Goal: Task Accomplishment & Management: Use online tool/utility

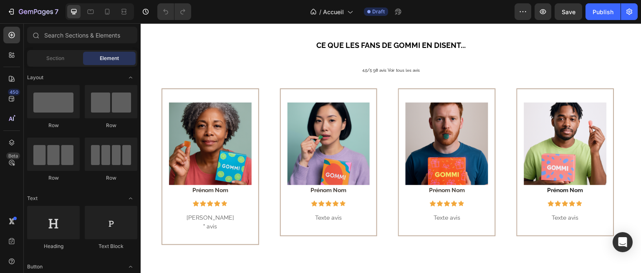
scroll to position [452, 0]
click at [208, 143] on img at bounding box center [210, 144] width 83 height 83
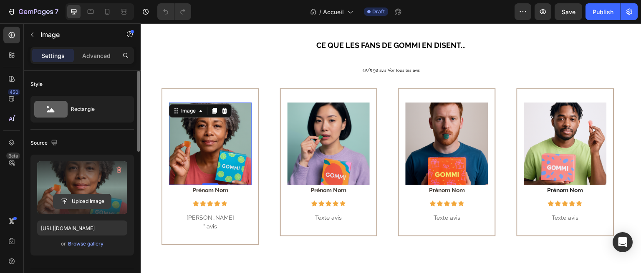
click at [87, 204] on input "file" at bounding box center [82, 201] width 58 height 14
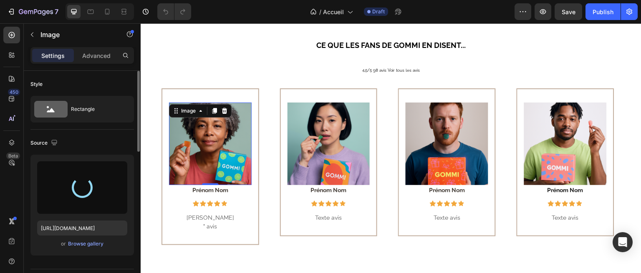
type input "[URL][DOMAIN_NAME]"
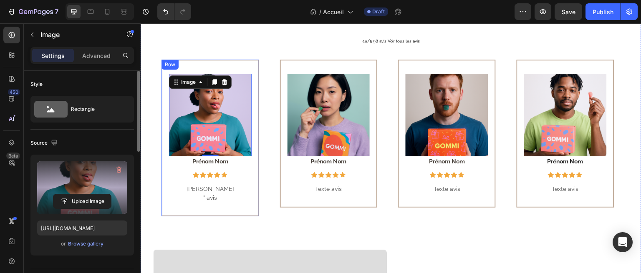
scroll to position [387, 0]
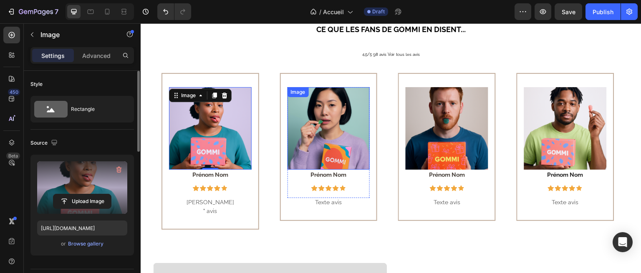
click at [298, 90] on div "Image" at bounding box center [298, 92] width 18 height 8
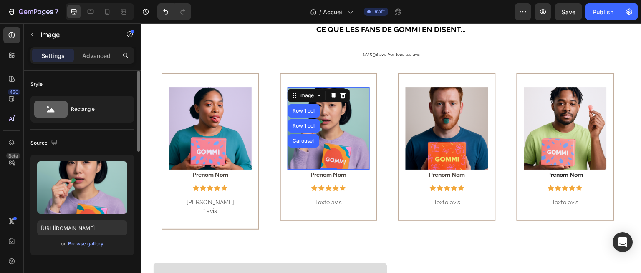
click at [331, 113] on img at bounding box center [328, 128] width 83 height 83
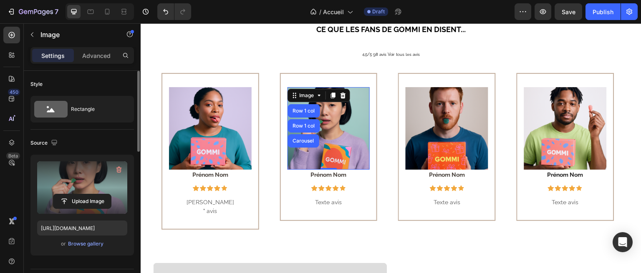
click at [102, 186] on label at bounding box center [82, 187] width 90 height 53
click at [102, 194] on input "file" at bounding box center [82, 201] width 58 height 14
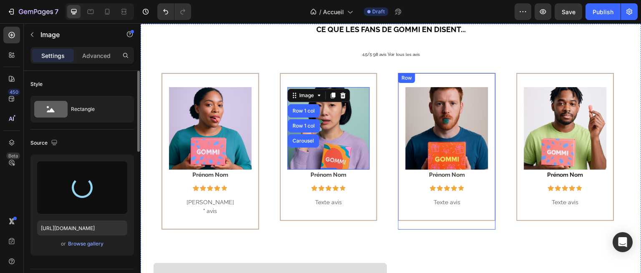
click at [433, 208] on div "Image Prénom Nom Text block Icon Icon Icon Icon Icon Row Row Texte avis Text bl…" at bounding box center [447, 147] width 98 height 148
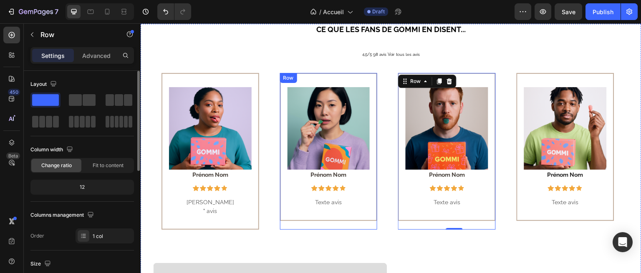
scroll to position [385, 0]
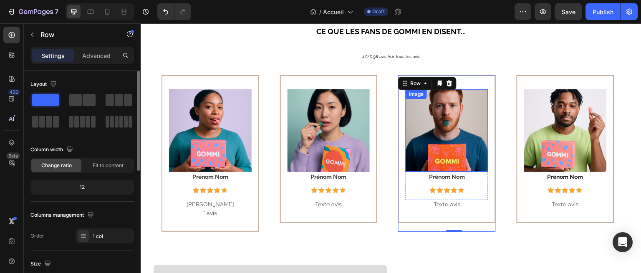
click at [430, 127] on img at bounding box center [446, 130] width 83 height 83
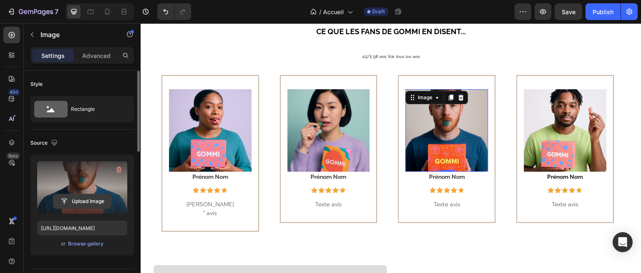
click at [78, 200] on input "file" at bounding box center [82, 201] width 58 height 14
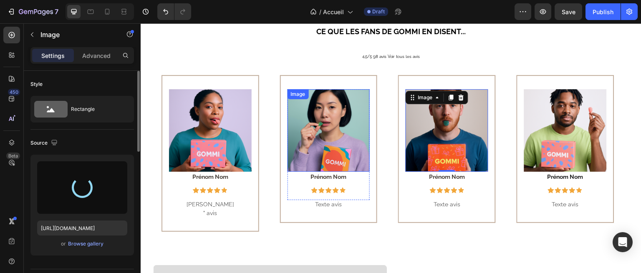
type input "[URL][DOMAIN_NAME]"
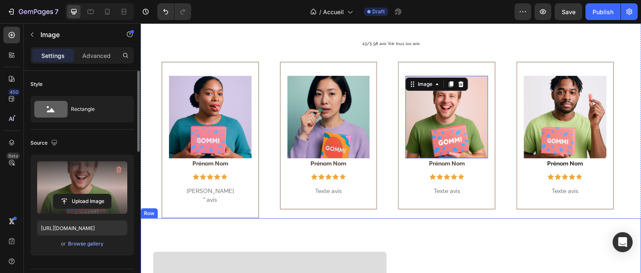
scroll to position [479, 0]
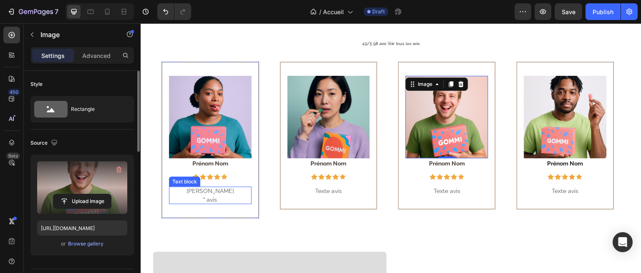
click at [211, 197] on p "" avis" at bounding box center [210, 200] width 83 height 9
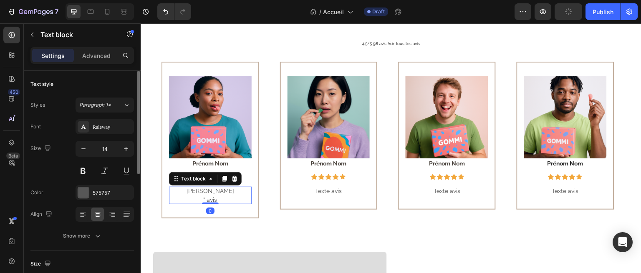
click at [222, 197] on p "" avis" at bounding box center [210, 200] width 83 height 9
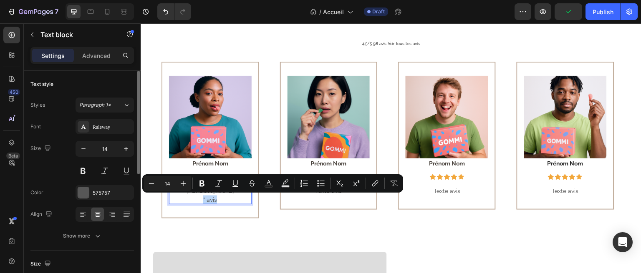
drag, startPoint x: 217, startPoint y: 198, endPoint x: 199, endPoint y: 197, distance: 17.5
click at [199, 197] on p "" avis" at bounding box center [210, 200] width 83 height 9
click at [226, 202] on p "" avis" at bounding box center [210, 200] width 83 height 9
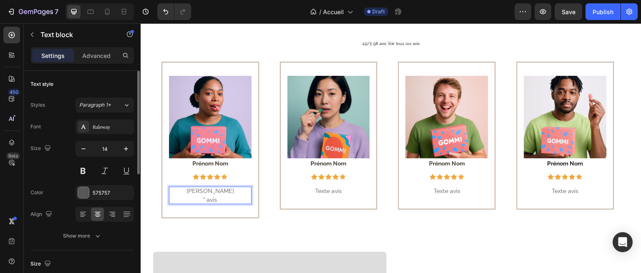
click at [219, 197] on p "" avis" at bounding box center [210, 200] width 83 height 9
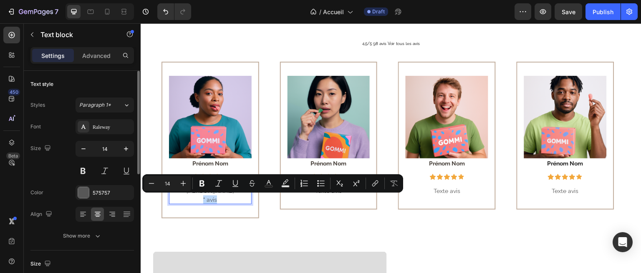
drag, startPoint x: 219, startPoint y: 197, endPoint x: 202, endPoint y: 199, distance: 17.3
click at [202, 199] on p "" avis" at bounding box center [210, 200] width 83 height 9
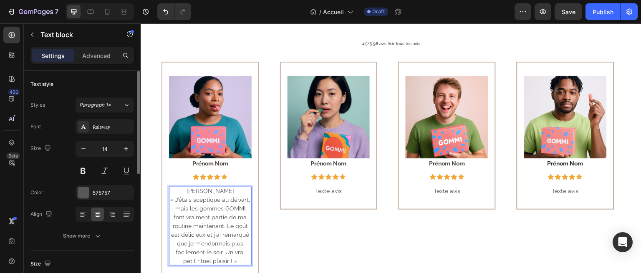
scroll to position [493, 0]
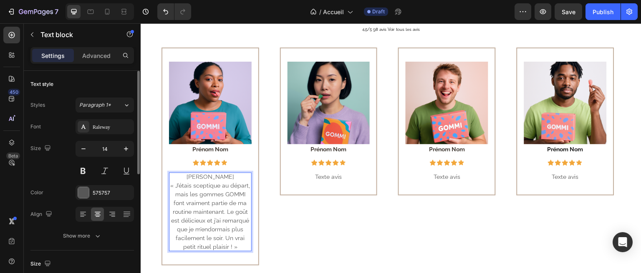
click at [226, 179] on p "[PERSON_NAME]" at bounding box center [210, 177] width 83 height 9
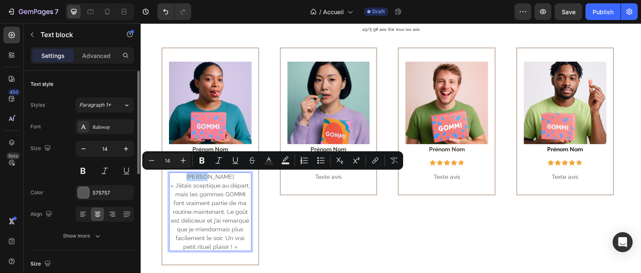
drag, startPoint x: 224, startPoint y: 178, endPoint x: 197, endPoint y: 176, distance: 26.4
click at [197, 176] on p "[PERSON_NAME]" at bounding box center [210, 177] width 83 height 9
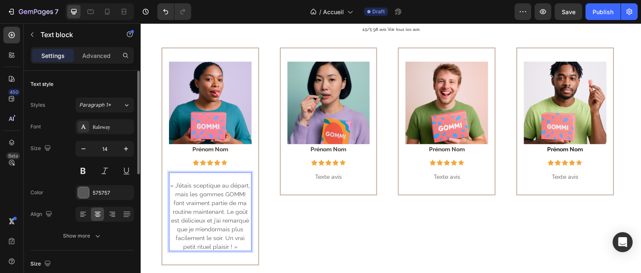
click at [173, 183] on p "« J’étais sceptique au départ, mais les gommes GOMMI font vraiment partie de ma…" at bounding box center [210, 216] width 83 height 70
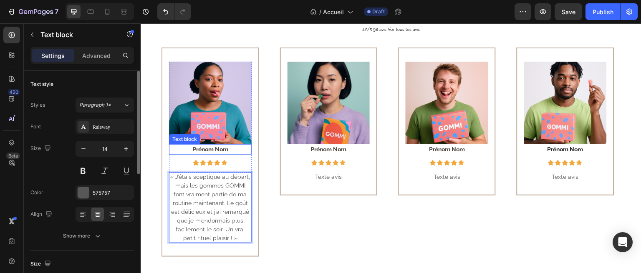
click at [209, 148] on strong "Prénom Nom" at bounding box center [210, 149] width 36 height 7
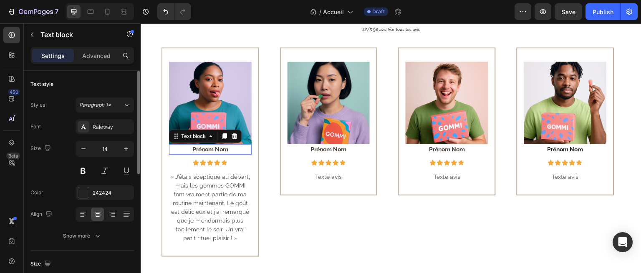
click at [209, 148] on strong "Prénom Nom" at bounding box center [210, 149] width 36 height 7
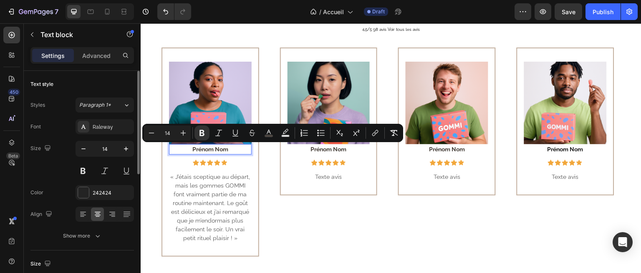
click at [228, 146] on strong "Prénom Nom" at bounding box center [210, 149] width 36 height 7
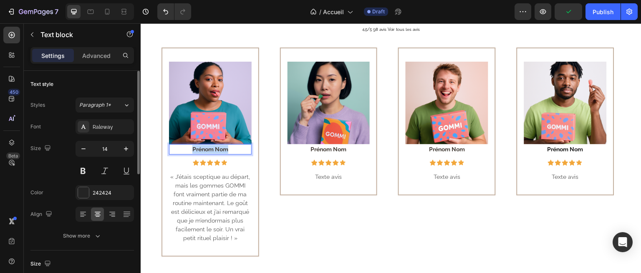
drag, startPoint x: 228, startPoint y: 148, endPoint x: 194, endPoint y: 150, distance: 34.7
click at [194, 150] on strong "Prénom Nom" at bounding box center [210, 149] width 36 height 7
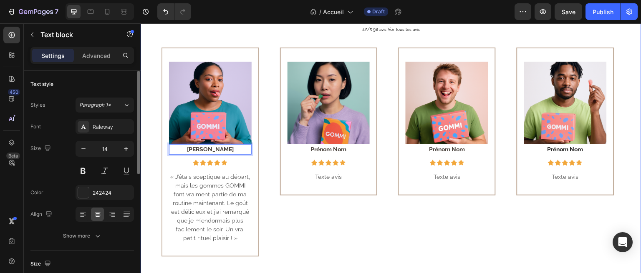
click at [282, 239] on div "Image Prénom Nom Text block Icon Icon Icon Icon Icon Row Row Texte avis Text bl…" at bounding box center [329, 152] width 98 height 209
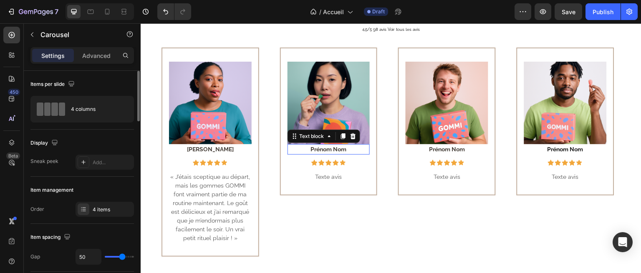
click at [325, 151] on strong "Prénom Nom" at bounding box center [329, 149] width 36 height 7
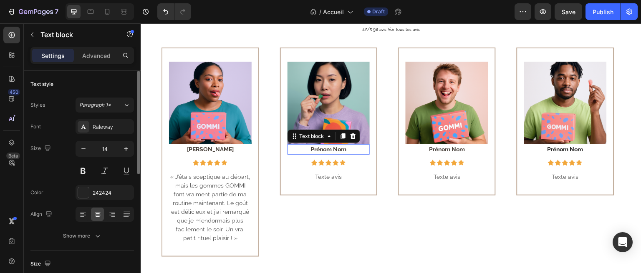
click at [141, 23] on div "0" at bounding box center [141, 23] width 0 height 0
click at [320, 149] on strong "Prénom Nom" at bounding box center [329, 149] width 36 height 7
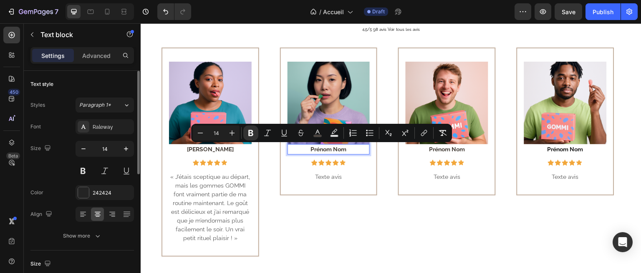
click at [350, 148] on p "Prénom Nom" at bounding box center [328, 149] width 81 height 9
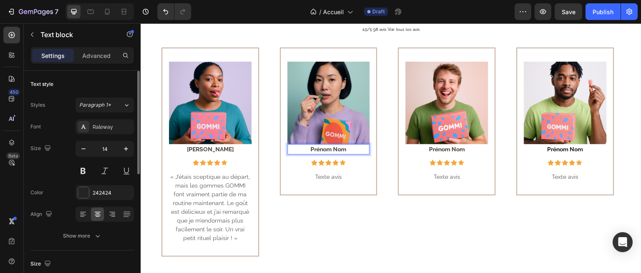
click at [350, 148] on p "Prénom Nom" at bounding box center [328, 149] width 81 height 9
drag, startPoint x: 347, startPoint y: 148, endPoint x: 310, endPoint y: 148, distance: 38.0
click at [310, 148] on p "Prénom Nom" at bounding box center [328, 149] width 81 height 9
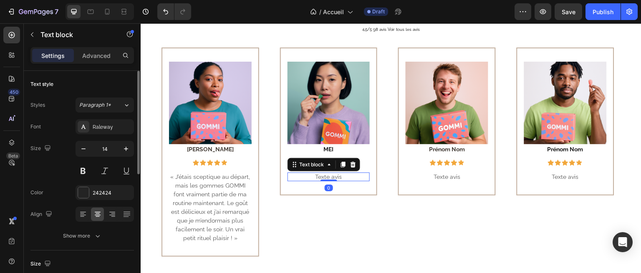
click at [332, 176] on p "Texte avis" at bounding box center [328, 177] width 83 height 9
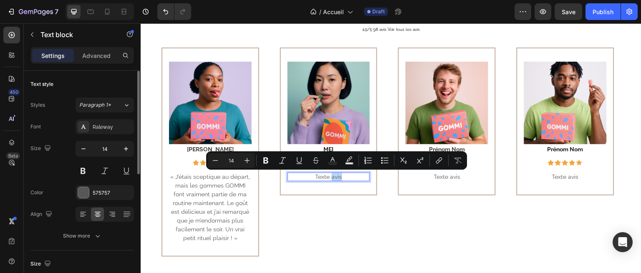
click at [342, 175] on p "Texte avis" at bounding box center [328, 177] width 83 height 9
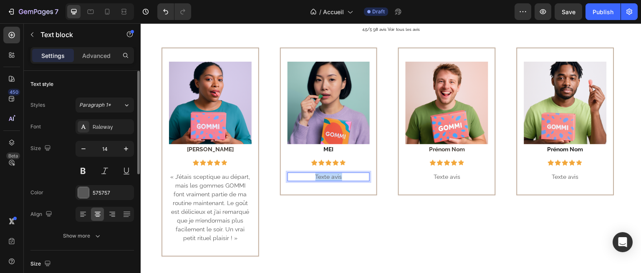
drag, startPoint x: 343, startPoint y: 175, endPoint x: 314, endPoint y: 175, distance: 29.2
click at [314, 175] on p "Texte avis" at bounding box center [328, 177] width 83 height 9
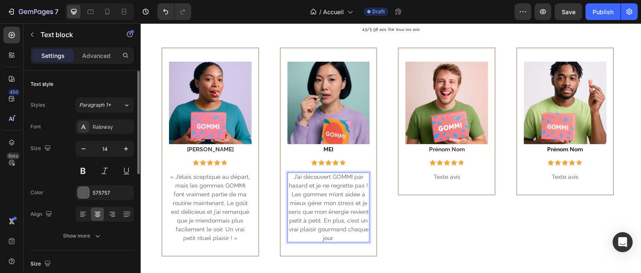
click at [294, 175] on p "J’ai découvert GOMMI par hasard et je ne regrette pas ! Les gommes m’ont aidée …" at bounding box center [328, 208] width 83 height 70
click at [339, 234] on p ""J’ai découvert GOMMI par hasard et je ne regrette pas ! Les gommes m’ont aidée…" at bounding box center [328, 208] width 83 height 70
click at [176, 178] on p "« J’étais sceptique au départ, mais les gommes GOMMI font vraiment partie de ma…" at bounding box center [210, 208] width 83 height 70
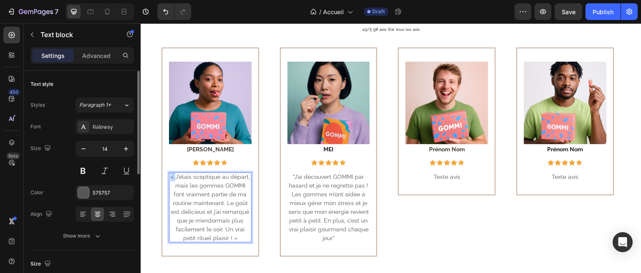
drag, startPoint x: 176, startPoint y: 177, endPoint x: 170, endPoint y: 176, distance: 5.5
click at [170, 176] on p "« J’étais sceptique au départ, mais les gommes GOMMI font vraiment partie de ma…" at bounding box center [210, 208] width 83 height 70
click at [233, 238] on p ""J’étais sceptique au départ, mais les gommes GOMMI font vraiment partie de ma …" at bounding box center [210, 208] width 83 height 70
click at [448, 179] on p "Texte avis" at bounding box center [446, 177] width 83 height 9
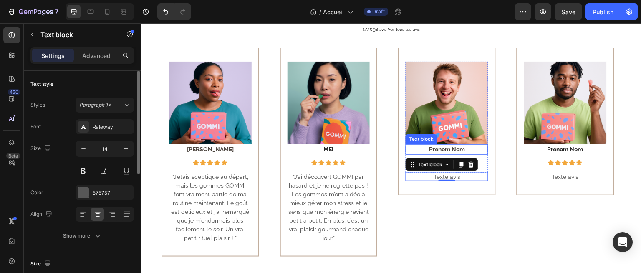
click at [448, 150] on strong "Prénom Nom" at bounding box center [447, 149] width 36 height 7
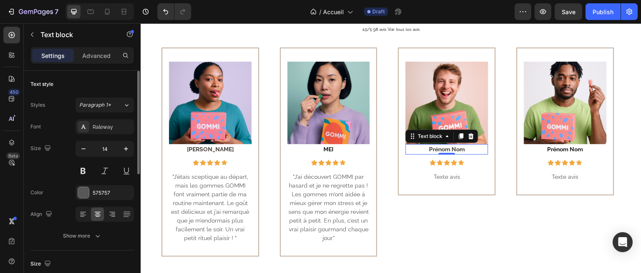
click at [448, 150] on strong "Prénom Nom" at bounding box center [447, 149] width 36 height 7
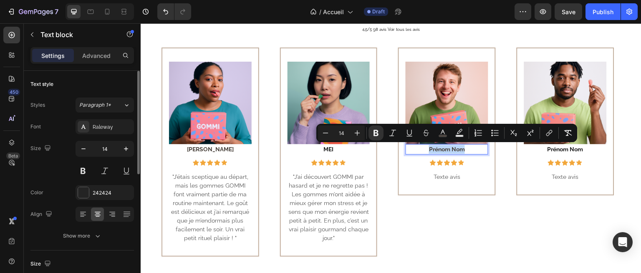
drag, startPoint x: 464, startPoint y: 150, endPoint x: 428, endPoint y: 150, distance: 36.3
click at [428, 150] on p "Prénom Nom" at bounding box center [446, 149] width 81 height 9
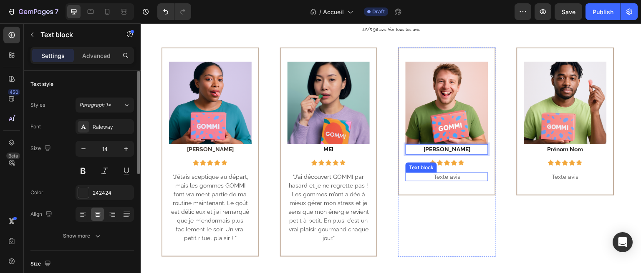
click at [441, 179] on p "Texte avis" at bounding box center [446, 177] width 83 height 9
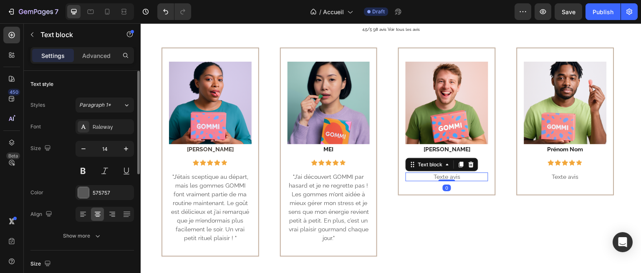
click at [441, 179] on p "Texte avis" at bounding box center [446, 177] width 83 height 9
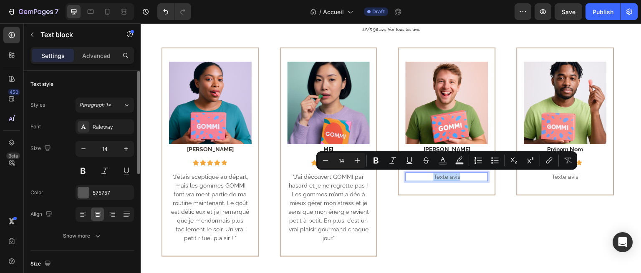
drag, startPoint x: 463, startPoint y: 176, endPoint x: 433, endPoint y: 176, distance: 30.0
click at [433, 176] on p "Texte avis" at bounding box center [446, 177] width 83 height 9
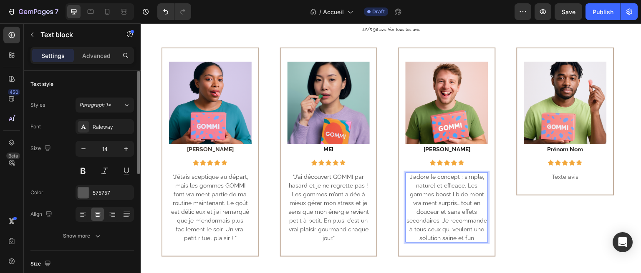
click at [410, 177] on p "J’adore le concept : simple, naturel et efficace. Les gommes boost libido m’ont…" at bounding box center [446, 208] width 83 height 70
click at [460, 147] on p "[PERSON_NAME]" at bounding box center [446, 149] width 81 height 9
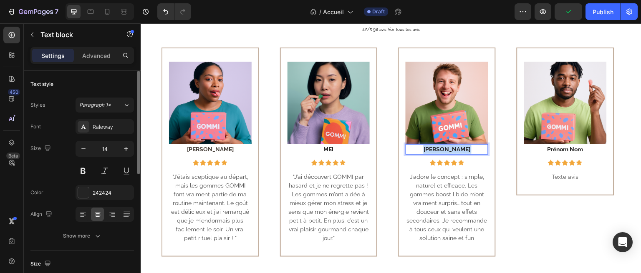
drag, startPoint x: 455, startPoint y: 148, endPoint x: 430, endPoint y: 149, distance: 24.6
click at [430, 149] on p "[PERSON_NAME]" at bounding box center [446, 149] width 81 height 9
drag, startPoint x: 431, startPoint y: 149, endPoint x: 465, endPoint y: 147, distance: 33.9
click at [465, 147] on p "[PERSON_NAME]" at bounding box center [446, 149] width 81 height 9
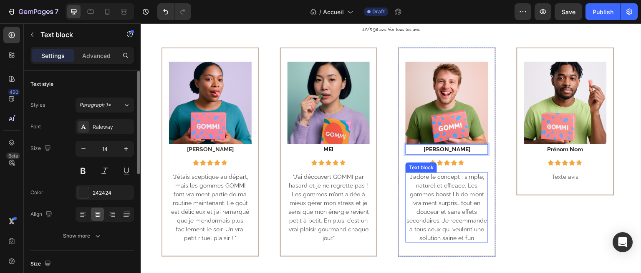
click at [435, 182] on p "J’adore le concept : simple, naturel et efficace. Les gommes boost libido m’ont…" at bounding box center [446, 208] width 83 height 70
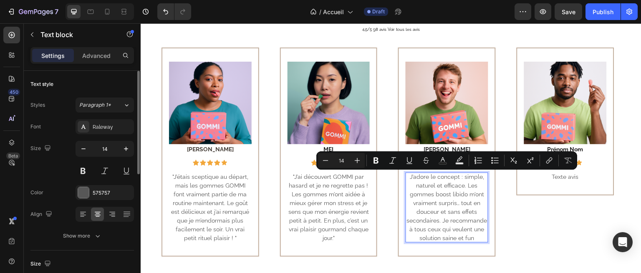
click at [418, 178] on p "J’adore le concept : simple, naturel et efficace. Les gommes boost libido m’ont…" at bounding box center [446, 208] width 83 height 70
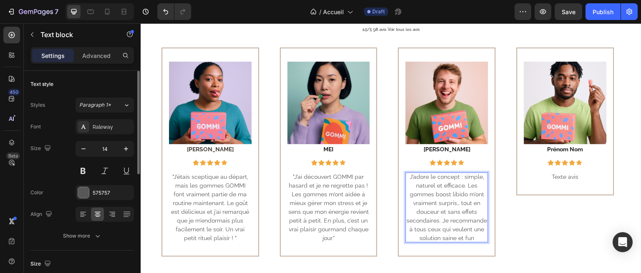
click at [410, 176] on p "J’adore le concept : simple, naturel et efficace. Les gommes boost libido m’ont…" at bounding box center [446, 208] width 83 height 70
click at [471, 237] on p ""J’adore le concept : simple, naturel et efficace. Les gommes boost libido m’on…" at bounding box center [446, 208] width 83 height 70
click at [474, 237] on p ""J’adore le concept : simple, naturel et efficace. Les gommes boost libido m’on…" at bounding box center [446, 208] width 83 height 70
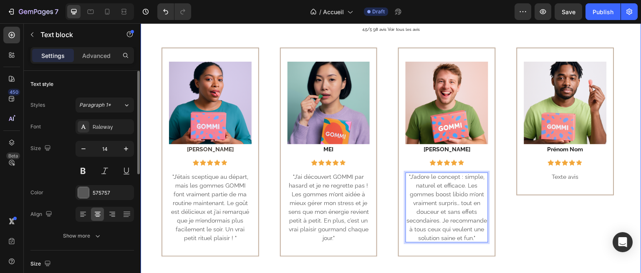
click at [524, 226] on div "Image Prénom Nom Text block Icon Icon Icon Icon Icon Row Row Texte avis Text bl…" at bounding box center [565, 152] width 98 height 209
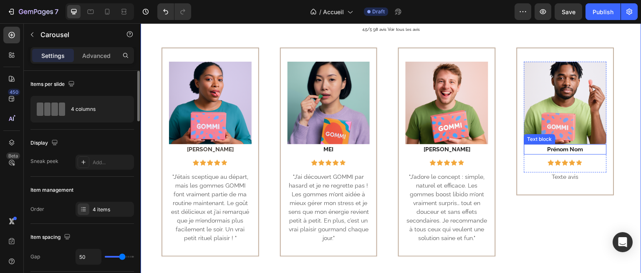
click at [561, 151] on p "Prénom Nom" at bounding box center [565, 149] width 81 height 9
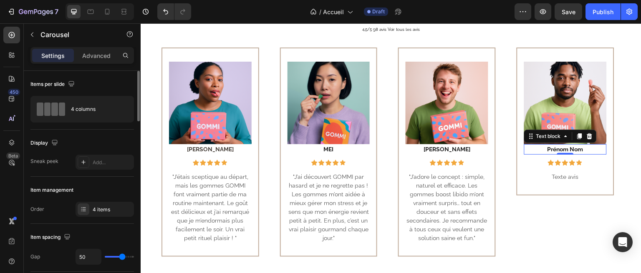
click at [561, 151] on p "Prénom Nom" at bounding box center [565, 149] width 81 height 9
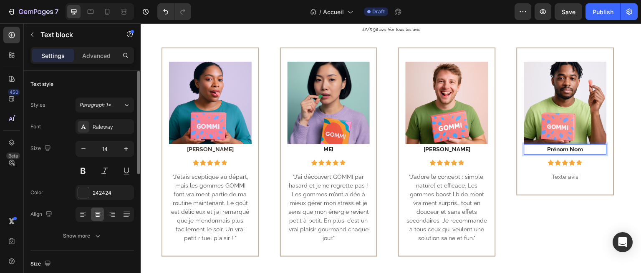
click at [581, 150] on p "Prénom Nom" at bounding box center [565, 149] width 81 height 9
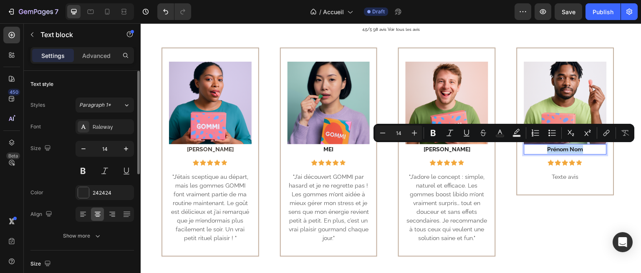
drag, startPoint x: 582, startPoint y: 150, endPoint x: 544, endPoint y: 152, distance: 38.5
click at [544, 152] on p "Prénom Nom" at bounding box center [565, 149] width 81 height 9
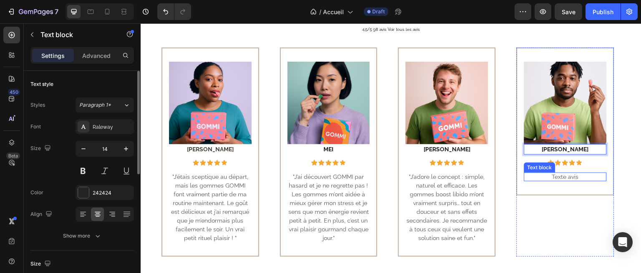
click at [573, 177] on p "Texte avis" at bounding box center [565, 177] width 83 height 9
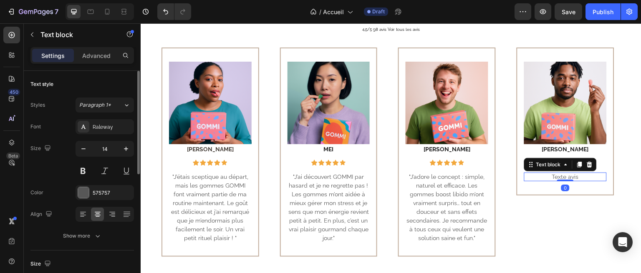
click at [573, 177] on p "Texte avis" at bounding box center [565, 177] width 83 height 9
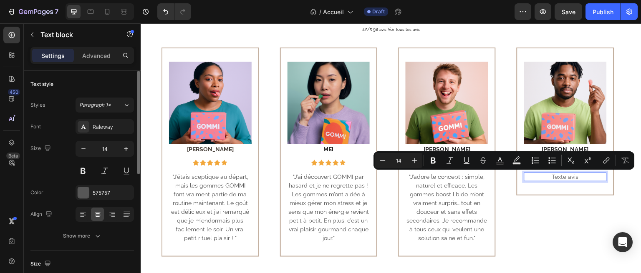
click at [558, 176] on p "Texte avis" at bounding box center [565, 177] width 83 height 9
drag, startPoint x: 582, startPoint y: 177, endPoint x: 548, endPoint y: 177, distance: 34.2
click at [548, 177] on p "Texte avis" at bounding box center [565, 177] width 83 height 9
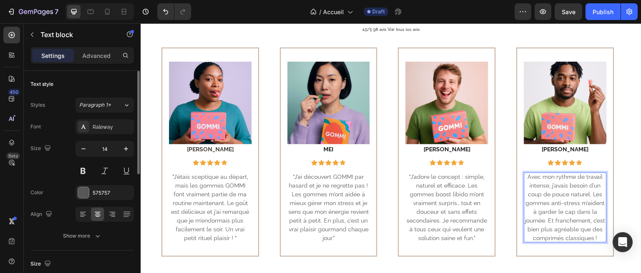
click at [530, 175] on p "Avec mon rythme de travail intense, j’avais besoin d’un coup de pouce naturel. …" at bounding box center [565, 208] width 83 height 70
click at [529, 177] on p "Avec mon rythme de travail intense, j’avais besoin d’un coup de pouce naturel. …" at bounding box center [565, 208] width 83 height 70
click at [590, 235] on p ""Avec mon rythme de travail intense, j’avais besoin d’un coup de pouce naturel.…" at bounding box center [565, 208] width 83 height 70
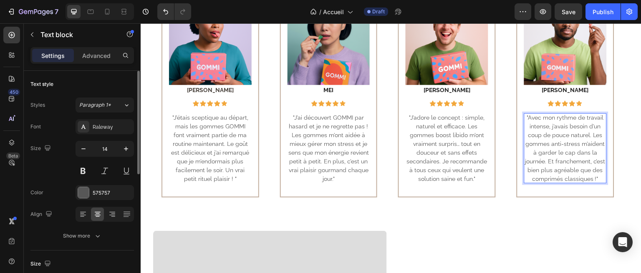
scroll to position [553, 0]
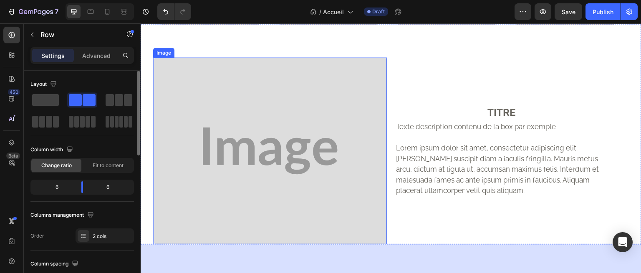
scroll to position [646, 0]
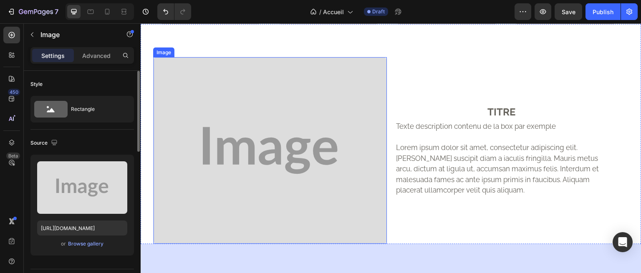
click at [310, 141] on img at bounding box center [270, 150] width 234 height 187
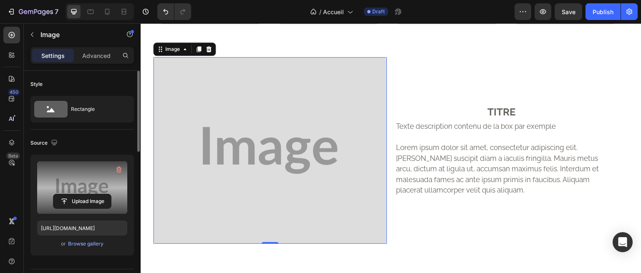
click at [87, 178] on label at bounding box center [82, 187] width 90 height 53
click at [87, 194] on input "file" at bounding box center [82, 201] width 58 height 14
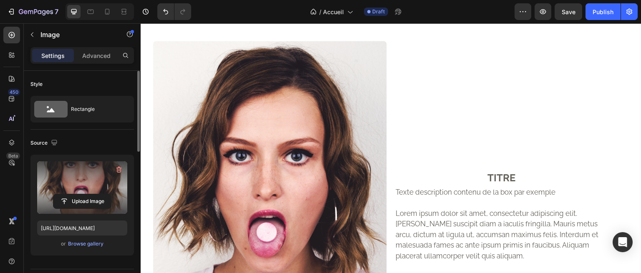
scroll to position [742, 0]
click at [233, 125] on img at bounding box center [270, 216] width 234 height 350
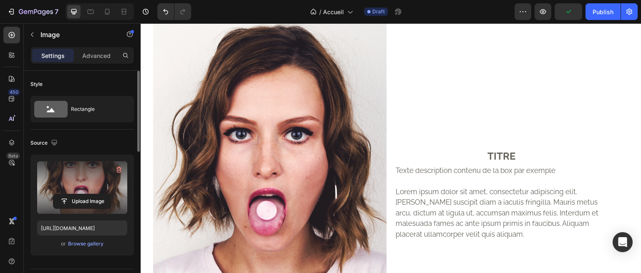
scroll to position [775, 0]
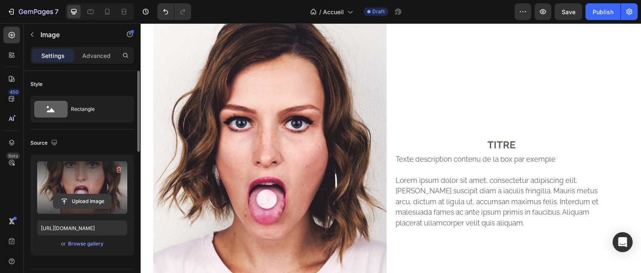
click at [92, 198] on input "file" at bounding box center [82, 201] width 58 height 14
click at [123, 21] on div "7 / Accueil Draft Preview Save Publish" at bounding box center [320, 12] width 641 height 24
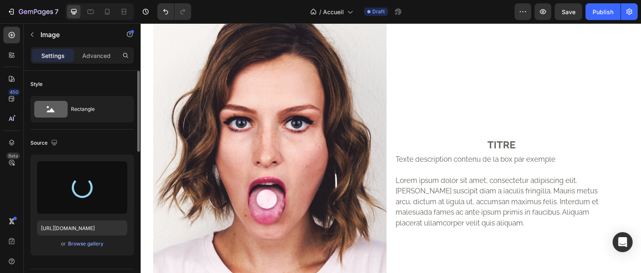
type input "[URL][DOMAIN_NAME]"
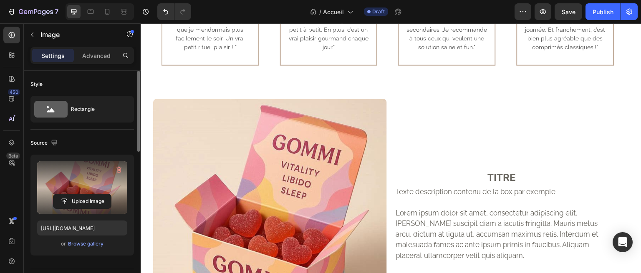
scroll to position [726, 0]
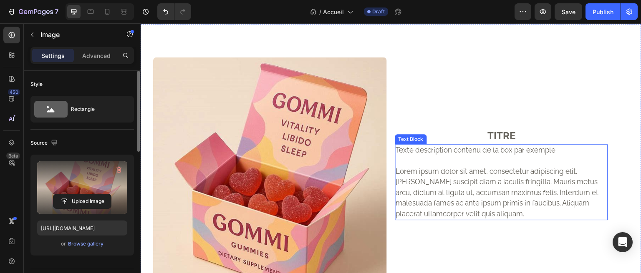
click at [470, 153] on p "Texte description contenu de la box par exemple" at bounding box center [501, 150] width 211 height 11
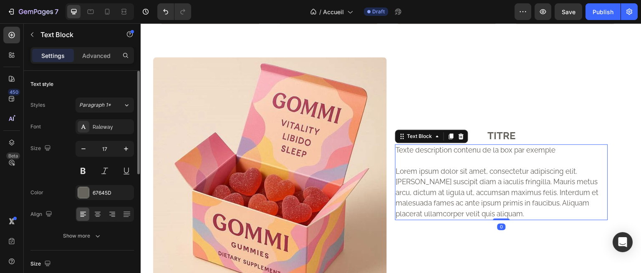
click at [470, 153] on p "Texte description contenu de la box par exemple" at bounding box center [501, 150] width 211 height 11
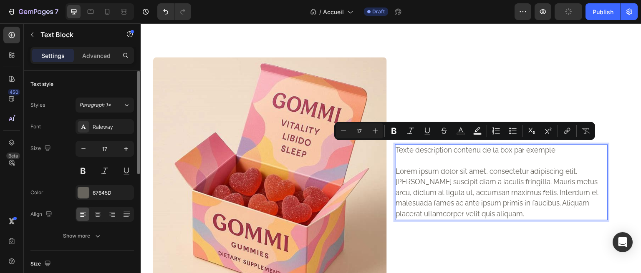
click at [507, 162] on p "Rich Text Editor. Editing area: main" at bounding box center [501, 161] width 211 height 11
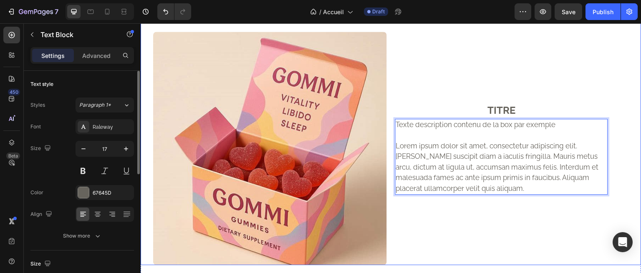
scroll to position [751, 0]
click at [500, 107] on p "TITRE" at bounding box center [501, 110] width 211 height 15
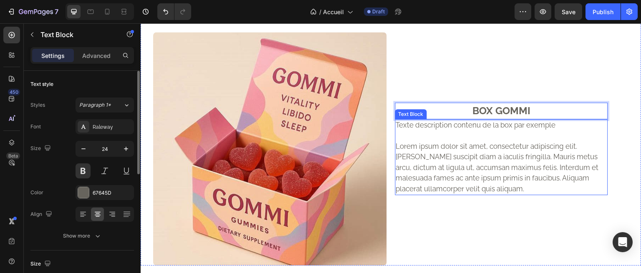
click at [501, 123] on p "Texte description contenu de la box par exemple" at bounding box center [501, 125] width 211 height 11
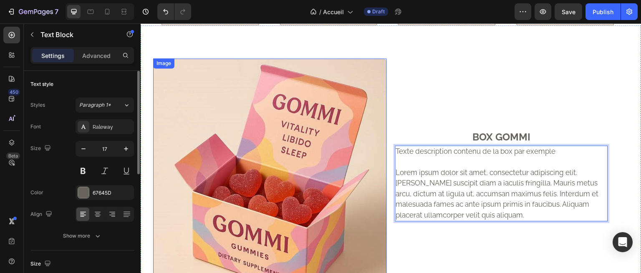
scroll to position [726, 0]
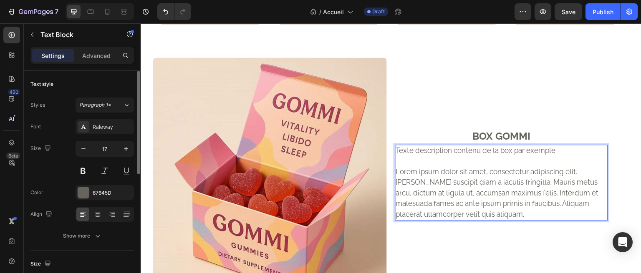
click at [461, 189] on p "Lorem ipsum dolor sit amet, consectetur adipiscing elit. [PERSON_NAME] suscipit…" at bounding box center [501, 193] width 211 height 53
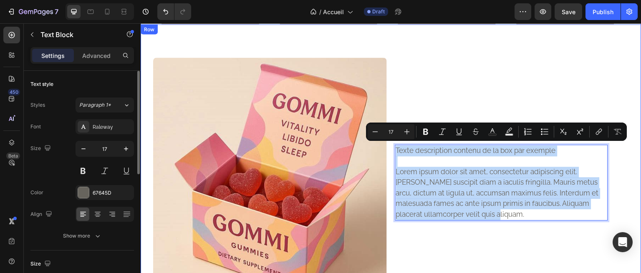
drag, startPoint x: 503, startPoint y: 212, endPoint x: 391, endPoint y: 154, distance: 126.5
click at [391, 154] on div "Image BOX GOMMI Text Block Texte description contenu de la box par exemple Lore…" at bounding box center [391, 157] width 501 height 267
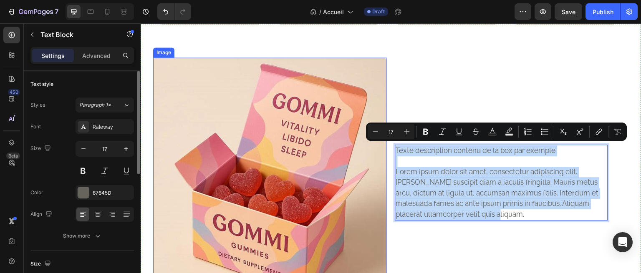
click at [315, 164] on img at bounding box center [270, 175] width 234 height 234
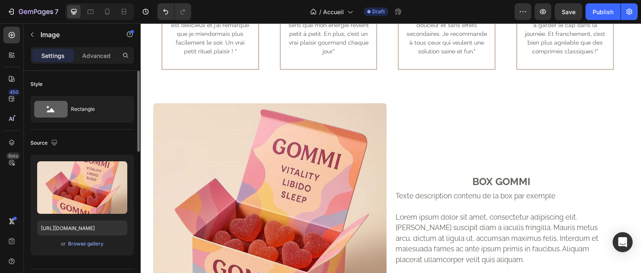
scroll to position [706, 0]
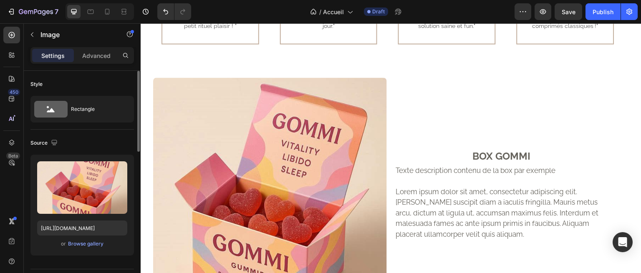
click at [315, 164] on img at bounding box center [270, 195] width 234 height 234
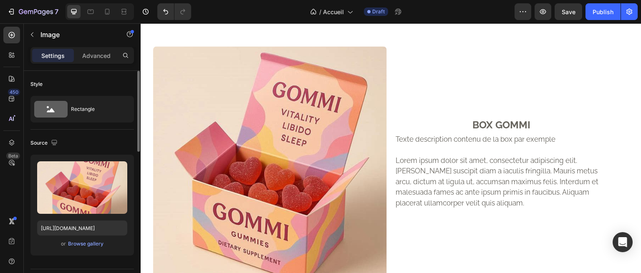
scroll to position [737, 0]
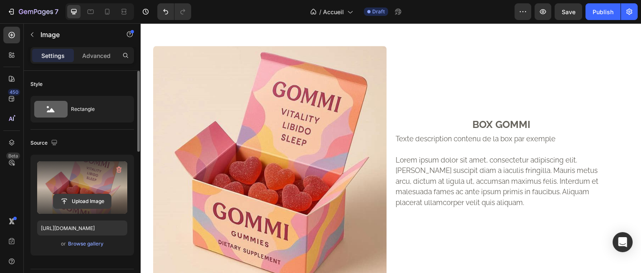
click at [90, 201] on input "file" at bounding box center [82, 201] width 58 height 14
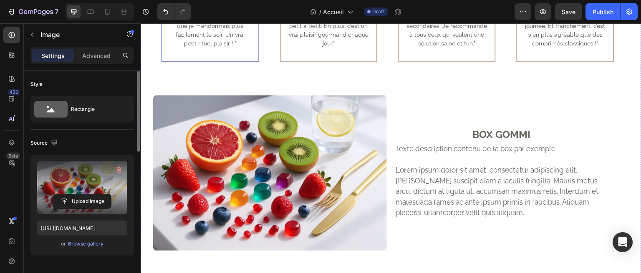
scroll to position [689, 0]
click at [98, 198] on input "file" at bounding box center [82, 201] width 58 height 14
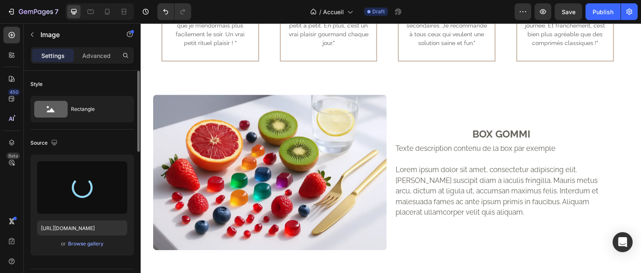
type input "[URL][DOMAIN_NAME]"
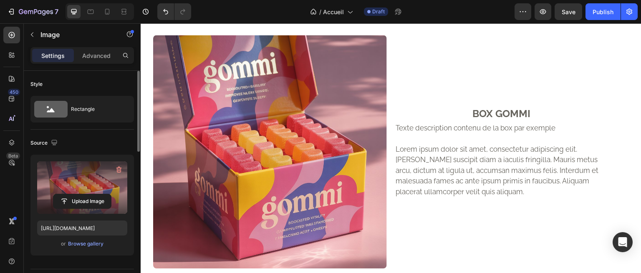
scroll to position [747, 0]
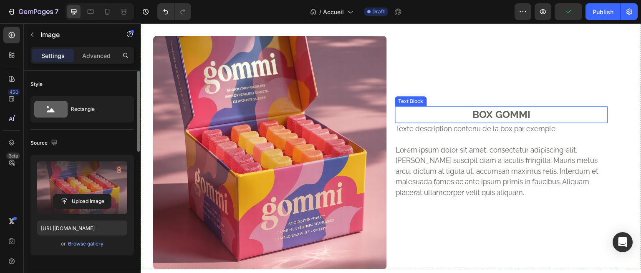
click at [503, 112] on p "BOX GOMMI" at bounding box center [501, 114] width 211 height 15
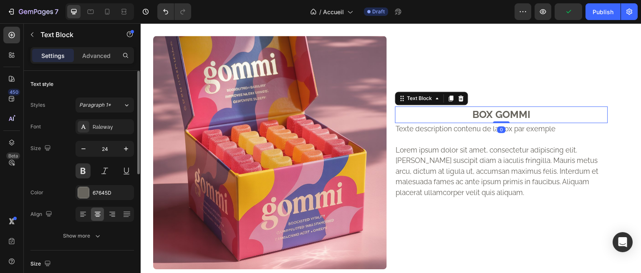
click at [503, 112] on p "BOX GOMMI" at bounding box center [501, 114] width 211 height 15
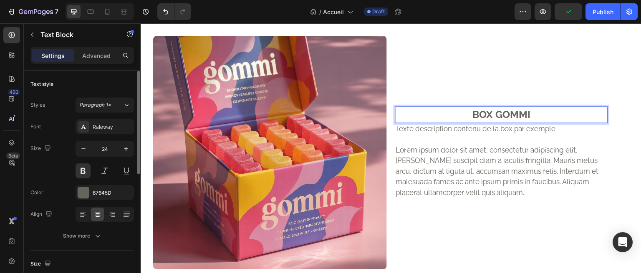
click at [503, 112] on p "BOX GOMMI" at bounding box center [501, 114] width 211 height 15
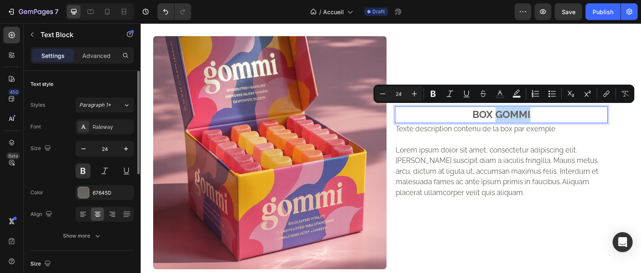
click at [478, 141] on p at bounding box center [501, 139] width 211 height 11
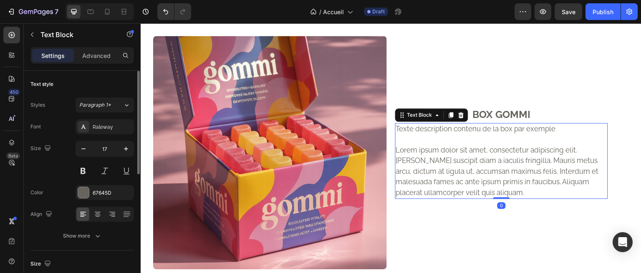
click at [461, 145] on p "Lorem ipsum dolor sit amet, consectetur adipiscing elit. [PERSON_NAME] suscipit…" at bounding box center [501, 171] width 211 height 53
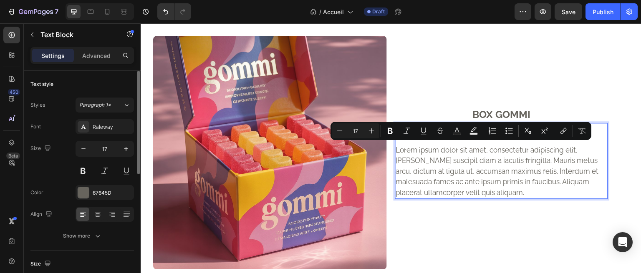
click at [508, 167] on p "Lorem ipsum dolor sit amet, consectetur adipiscing elit. [PERSON_NAME] suscipit…" at bounding box center [501, 171] width 211 height 53
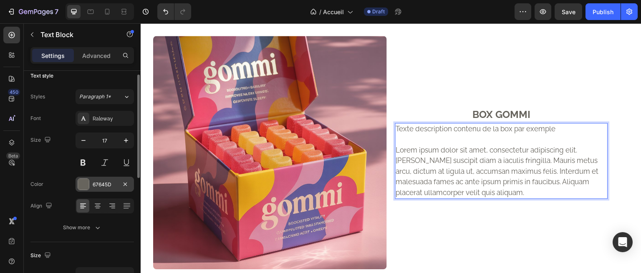
scroll to position [0, 0]
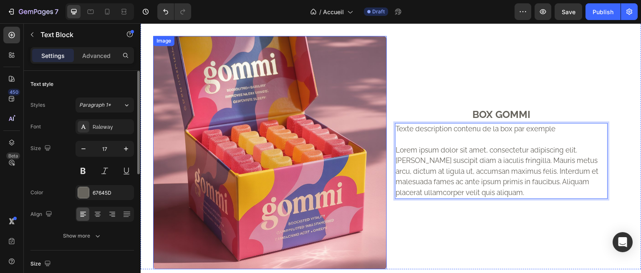
click at [239, 163] on img at bounding box center [270, 153] width 234 height 234
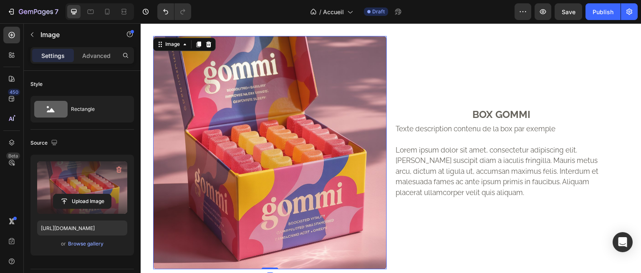
click at [92, 191] on label at bounding box center [82, 187] width 90 height 53
click at [92, 194] on input "file" at bounding box center [82, 201] width 58 height 14
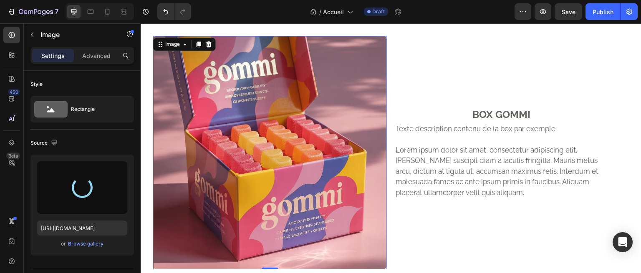
type input "[URL][DOMAIN_NAME]"
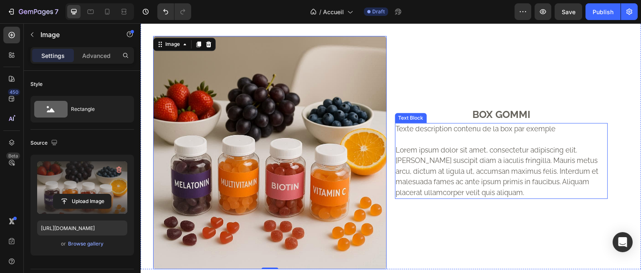
click at [460, 137] on p "Rich Text Editor. Editing area: main" at bounding box center [501, 139] width 211 height 11
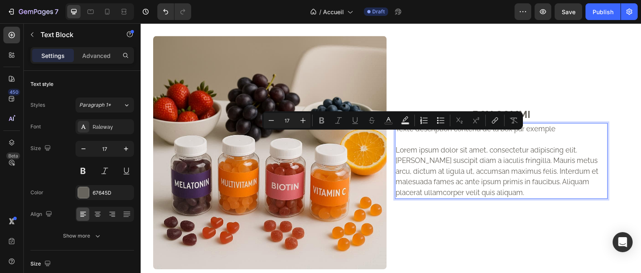
click at [488, 175] on p "Lorem ipsum dolor sit amet, consectetur adipiscing elit. [PERSON_NAME] suscipit…" at bounding box center [501, 171] width 211 height 53
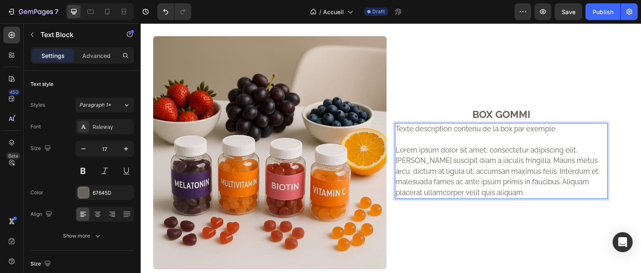
click at [495, 191] on p "Lorem ipsum dolor sit amet, consectetur adipiscing elit. [PERSON_NAME] suscipit…" at bounding box center [501, 171] width 211 height 53
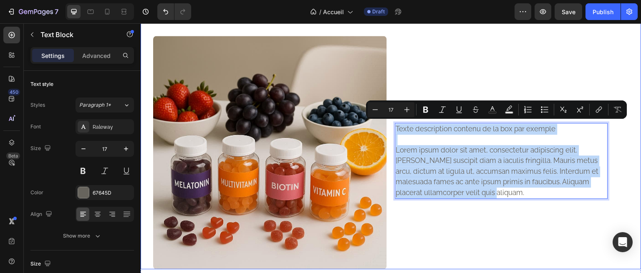
drag, startPoint x: 492, startPoint y: 192, endPoint x: 385, endPoint y: 129, distance: 124.3
click at [385, 129] on div "Image BOX GOMMI Text Block Texte description contenu de la box par exemple Lore…" at bounding box center [391, 136] width 501 height 267
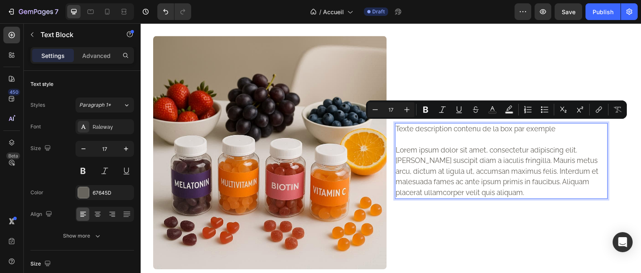
scroll to position [726, 0]
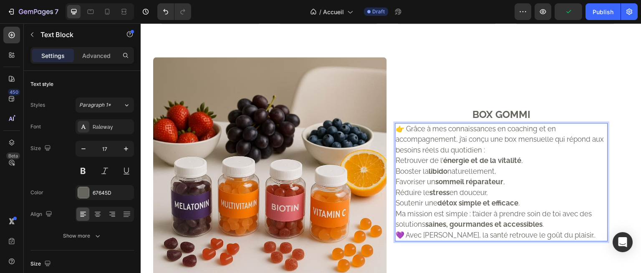
click at [504, 153] on p "👉 Grâce à mes connaissances en coaching et en accompagnement, j’ai conçu une bo…" at bounding box center [501, 140] width 211 height 32
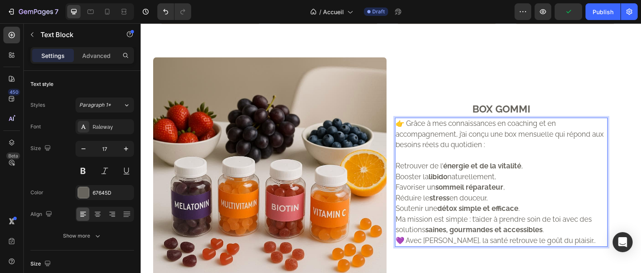
scroll to position [721, 0]
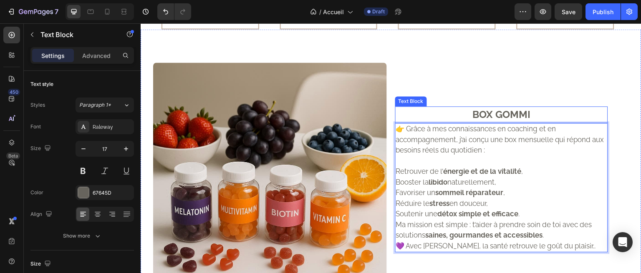
click at [527, 113] on p "BOX GOMMI" at bounding box center [501, 114] width 211 height 15
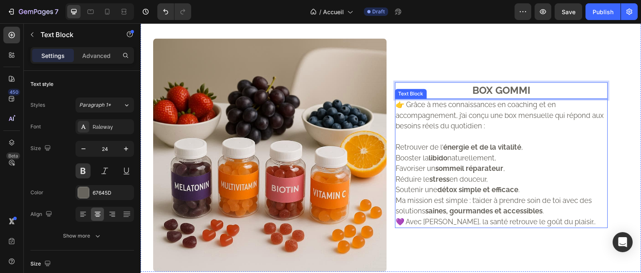
scroll to position [746, 0]
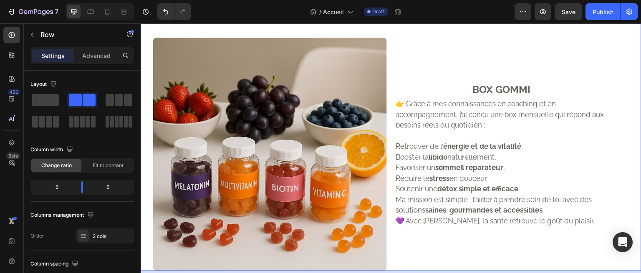
click at [508, 239] on div "BOX GOMMI Text Block 👉 Grâce à mes connaissances en coaching et en accompagneme…" at bounding box center [518, 155] width 246 height 234
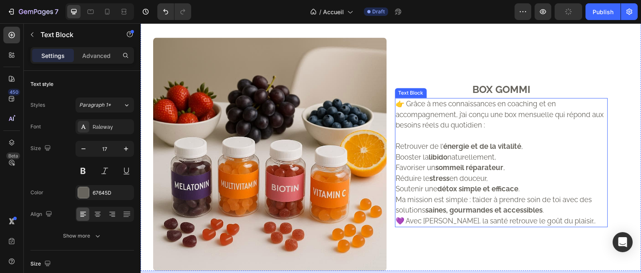
click at [490, 219] on p "💜 Avec [PERSON_NAME], la santé retrouve le goût du plaisir.." at bounding box center [501, 221] width 211 height 11
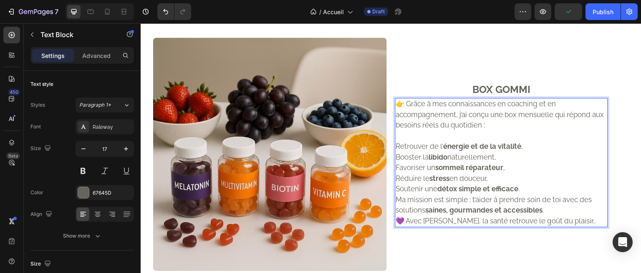
click at [546, 221] on p "💜 Avec [PERSON_NAME], la santé retrouve le goût du plaisir.." at bounding box center [501, 221] width 211 height 11
click at [547, 219] on p "💜 Avec [PERSON_NAME], la santé retrouve le goût du plaisir.." at bounding box center [501, 221] width 211 height 11
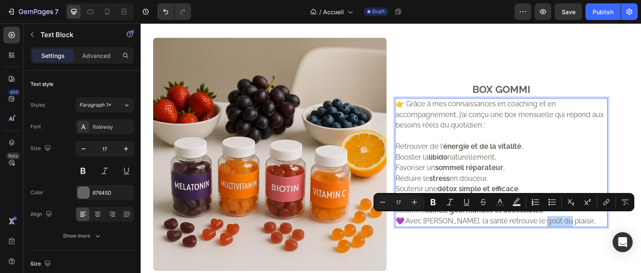
click at [556, 217] on p "💜 Avec [PERSON_NAME], la santé retrouve le goût du plaisir.." at bounding box center [501, 221] width 211 height 11
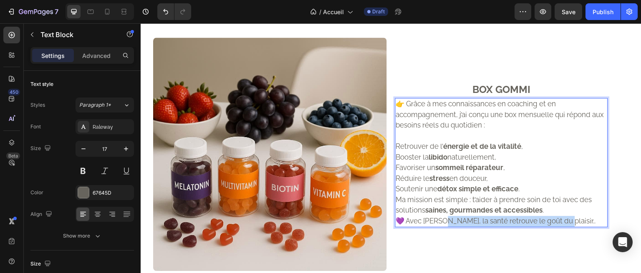
drag, startPoint x: 562, startPoint y: 218, endPoint x: 448, endPoint y: 222, distance: 114.4
click at [448, 222] on p "💜 Avec [PERSON_NAME], la santé retrouve le goût du plaisir.." at bounding box center [501, 221] width 211 height 11
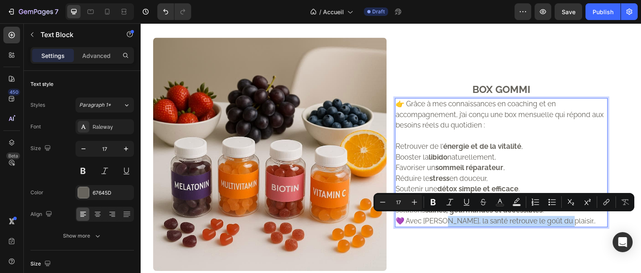
copy p "la santé retrouve le goût du plaisir.."
click at [524, 93] on p "BOX GOMMI" at bounding box center [501, 89] width 211 height 15
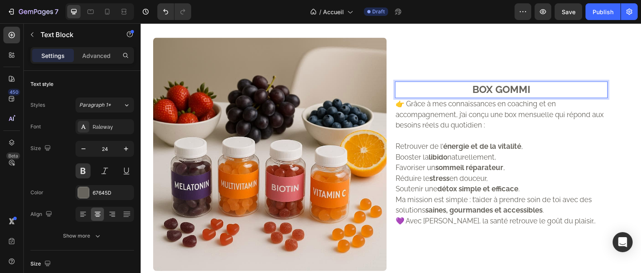
click at [527, 87] on p "BOX GOMMI" at bounding box center [501, 89] width 211 height 15
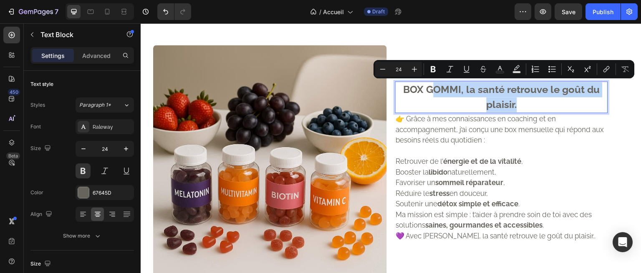
drag, startPoint x: 517, startPoint y: 103, endPoint x: 426, endPoint y: 91, distance: 92.2
click at [426, 91] on p "BOX GOMMI, la santé retrouve le goût du plaisir." at bounding box center [501, 97] width 211 height 30
click at [430, 94] on p "BOX GOMMI, la santé retrouve le goût du plaisir." at bounding box center [501, 97] width 211 height 30
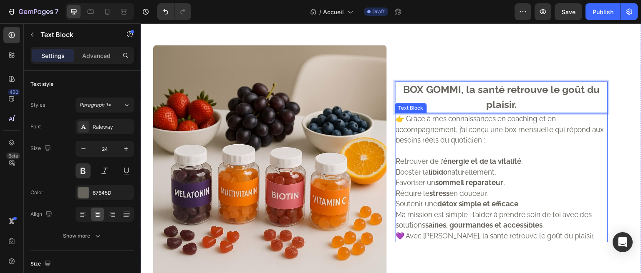
click at [546, 164] on p "Retrouver de l’ énergie et de la vitalité ," at bounding box center [501, 161] width 211 height 11
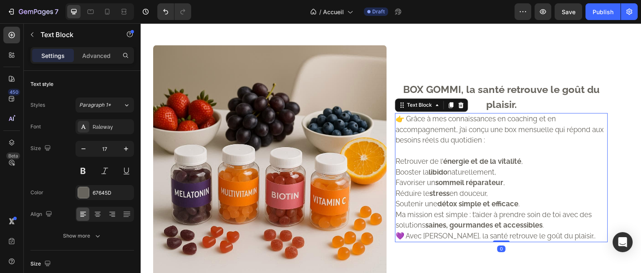
scroll to position [746, 0]
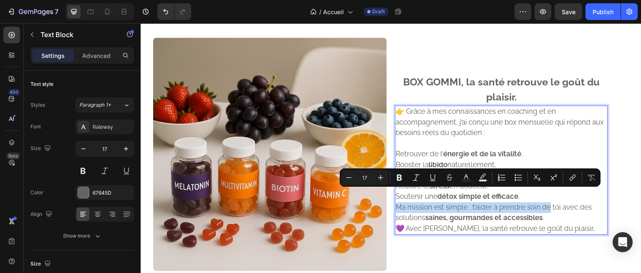
drag, startPoint x: 546, startPoint y: 190, endPoint x: 548, endPoint y: 209, distance: 19.2
click at [509, 224] on p "💜 Avec [PERSON_NAME], la santé retrouve le goût du plaisir.." at bounding box center [501, 229] width 211 height 11
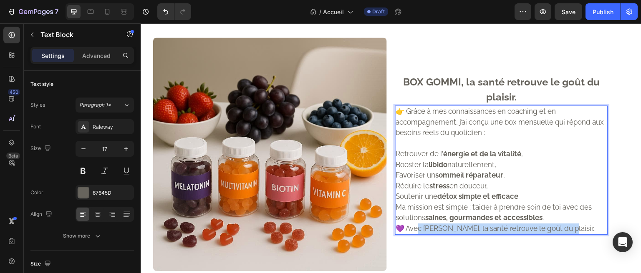
drag, startPoint x: 569, startPoint y: 225, endPoint x: 417, endPoint y: 230, distance: 151.9
click at [417, 230] on p "💜 Avec [PERSON_NAME], la santé retrouve le goût du plaisir.." at bounding box center [501, 229] width 211 height 11
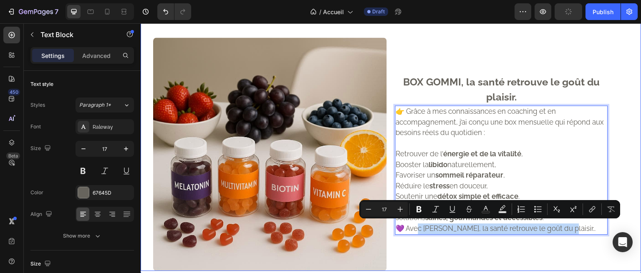
click at [450, 76] on p "BOX GOMMI, la santé retrouve le goût du plaisir." at bounding box center [501, 90] width 211 height 30
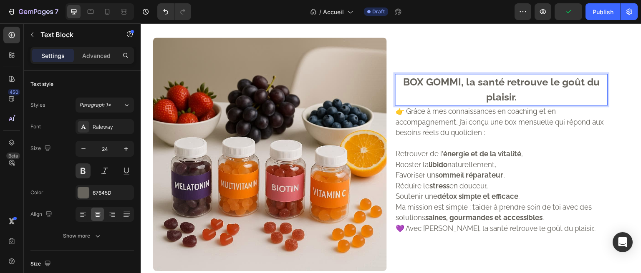
click at [465, 77] on p "BOX GOMMI, la santé retrouve le goût du plaisir." at bounding box center [501, 90] width 211 height 30
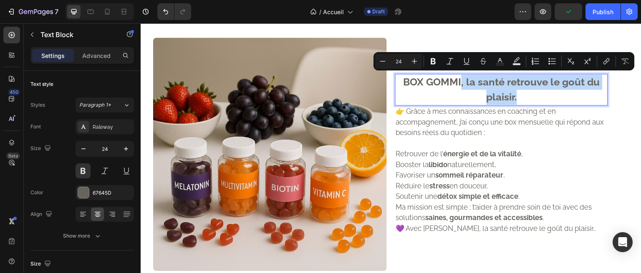
drag, startPoint x: 457, startPoint y: 81, endPoint x: 554, endPoint y: 93, distance: 97.8
click at [554, 93] on p "BOX GOMMI, la santé retrouve le goût du plaisir." at bounding box center [501, 90] width 211 height 30
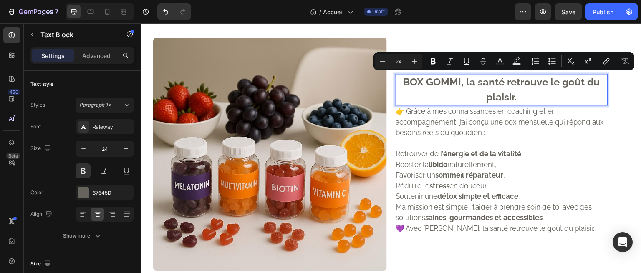
scroll to position [753, 0]
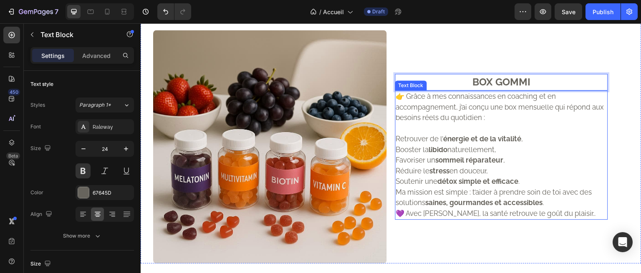
click at [511, 156] on p "Favoriser un sommeil réparateur ," at bounding box center [501, 160] width 211 height 11
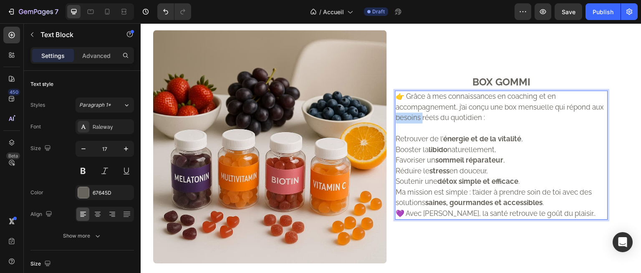
click at [425, 121] on p "👉 Grâce à mes connaissances en coaching et en accompagnement, j’ai conçu une bo…" at bounding box center [501, 107] width 211 height 32
click at [420, 123] on p "Rich Text Editor. Editing area: main" at bounding box center [501, 128] width 211 height 11
click at [554, 180] on p "Soutenir une détox simple et efficace ." at bounding box center [501, 181] width 211 height 11
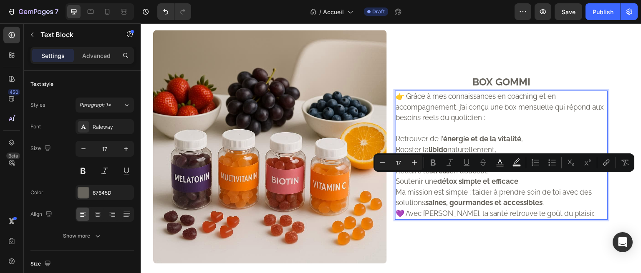
click at [562, 201] on p "Ma mission est simple : t’aider à prendre soin de toi avec des solutions saines…" at bounding box center [501, 197] width 211 height 21
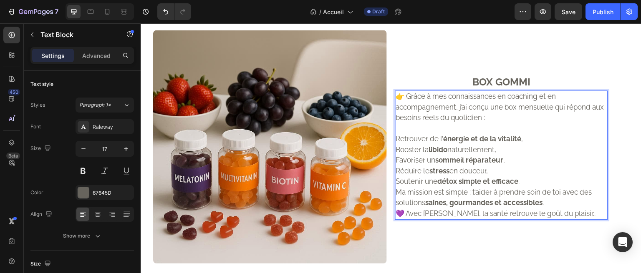
click at [571, 212] on p "💜 Avec [PERSON_NAME], la santé retrouve le goût du plaisir.." at bounding box center [501, 214] width 211 height 11
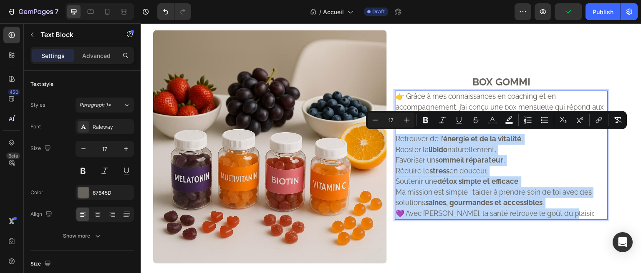
drag, startPoint x: 571, startPoint y: 212, endPoint x: 393, endPoint y: 133, distance: 194.6
click at [395, 133] on div "👉 Grâce à mes connaissances en coaching et en accompagnement, j’ai conçu une bo…" at bounding box center [501, 155] width 213 height 129
click at [514, 76] on p "BOX GOMMI" at bounding box center [501, 82] width 211 height 15
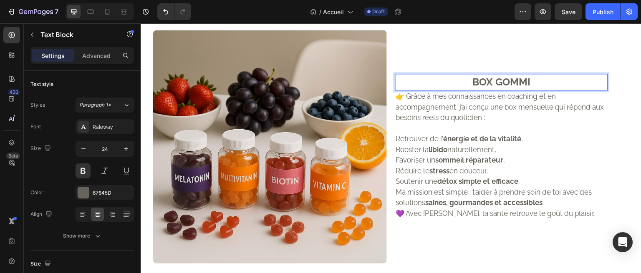
click at [532, 81] on p "BOX GOMMI" at bounding box center [501, 82] width 211 height 15
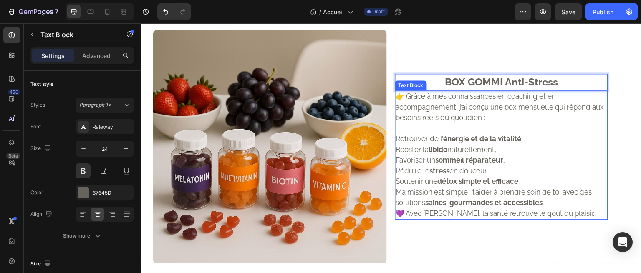
click at [526, 123] on p "Rich Text Editor. Editing area: main" at bounding box center [501, 128] width 211 height 11
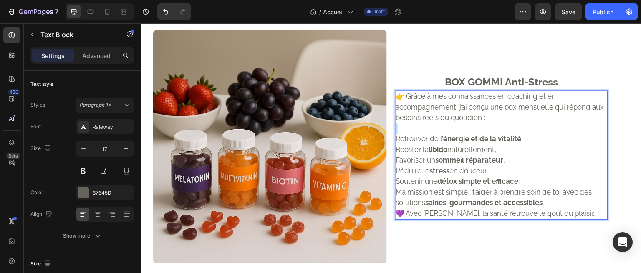
click at [526, 123] on p "Rich Text Editor. Editing area: main" at bounding box center [501, 128] width 211 height 11
click at [536, 166] on p "Réduire le stress en douceur," at bounding box center [501, 171] width 211 height 11
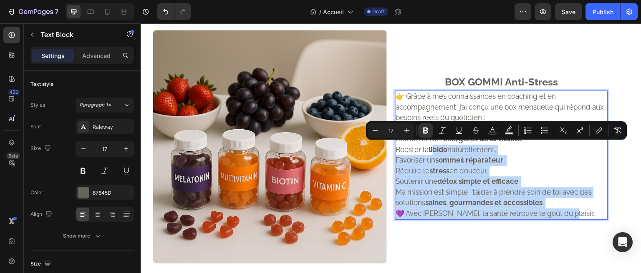
drag, startPoint x: 566, startPoint y: 210, endPoint x: 430, endPoint y: 148, distance: 148.6
click at [430, 148] on div "👉 Grâce à mes connaissances en coaching et en accompagnement, j’ai conçu une bo…" at bounding box center [501, 155] width 213 height 129
click at [513, 81] on p "BOX GOMMI Anti-Stress" at bounding box center [501, 82] width 211 height 15
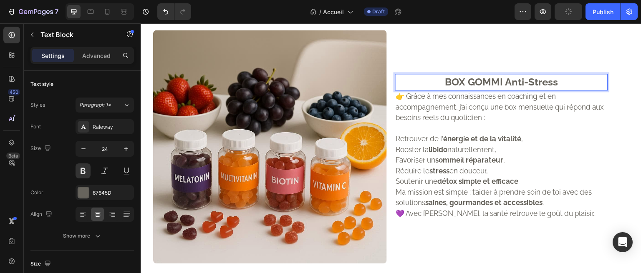
click at [513, 81] on p "BOX GOMMI Anti-Stress" at bounding box center [501, 82] width 211 height 15
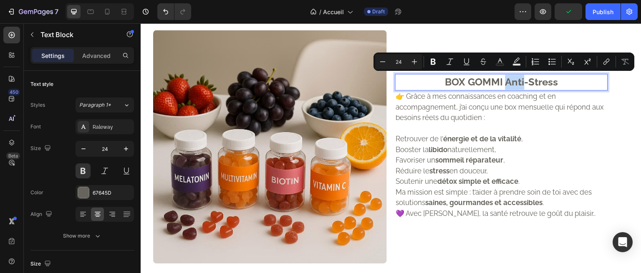
click at [510, 81] on p "BOX GOMMI Anti-Stress" at bounding box center [501, 82] width 211 height 15
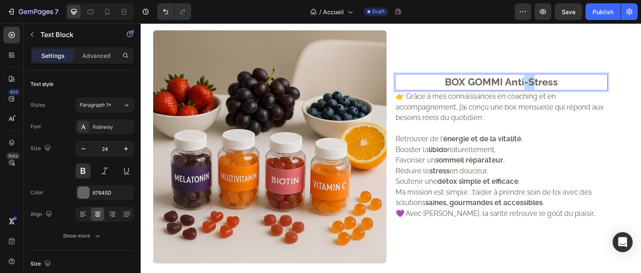
drag, startPoint x: 526, startPoint y: 79, endPoint x: 520, endPoint y: 81, distance: 7.0
click at [520, 81] on p "BOX GOMMI Anti-Stress" at bounding box center [501, 82] width 211 height 15
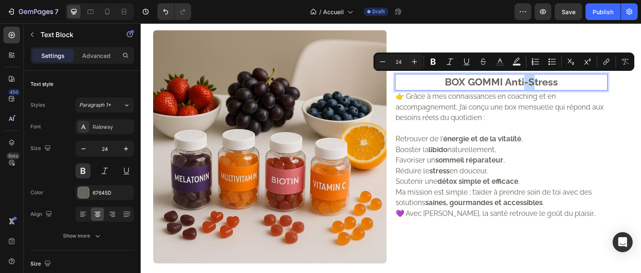
click at [520, 81] on p "BOX GOMMI Anti-Stress" at bounding box center [501, 82] width 211 height 15
drag, startPoint x: 562, startPoint y: 76, endPoint x: 502, endPoint y: 79, distance: 60.5
click at [502, 79] on p "BOX GOMMI Anti-Stress" at bounding box center [501, 82] width 211 height 15
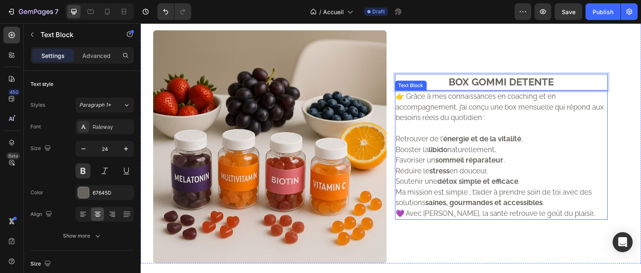
click at [505, 157] on p "Favoriser un sommeil réparateur ," at bounding box center [501, 160] width 211 height 11
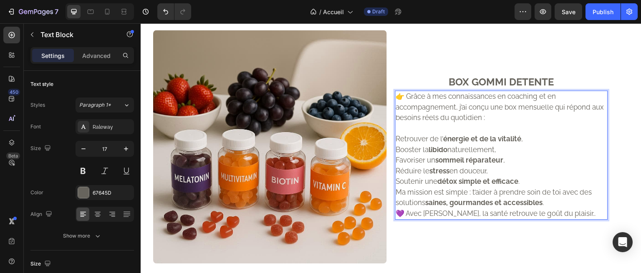
click at [505, 156] on p "Favoriser un sommeil réparateur ," at bounding box center [501, 160] width 211 height 11
click at [477, 152] on p "Booster la libido naturellement," at bounding box center [501, 150] width 211 height 11
click at [464, 158] on strong "sommeil réparateur" at bounding box center [469, 160] width 68 height 8
click at [457, 119] on p "👉 Grâce à mes connaissances en coaching et en accompagnement, j’ai conçu une bo…" at bounding box center [501, 107] width 211 height 32
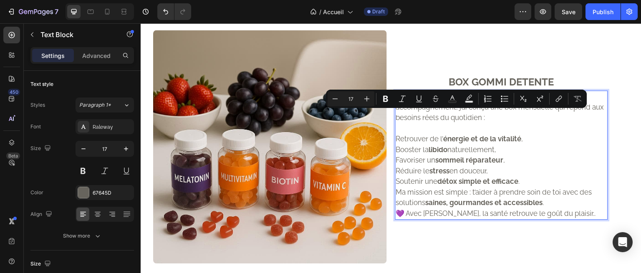
click at [438, 130] on p "Rich Text Editor. Editing area: main" at bounding box center [501, 128] width 211 height 11
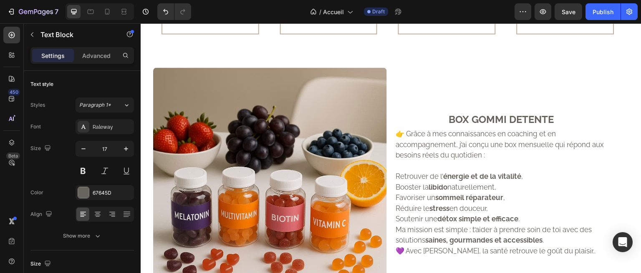
scroll to position [716, 0]
click at [480, 119] on p "BOX GOMMI DETENTE" at bounding box center [501, 119] width 211 height 15
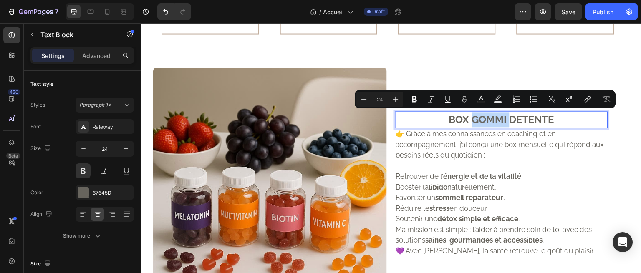
click at [504, 123] on p "BOX GOMMI DETENTE" at bounding box center [501, 119] width 211 height 15
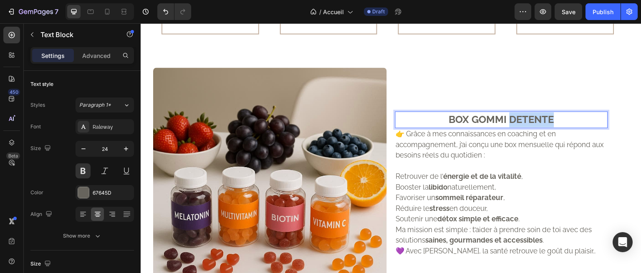
drag, startPoint x: 504, startPoint y: 117, endPoint x: 559, endPoint y: 114, distance: 54.7
click at [559, 114] on p "BOX GOMMI DETENTE" at bounding box center [501, 119] width 211 height 15
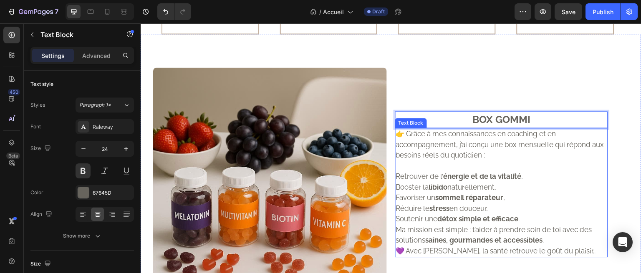
click at [530, 174] on p "Retrouver de l’ énergie et de la vitalité ," at bounding box center [501, 176] width 211 height 11
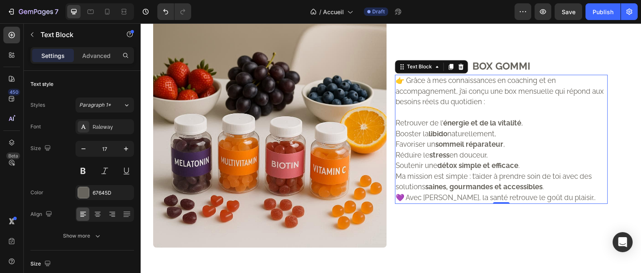
scroll to position [784, 0]
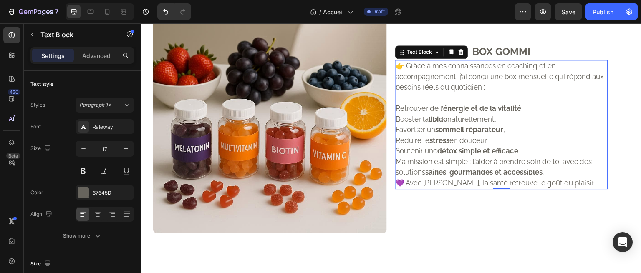
click at [471, 100] on p at bounding box center [501, 98] width 211 height 11
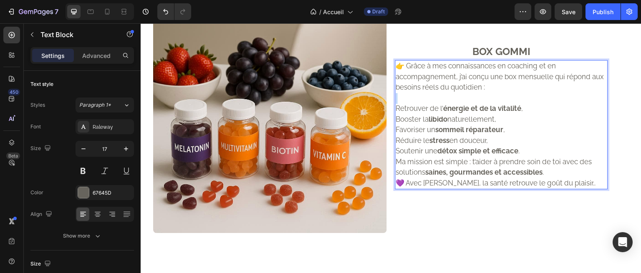
click at [471, 100] on p "Rich Text Editor. Editing area: main" at bounding box center [501, 98] width 211 height 11
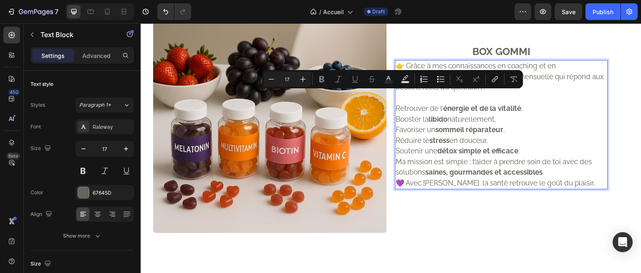
click at [471, 105] on strong "énergie et de la vitalité" at bounding box center [482, 108] width 78 height 8
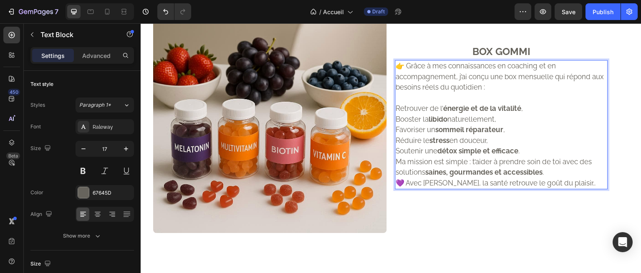
click at [440, 99] on p "Rich Text Editor. Editing area: main" at bounding box center [501, 98] width 211 height 11
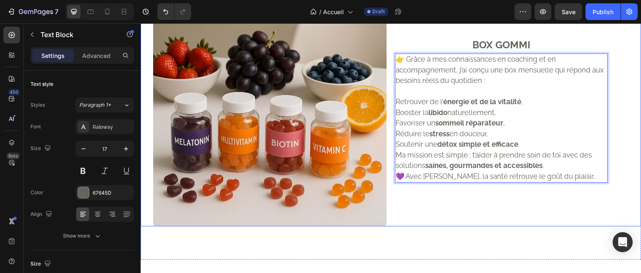
click at [445, 193] on div "BOX GOMMI Text Block 👉 Grâce à mes connaissances en coaching et en accompagneme…" at bounding box center [518, 110] width 246 height 234
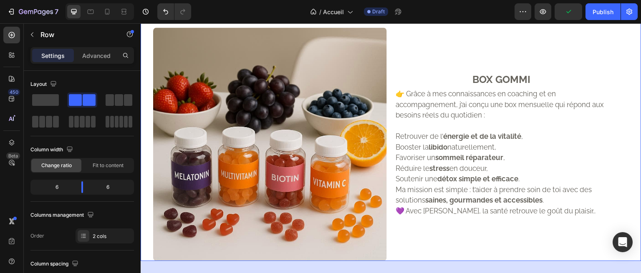
scroll to position [749, 0]
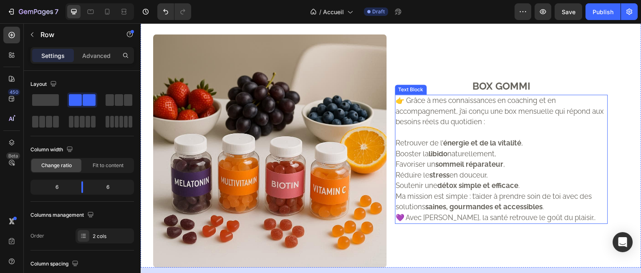
click at [478, 125] on p "👉 Grâce à mes connaissances en coaching et en accompagnement, j’ai conçu une bo…" at bounding box center [501, 112] width 211 height 32
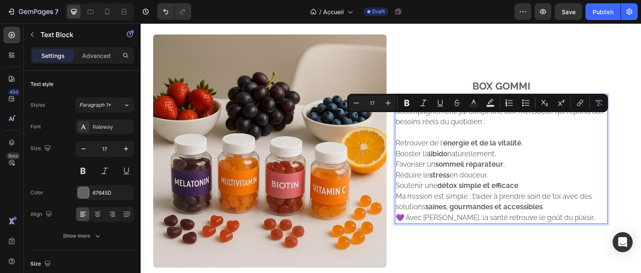
click at [455, 122] on p "👉 Grâce à mes connaissances en coaching et en accompagnement, j’ai conçu une bo…" at bounding box center [501, 112] width 211 height 32
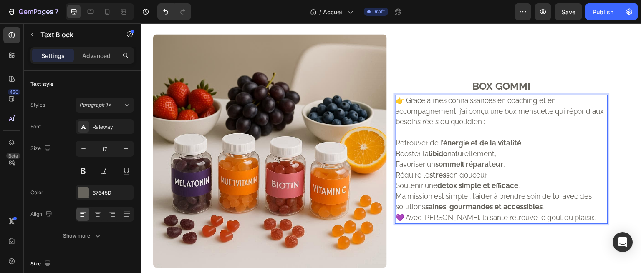
click at [450, 120] on p "👉 Grâce à mes connaissances en coaching et en accompagnement, j’ai conçu une bo…" at bounding box center [501, 112] width 211 height 32
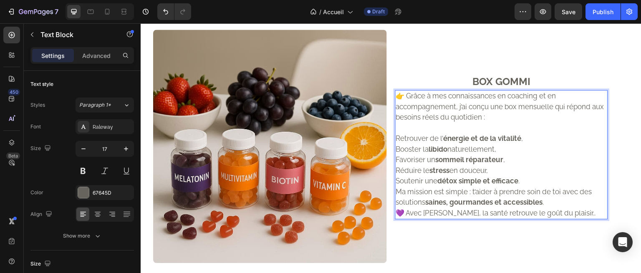
scroll to position [754, 0]
drag, startPoint x: 404, startPoint y: 111, endPoint x: 390, endPoint y: 113, distance: 13.9
click at [390, 113] on div "Image BOX GOMMI Text Block 👉 Grâce à mes connaissances en coaching et en accomp…" at bounding box center [391, 129] width 501 height 267
drag, startPoint x: 449, startPoint y: 113, endPoint x: 492, endPoint y: 116, distance: 43.1
click at [492, 116] on p "👉 Grâce à mes connaissances en coaching et en accompagnement, j’ai conçu une bo…" at bounding box center [501, 107] width 211 height 32
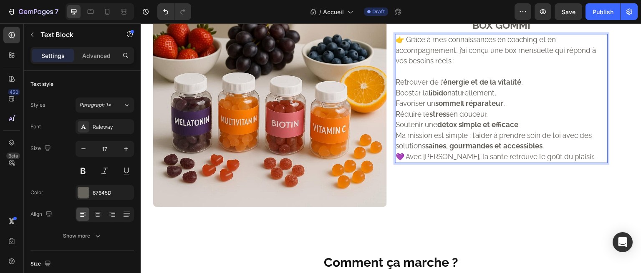
scroll to position [811, 0]
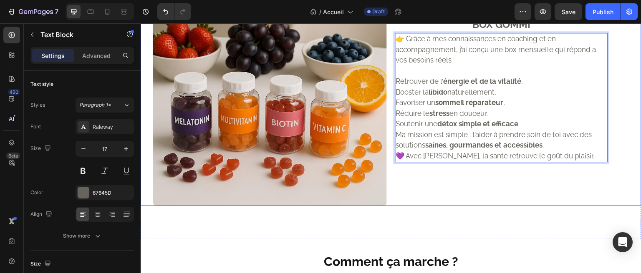
click at [483, 169] on div "BOX GOMMI Text Block 👉 Grâce à mes connaissances en coaching et en accompagneme…" at bounding box center [518, 89] width 246 height 234
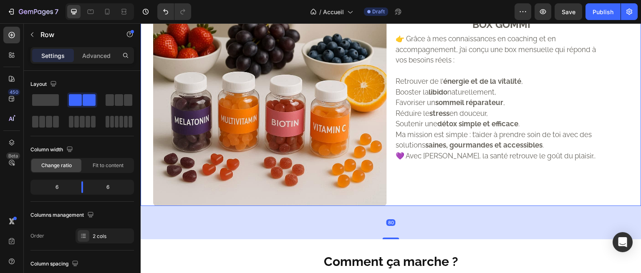
scroll to position [832, 0]
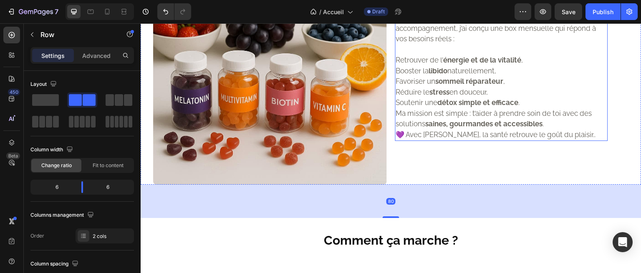
click at [401, 130] on p "💜 Avec [PERSON_NAME], la santé retrouve le goût du plaisir.." at bounding box center [501, 135] width 211 height 11
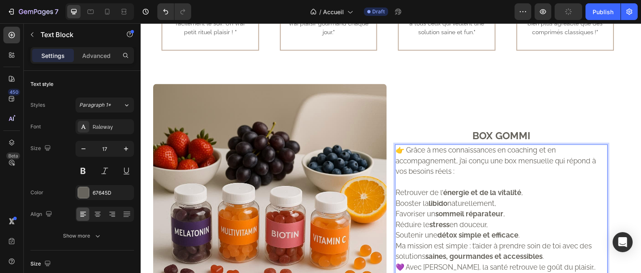
scroll to position [734, 0]
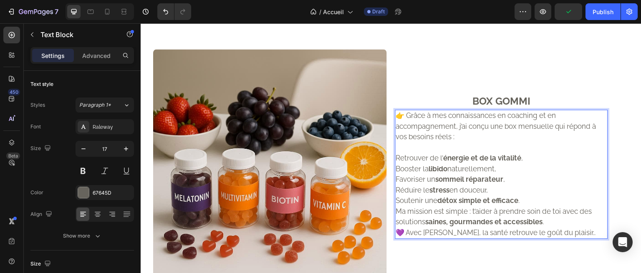
click at [407, 231] on p "💜 Avec [PERSON_NAME], la santé retrouve le goût du plaisir.." at bounding box center [501, 233] width 211 height 11
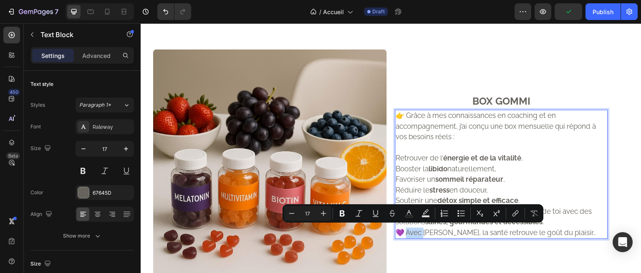
click at [405, 229] on p "💜 Avec [PERSON_NAME], la santé retrouve le goût du plaisir.." at bounding box center [501, 233] width 211 height 11
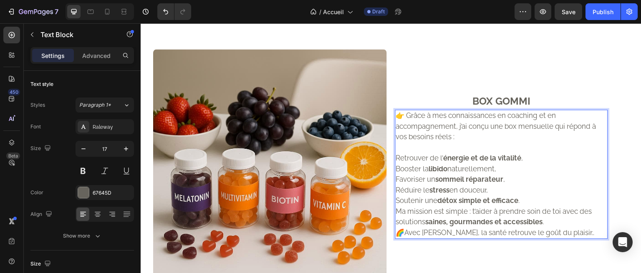
scroll to position [742, 0]
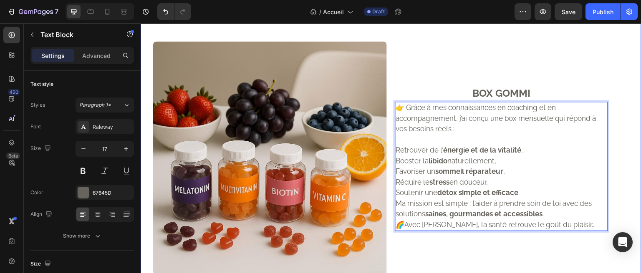
click at [440, 63] on div "BOX GOMMI Text Block 👉 Grâce à mes connaissances en coaching et en accompagneme…" at bounding box center [518, 158] width 246 height 234
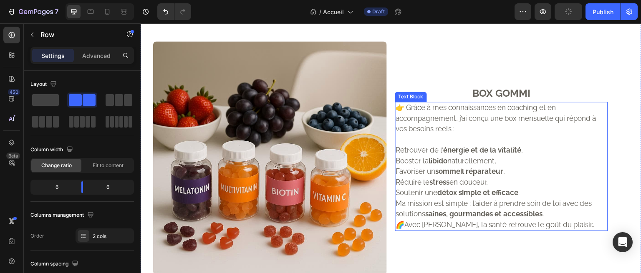
click at [406, 229] on div "👉 Grâce à mes connaissances en coaching et en accompagnement, j’ai conçu une bo…" at bounding box center [501, 166] width 213 height 129
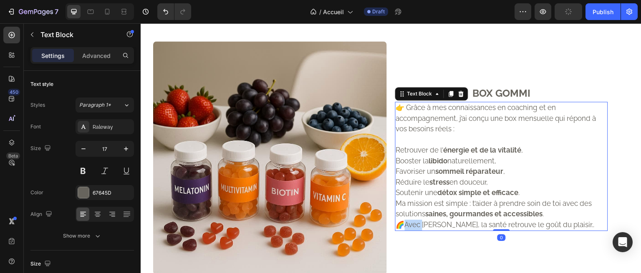
click at [403, 224] on p "🌈Avec [PERSON_NAME], la santé retrouve le goût du plaisir.." at bounding box center [501, 225] width 211 height 11
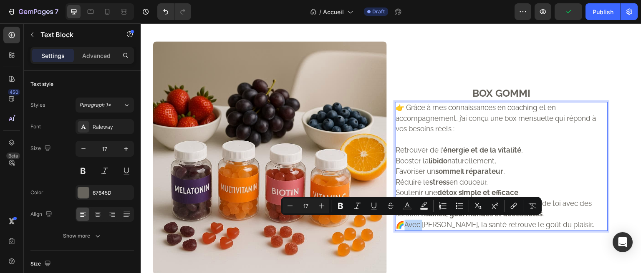
click at [403, 221] on p "🌈Avec [PERSON_NAME], la santé retrouve le goût du plaisir.." at bounding box center [501, 225] width 211 height 11
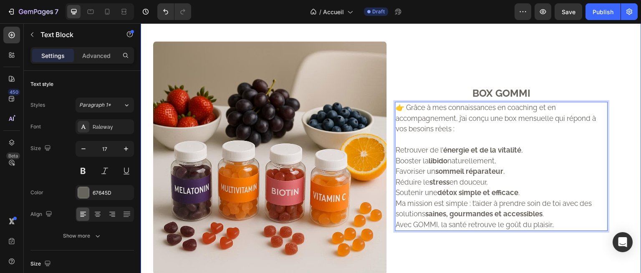
click at [413, 242] on div "BOX GOMMI Text Block 👉 Grâce à mes connaissances en coaching et en accompagneme…" at bounding box center [518, 158] width 246 height 234
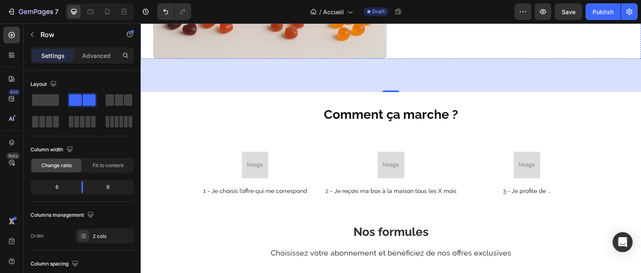
scroll to position [959, 0]
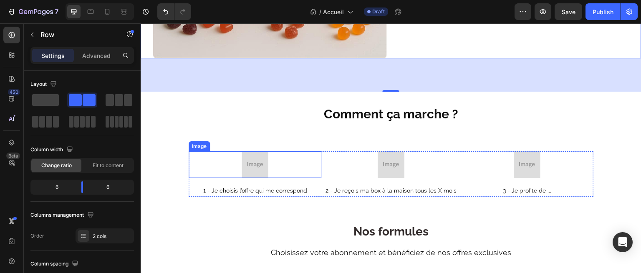
click at [259, 159] on img at bounding box center [255, 164] width 27 height 27
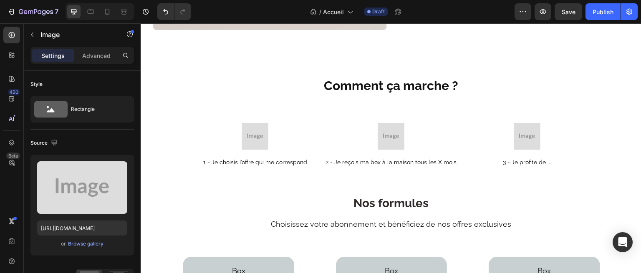
scroll to position [986, 0]
click at [257, 130] on img at bounding box center [255, 136] width 27 height 27
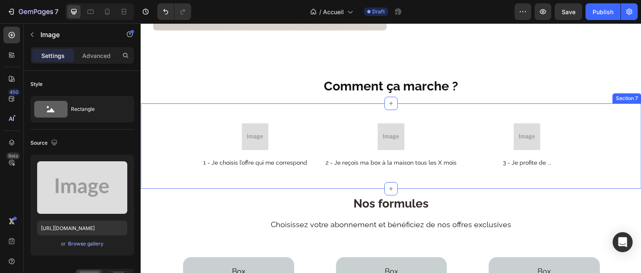
click at [176, 132] on div "Image 1 - Je choisis l’offre qui me correspond Text Block Image 2 - Je reçois m…" at bounding box center [391, 145] width 501 height 45
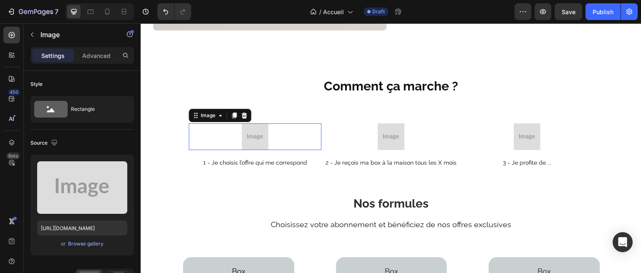
click at [254, 129] on img at bounding box center [255, 136] width 27 height 27
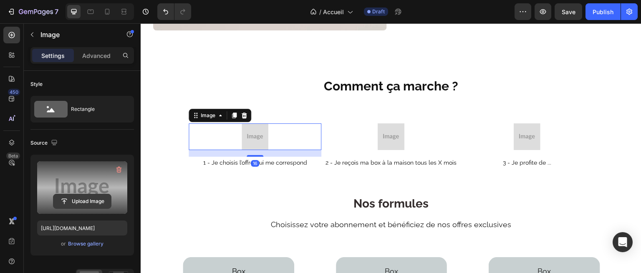
click at [88, 201] on input "file" at bounding box center [82, 201] width 58 height 14
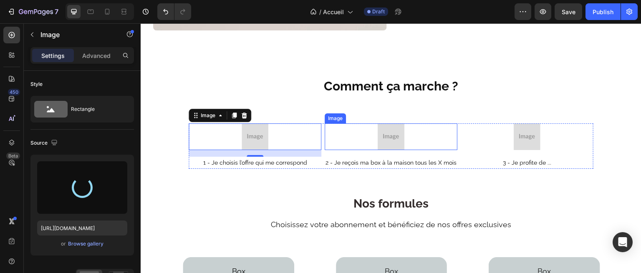
type input "[URL][DOMAIN_NAME]"
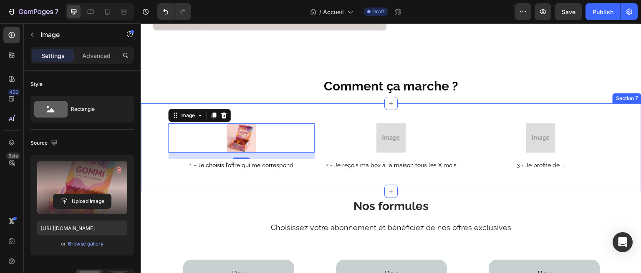
click at [174, 160] on div "Image 16 1 - Je choisis l’offre qui me correspond Text Block Image 2 - Je reçoi…" at bounding box center [391, 147] width 501 height 48
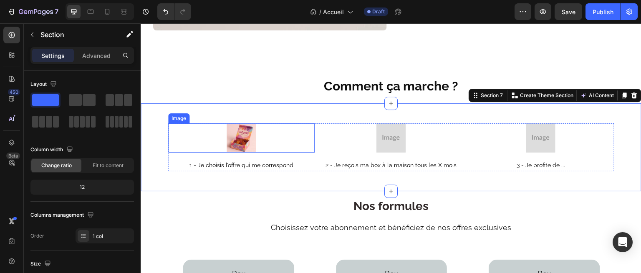
click at [256, 136] on img at bounding box center [240, 137] width 29 height 29
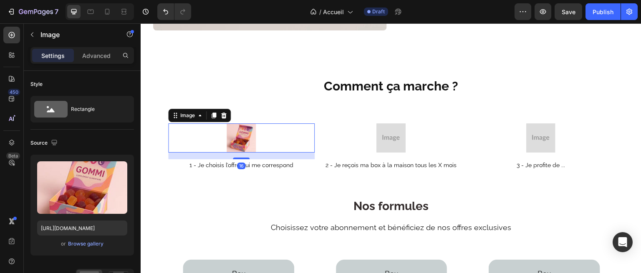
click at [256, 136] on img at bounding box center [240, 137] width 29 height 29
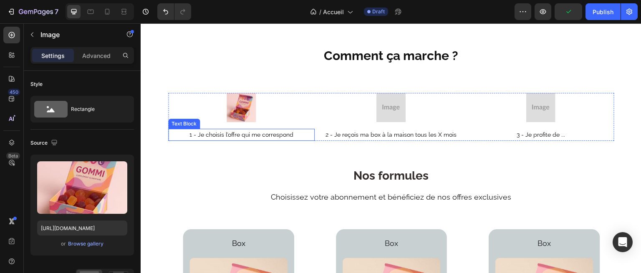
scroll to position [997, 0]
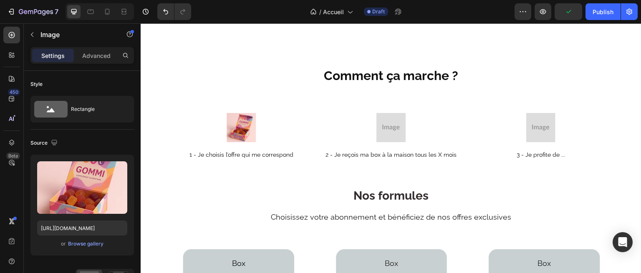
click at [246, 126] on img at bounding box center [240, 127] width 29 height 29
click at [238, 121] on div at bounding box center [241, 127] width 146 height 29
click at [166, 15] on icon "Undo/Redo" at bounding box center [165, 12] width 8 height 8
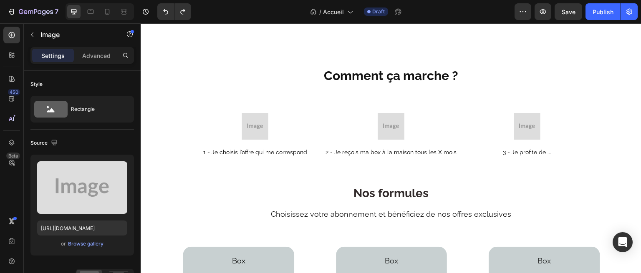
click at [253, 118] on img at bounding box center [255, 126] width 27 height 27
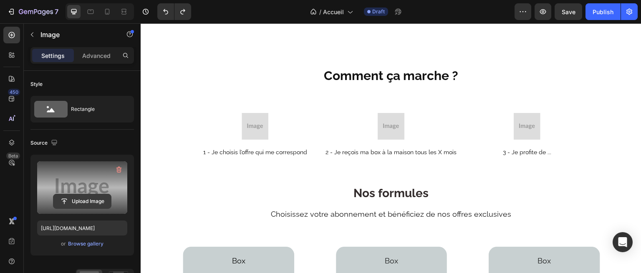
click at [85, 200] on input "file" at bounding box center [82, 201] width 58 height 14
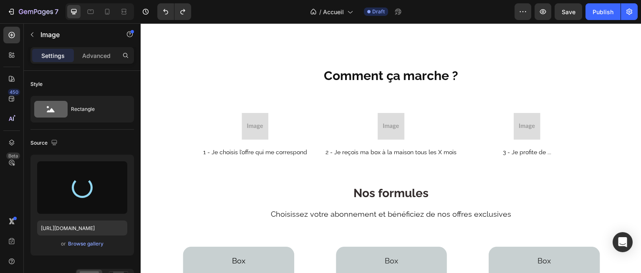
type input "[URL][DOMAIN_NAME]"
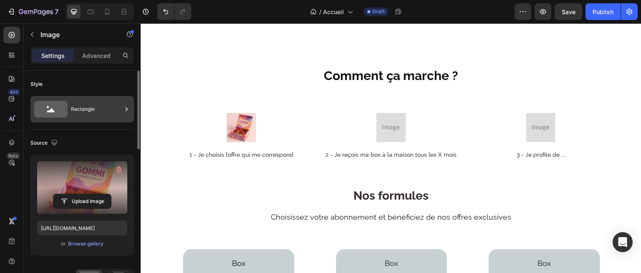
click at [102, 104] on div "Rectangle" at bounding box center [96, 109] width 51 height 19
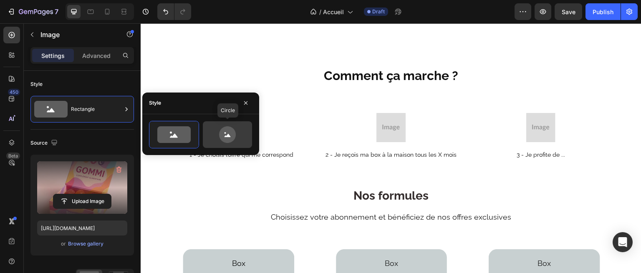
click at [225, 134] on icon at bounding box center [227, 134] width 17 height 17
type input "80"
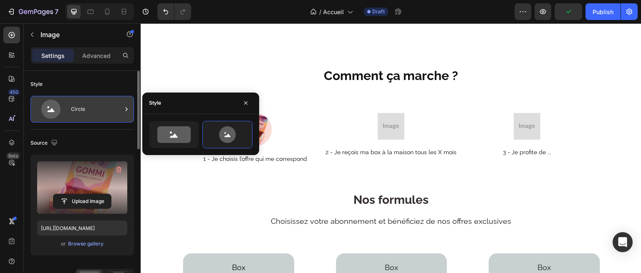
click at [91, 110] on div "Circle" at bounding box center [96, 109] width 51 height 19
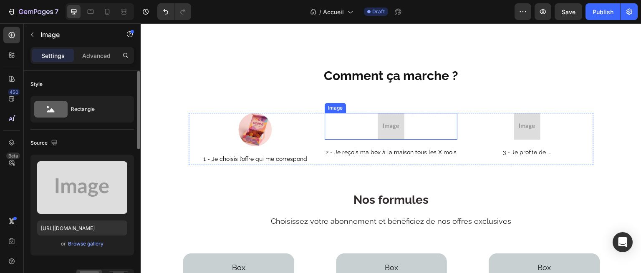
click at [395, 122] on img at bounding box center [390, 126] width 27 height 27
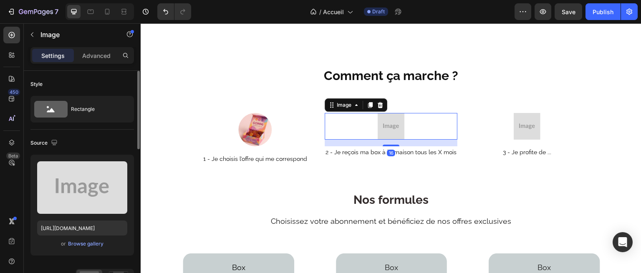
click at [395, 122] on img at bounding box center [390, 126] width 27 height 27
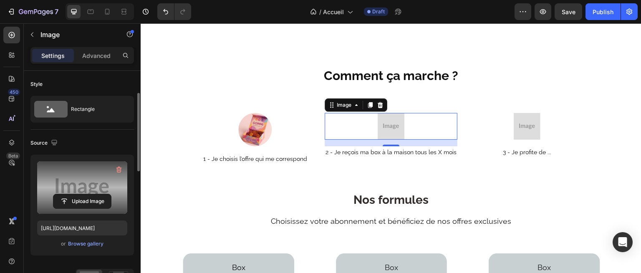
scroll to position [19, 0]
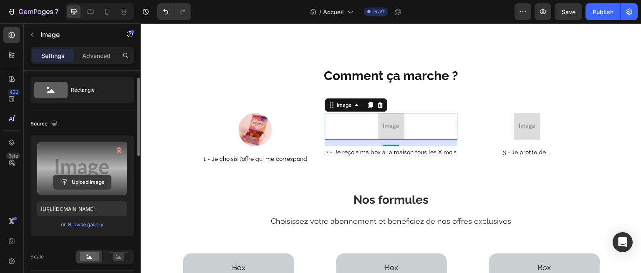
click at [88, 183] on input "file" at bounding box center [82, 182] width 58 height 14
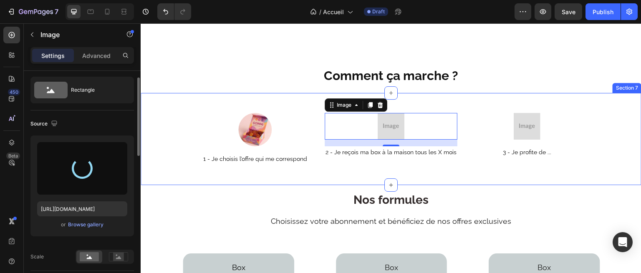
type input "[URL][DOMAIN_NAME]"
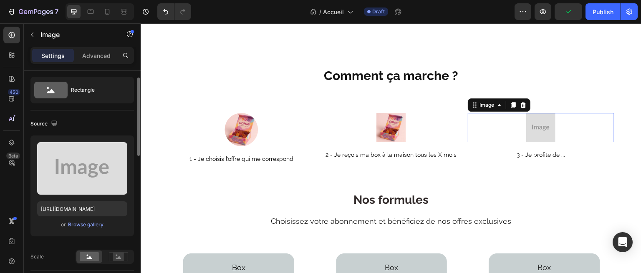
click at [522, 127] on div at bounding box center [541, 127] width 146 height 29
click at [544, 122] on img at bounding box center [540, 127] width 29 height 29
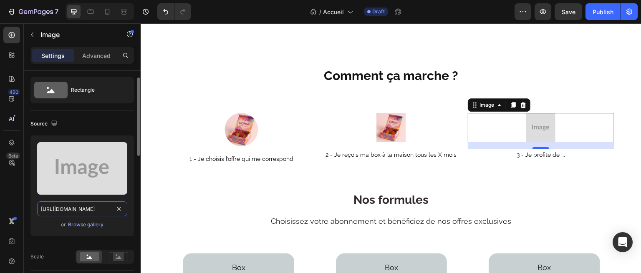
click at [105, 206] on input "[URL][DOMAIN_NAME]" at bounding box center [82, 208] width 90 height 15
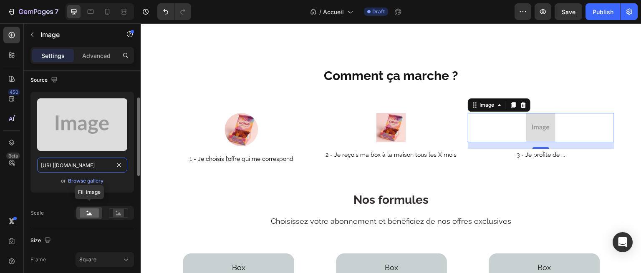
scroll to position [67, 0]
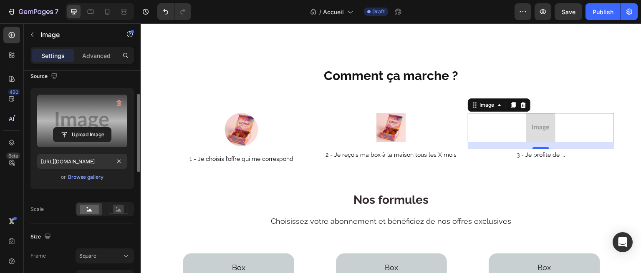
click at [85, 121] on label at bounding box center [82, 121] width 90 height 53
click at [85, 128] on input "file" at bounding box center [82, 135] width 58 height 14
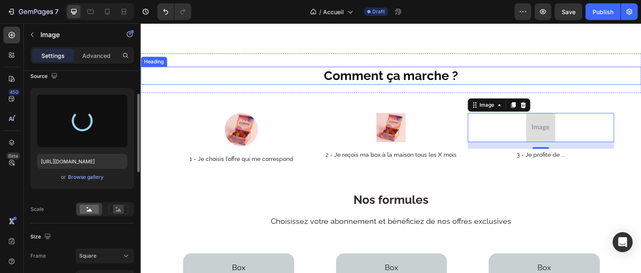
type input "[URL][DOMAIN_NAME]"
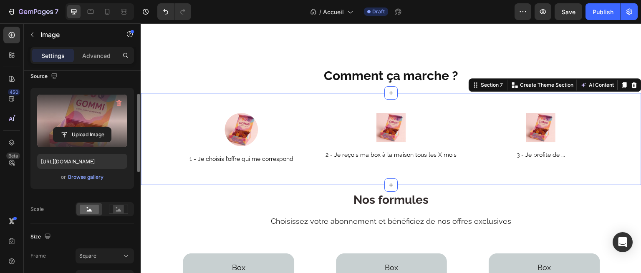
click at [554, 181] on div "Image 1 - Je choisis l’offre qui me correspond Text Block Image 2 - Je reçois m…" at bounding box center [391, 139] width 501 height 92
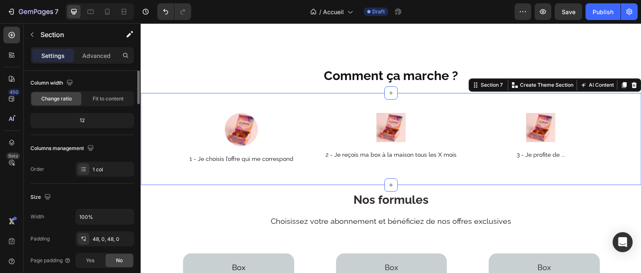
scroll to position [0, 0]
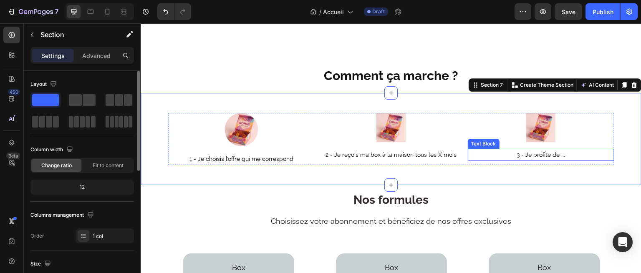
click at [558, 154] on span "3 - Je profite de ..." at bounding box center [540, 154] width 48 height 7
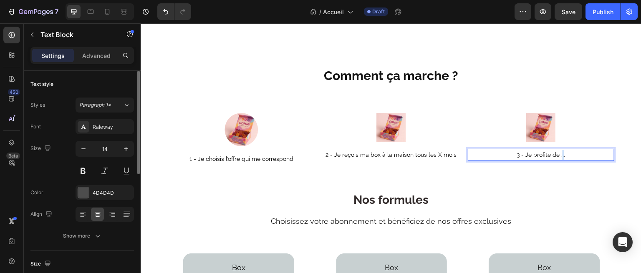
click at [558, 154] on span "3 - Je profite de ..." at bounding box center [540, 154] width 48 height 7
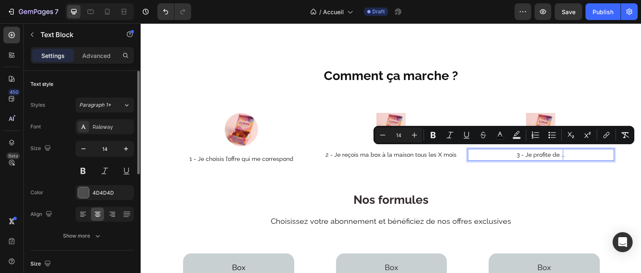
click at [558, 151] on span "3 - Je profite de ..." at bounding box center [540, 154] width 48 height 7
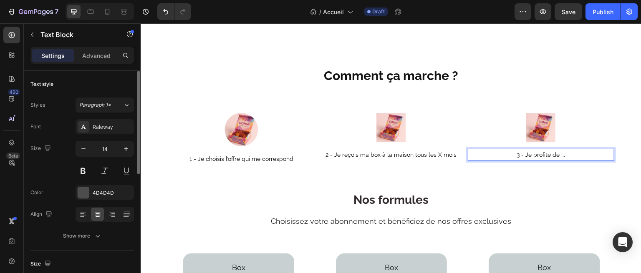
click at [565, 150] on p "3 - Je profite de ..." at bounding box center [540, 155] width 145 height 10
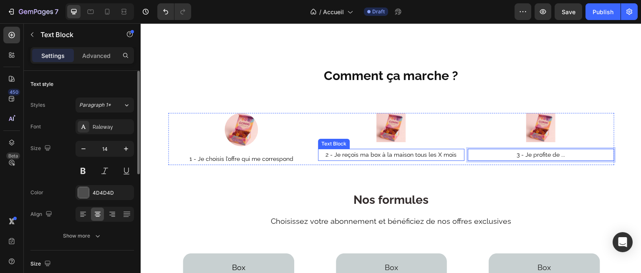
click at [414, 154] on span "2 - Je reçois ma box à la maison tous les X mois" at bounding box center [390, 154] width 131 height 7
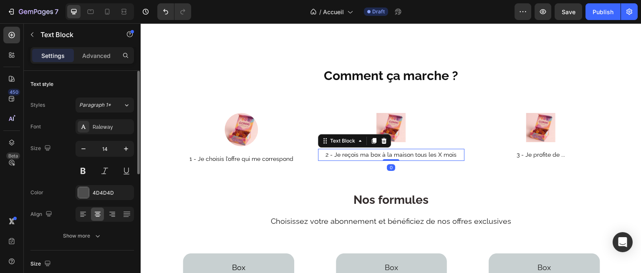
click at [414, 154] on span "2 - Je reçois ma box à la maison tous les X mois" at bounding box center [390, 154] width 131 height 7
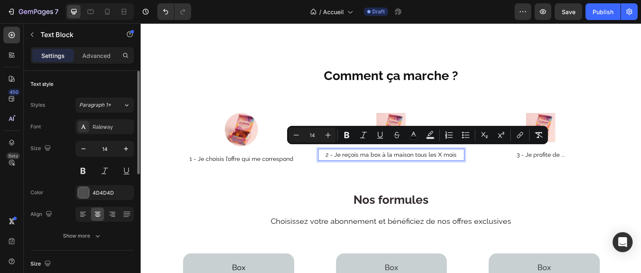
click at [434, 151] on span "2 - Je reçois ma box à la maison tous les X mois" at bounding box center [390, 154] width 131 height 7
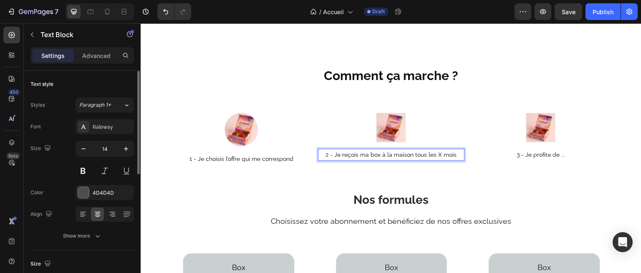
click at [438, 151] on span "2 - Je reçois ma box à la maison tous les X mois" at bounding box center [390, 154] width 131 height 7
click at [526, 151] on span "3 - Je profite de ..." at bounding box center [540, 154] width 48 height 7
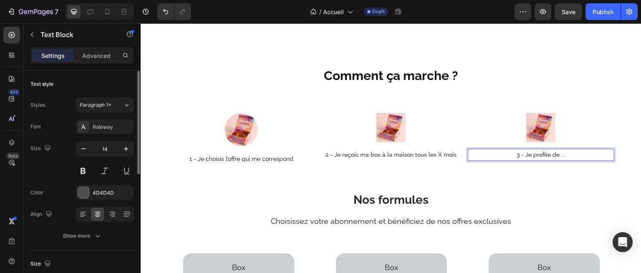
click at [535, 151] on span "3 - Je profite de ..." at bounding box center [540, 154] width 48 height 7
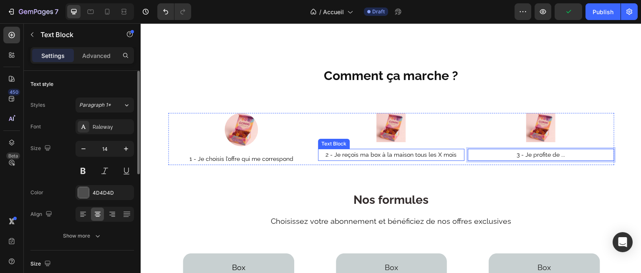
click at [440, 154] on span "2 - Je reçois ma box à la maison tous les X mois" at bounding box center [390, 154] width 131 height 7
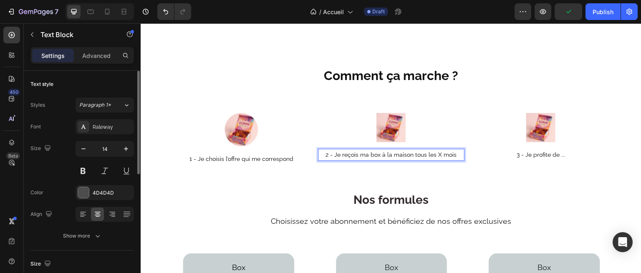
click at [436, 152] on span "2 - Je reçois ma box à la maison tous les X mois" at bounding box center [390, 154] width 131 height 7
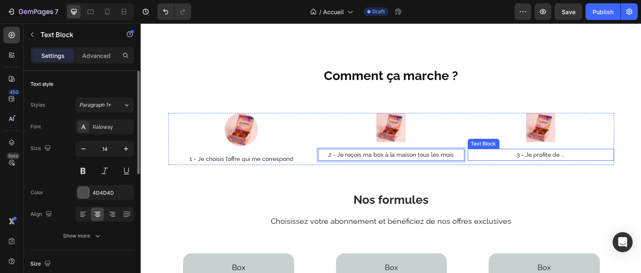
click at [535, 151] on span "3 - Je profite de ..." at bounding box center [540, 154] width 48 height 7
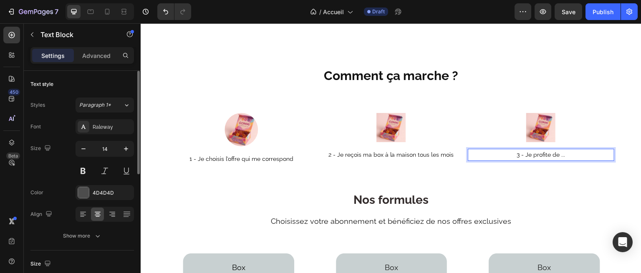
click at [554, 151] on span "3 - Je profite de ..." at bounding box center [540, 154] width 48 height 7
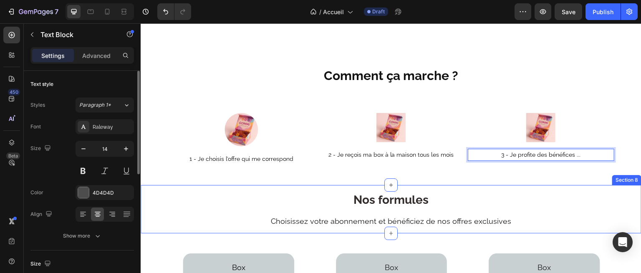
click at [554, 185] on div "Nos formules Heading Choisissez votre abonnement et bénéficiez de nos offres ex…" at bounding box center [391, 209] width 501 height 48
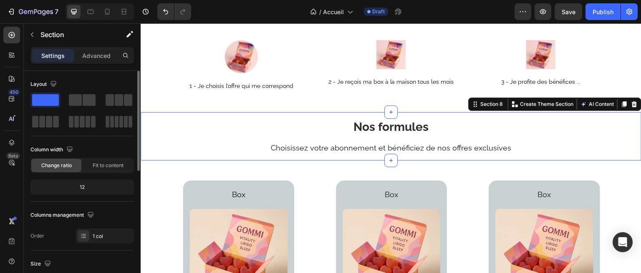
scroll to position [1057, 0]
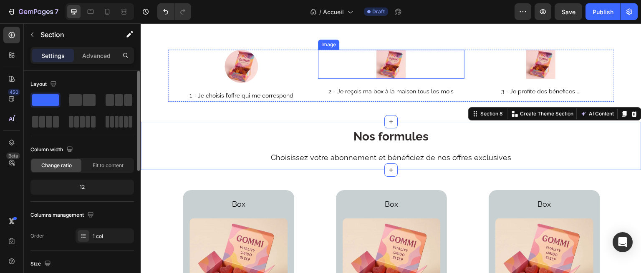
click at [388, 68] on img at bounding box center [390, 64] width 29 height 29
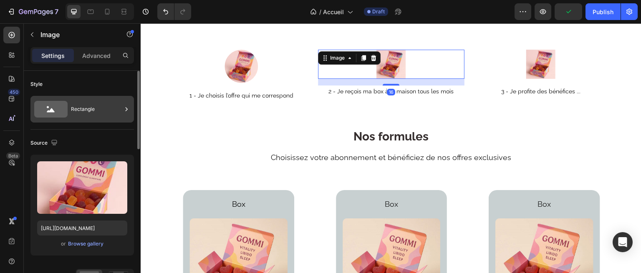
click at [80, 106] on div "Rectangle" at bounding box center [96, 109] width 51 height 19
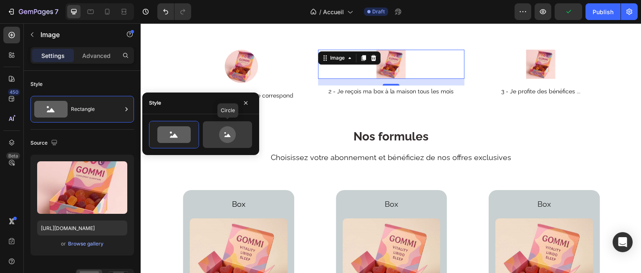
click at [232, 134] on icon at bounding box center [227, 134] width 17 height 17
type input "80"
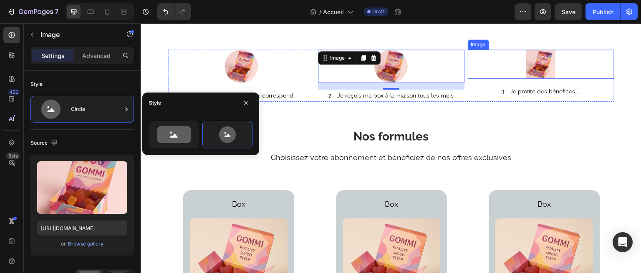
click at [536, 56] on img at bounding box center [540, 64] width 29 height 29
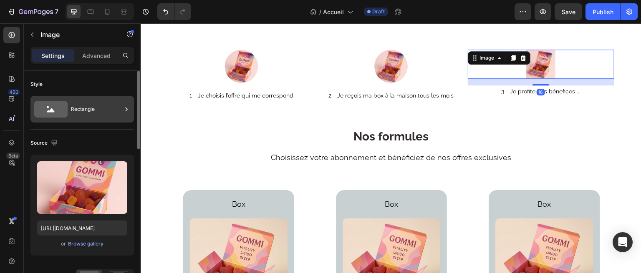
click at [103, 110] on div "Rectangle" at bounding box center [96, 109] width 51 height 19
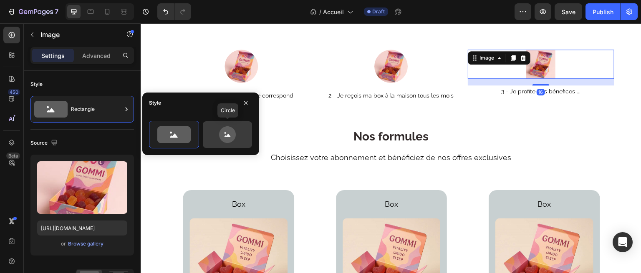
click at [220, 133] on icon at bounding box center [227, 134] width 17 height 17
type input "80"
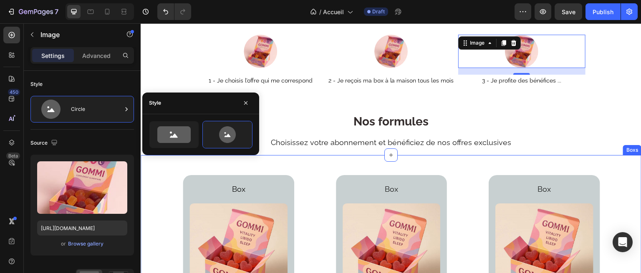
scroll to position [1073, 0]
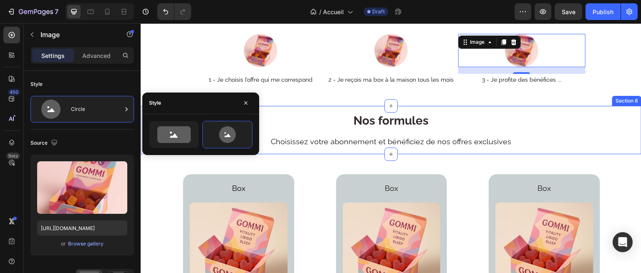
click at [324, 108] on div "Nos formules Heading Choisissez votre abonnement et bénéficiez de nos offres ex…" at bounding box center [391, 130] width 501 height 48
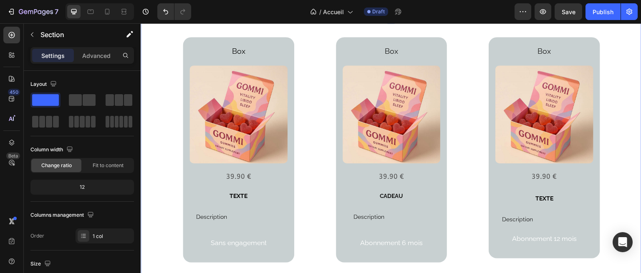
scroll to position [1176, 0]
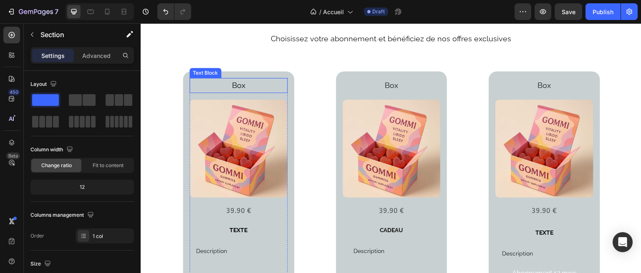
click at [246, 85] on p "Box" at bounding box center [238, 85] width 96 height 13
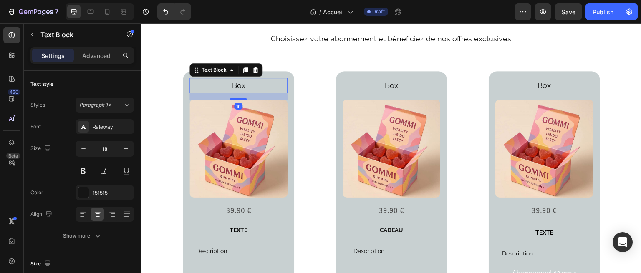
click at [247, 86] on p "Box" at bounding box center [238, 85] width 96 height 13
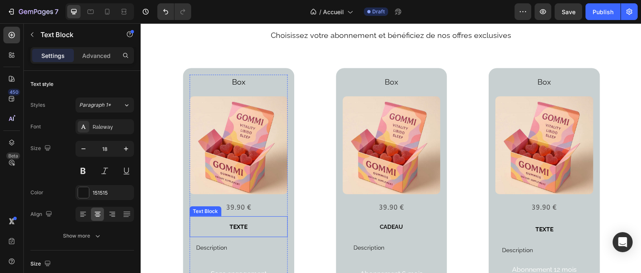
scroll to position [1178, 0]
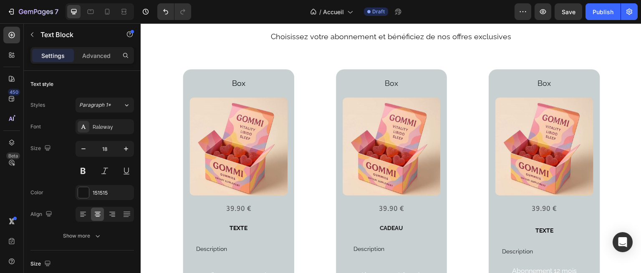
click at [237, 83] on span "Box" at bounding box center [238, 83] width 13 height 9
click at [246, 83] on p "Box" at bounding box center [238, 83] width 96 height 13
click at [385, 87] on p "Box" at bounding box center [391, 83] width 96 height 13
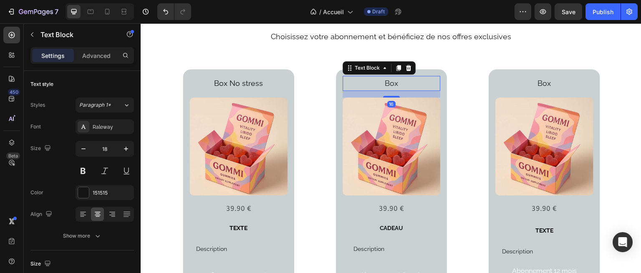
click at [385, 87] on p "Box" at bounding box center [391, 83] width 96 height 13
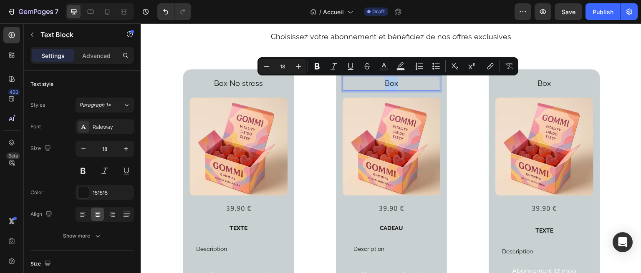
click at [400, 87] on p "Box" at bounding box center [391, 83] width 96 height 13
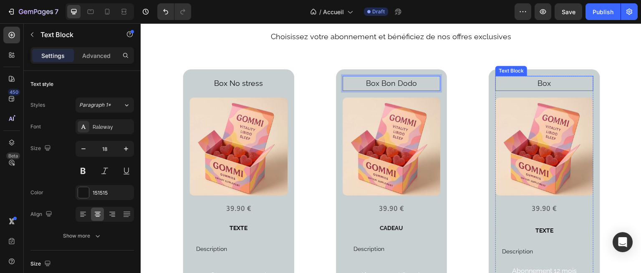
click at [547, 87] on p "Box" at bounding box center [544, 83] width 96 height 13
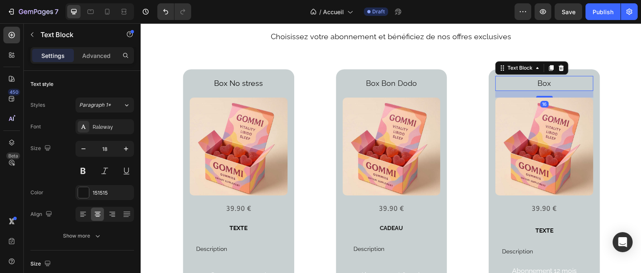
click at [546, 85] on p "Box" at bounding box center [544, 83] width 96 height 13
click at [551, 81] on p "Box" at bounding box center [544, 83] width 96 height 13
click at [549, 83] on p "Box" at bounding box center [544, 83] width 96 height 13
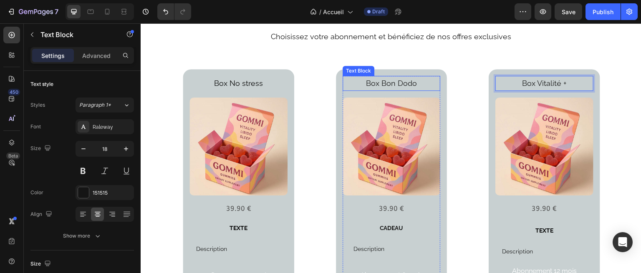
click at [406, 81] on p "Box Bon Dodo" at bounding box center [391, 83] width 96 height 13
click at [411, 81] on p "Box Bon Dodo" at bounding box center [391, 83] width 96 height 13
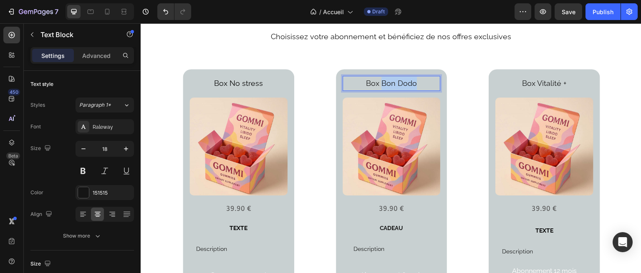
drag, startPoint x: 380, startPoint y: 80, endPoint x: 416, endPoint y: 80, distance: 36.3
click at [416, 80] on p "Box Bon Dodo" at bounding box center [391, 83] width 96 height 13
click at [249, 79] on span "Box No stress" at bounding box center [238, 83] width 49 height 9
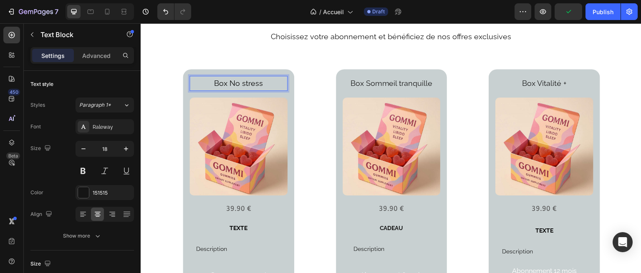
click at [247, 82] on span "Box No stress" at bounding box center [238, 83] width 49 height 9
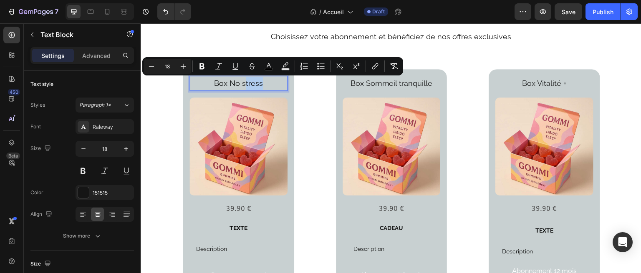
drag, startPoint x: 244, startPoint y: 82, endPoint x: 259, endPoint y: 80, distance: 15.5
click at [259, 80] on span "Box No stress" at bounding box center [238, 83] width 49 height 9
click at [260, 81] on span "Box No stress" at bounding box center [238, 83] width 49 height 9
drag, startPoint x: 264, startPoint y: 83, endPoint x: 230, endPoint y: 84, distance: 33.8
click at [230, 84] on p "Box No stress" at bounding box center [238, 83] width 96 height 13
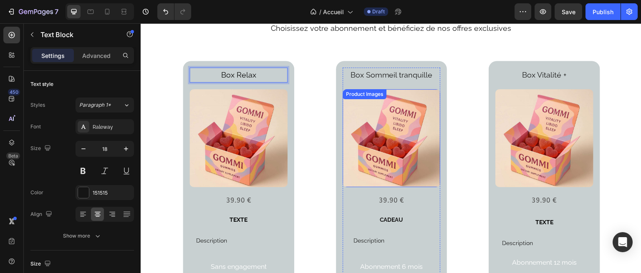
scroll to position [1186, 0]
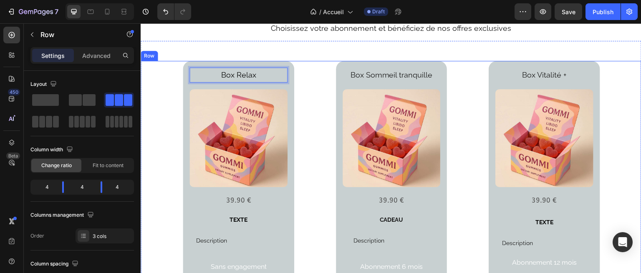
click at [322, 125] on div "Box Relax Text Block 16 Product Images 39.90 € Text Block Row TEXTE Text Block …" at bounding box center [391, 174] width 501 height 226
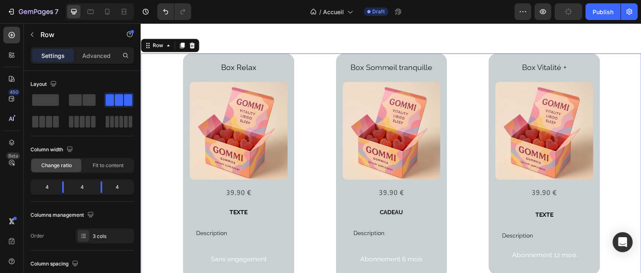
scroll to position [1193, 0]
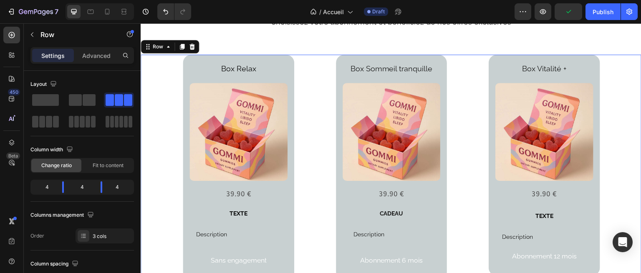
click at [310, 125] on div "Box Relax Text Block Product Images 39.90 € Text Block Row TEXTE Text Block Des…" at bounding box center [391, 168] width 501 height 226
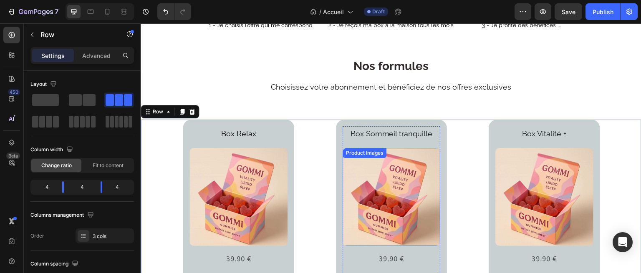
scroll to position [1127, 0]
click at [252, 130] on span "Box Relax" at bounding box center [238, 134] width 35 height 9
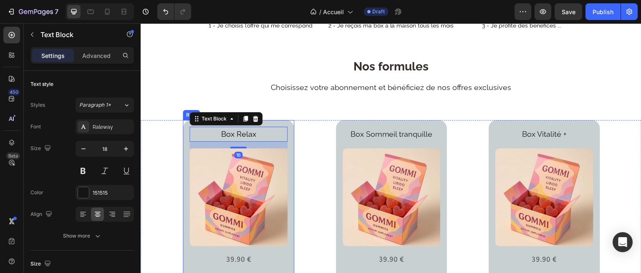
click at [186, 138] on div "Box Relax Text Block 16 Product Images 39.90 € Text Block Row TEXTE Text Block …" at bounding box center [238, 233] width 111 height 226
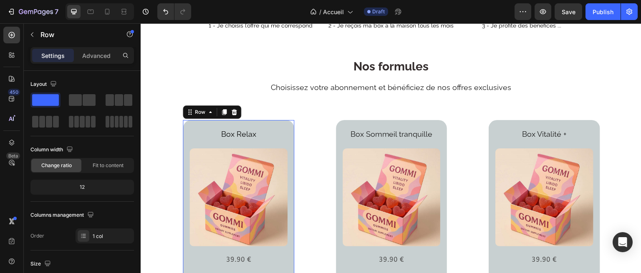
click at [186, 138] on div "Box Relax Text Block Product Images 39.90 € Text Block Row TEXTE Text Block Des…" at bounding box center [238, 233] width 111 height 226
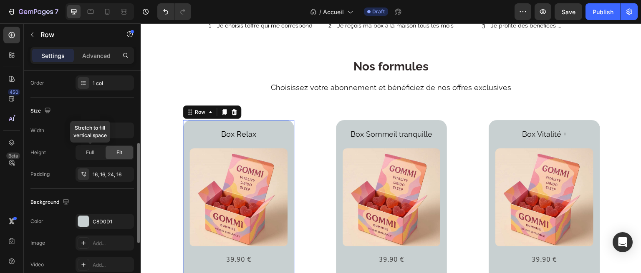
scroll to position [156, 0]
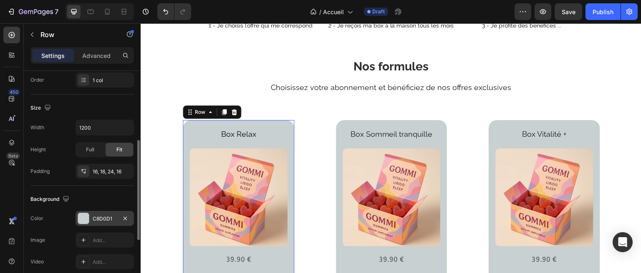
click at [97, 215] on div "C8D0D1" at bounding box center [105, 219] width 24 height 8
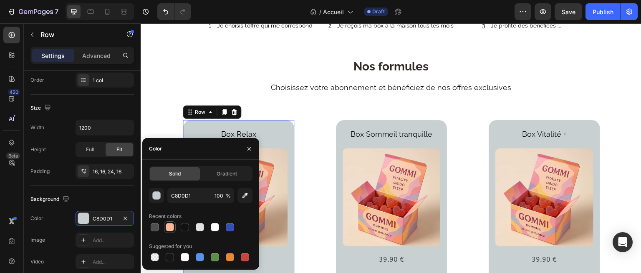
click at [174, 228] on div at bounding box center [170, 227] width 8 height 8
type input "FFB997"
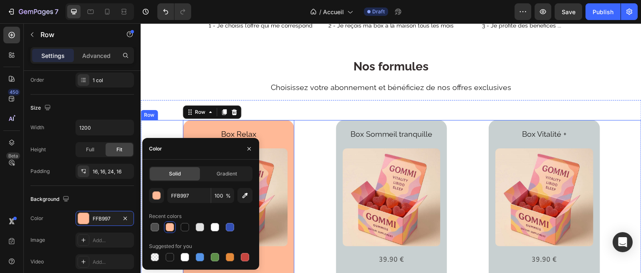
click at [327, 130] on div "Box Relax Text Block Product Images 39.90 € Text Block Row TEXTE Text Block Des…" at bounding box center [391, 233] width 501 height 226
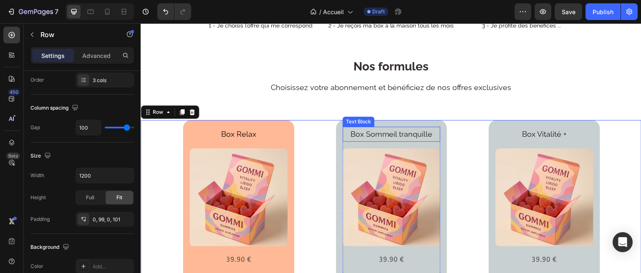
click at [366, 125] on div "Box Sommeil tranquille Text Block Product Images 39.90 € Text Block Row CADEAU …" at bounding box center [391, 233] width 111 height 226
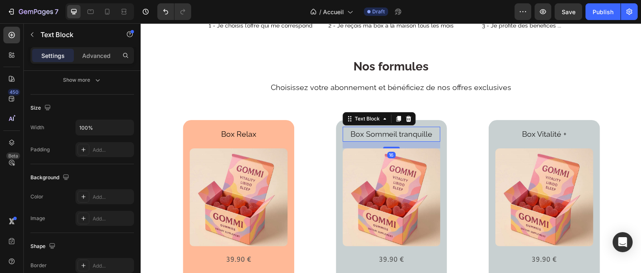
scroll to position [0, 0]
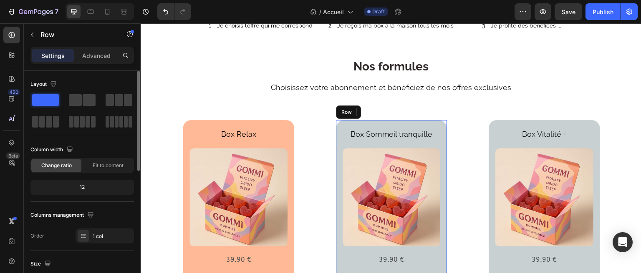
click at [337, 128] on div "Box Sommeil tranquille Text Block 16 Product Images 39.90 € Text Block Row CADE…" at bounding box center [391, 233] width 111 height 226
click at [337, 128] on div "Box Sommeil tranquille Text Block Product Images 39.90 € Text Block Row CADEAU …" at bounding box center [391, 233] width 111 height 226
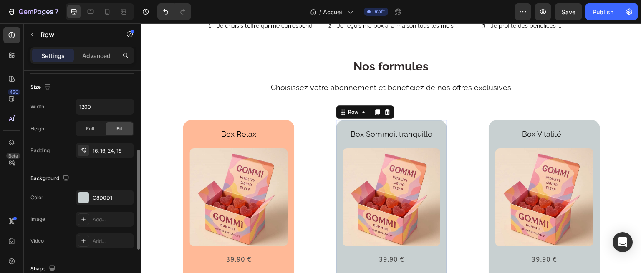
scroll to position [177, 0]
click at [86, 201] on div at bounding box center [83, 197] width 11 height 11
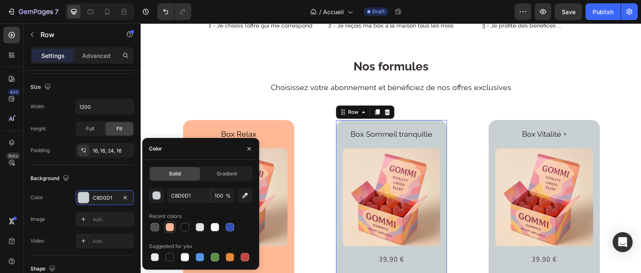
click at [170, 230] on div at bounding box center [170, 227] width 8 height 8
type input "FFB997"
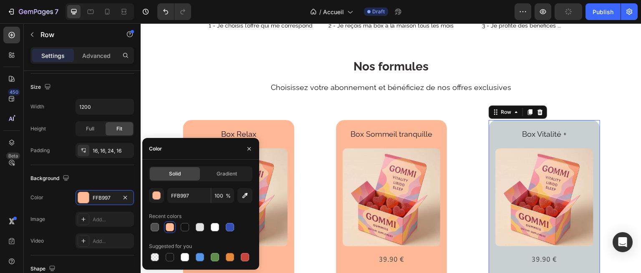
click at [490, 128] on div "Box Vitalité + Text Block Product Images 39.90 € Text Block Row TEXTE Text Bloc…" at bounding box center [543, 230] width 111 height 221
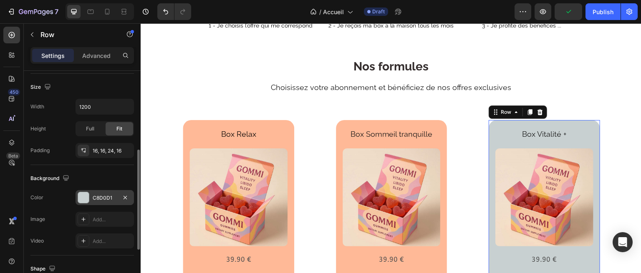
click at [111, 193] on div "C8D0D1" at bounding box center [104, 197] width 58 height 15
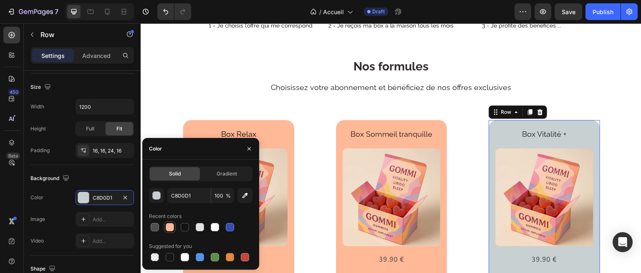
click at [165, 222] on div at bounding box center [170, 227] width 12 height 12
type input "FFB997"
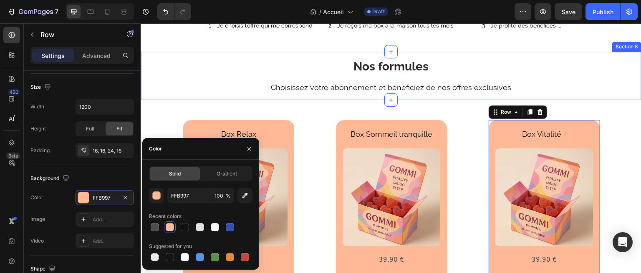
click at [246, 93] on div "Nos formules Heading Choisissez votre abonnement et bénéficiez de nos offres ex…" at bounding box center [391, 79] width 501 height 42
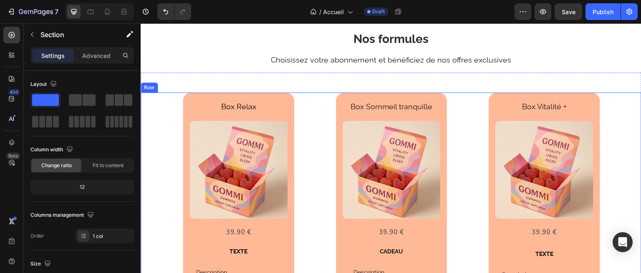
scroll to position [1148, 0]
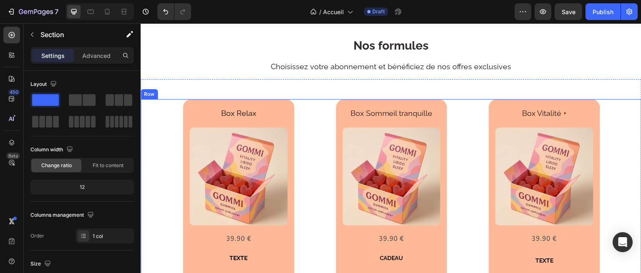
click at [316, 106] on div "Box Relax Text Block Product Images 39.90 € Text Block Row TEXTE Text Block Des…" at bounding box center [391, 212] width 501 height 226
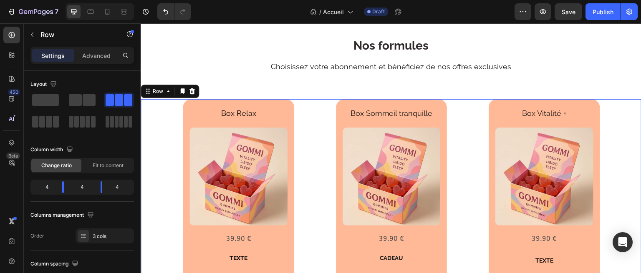
scroll to position [1183, 0]
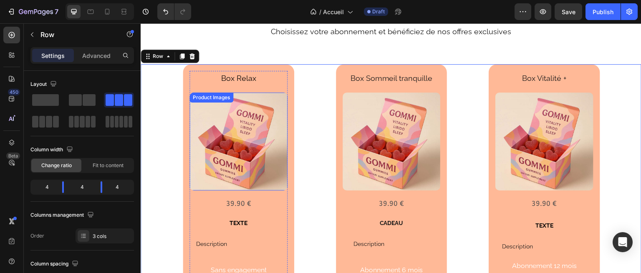
click at [242, 140] on img at bounding box center [238, 142] width 98 height 98
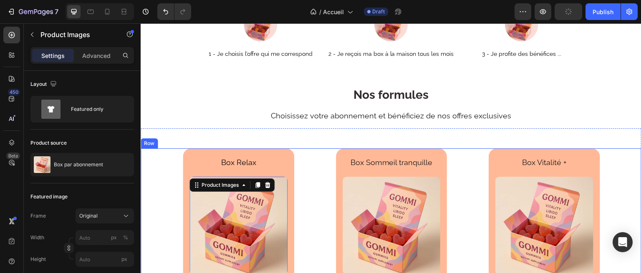
scroll to position [1098, 0]
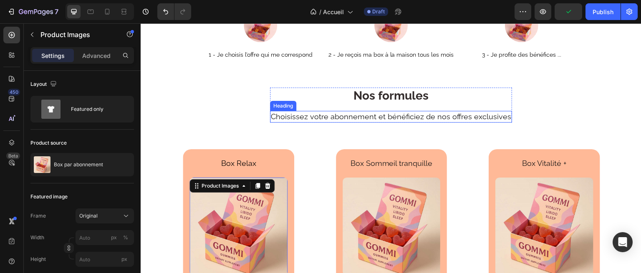
click at [398, 114] on h2 "Choisissez votre abonnement et bénéficiez de nos offres exclusives" at bounding box center [391, 116] width 242 height 11
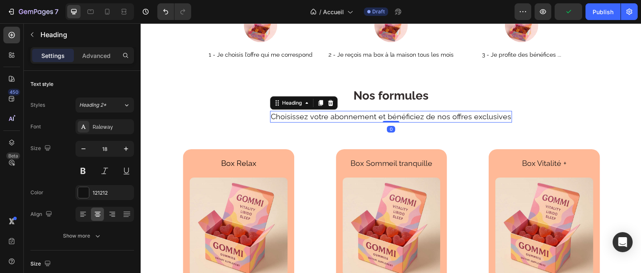
click at [398, 114] on h2 "Choisissez votre abonnement et bénéficiez de nos offres exclusives" at bounding box center [391, 116] width 242 height 11
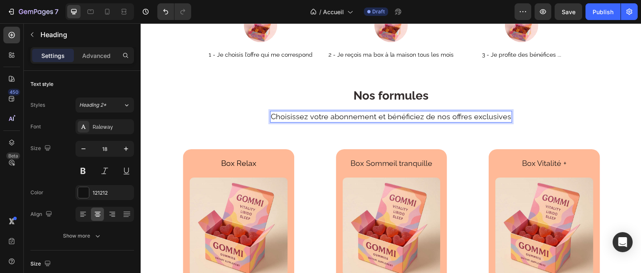
click at [428, 112] on p "Choisissez votre abonnement et bénéficiez de nos offres exclusives" at bounding box center [391, 117] width 240 height 10
click at [453, 115] on p "Choisissez votre abonnement et bénéficiez de nos offres exclusives" at bounding box center [391, 117] width 240 height 10
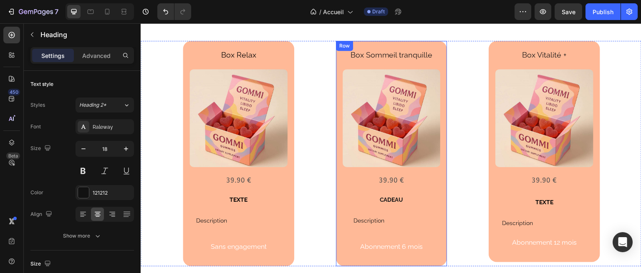
scroll to position [1206, 0]
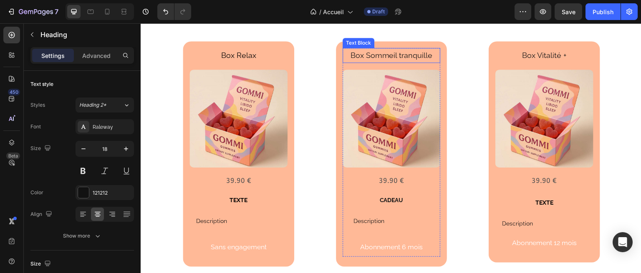
click at [390, 55] on p "Box Sommeil tranquille" at bounding box center [391, 55] width 96 height 13
click at [373, 53] on p "Box Sommeil tranquille" at bounding box center [391, 55] width 96 height 13
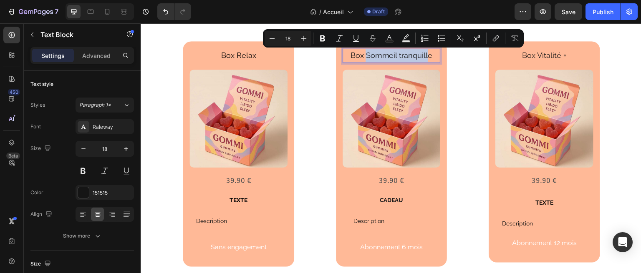
drag, startPoint x: 364, startPoint y: 55, endPoint x: 425, endPoint y: 55, distance: 60.9
click at [425, 55] on p "Box Sommeil tranquille" at bounding box center [391, 55] width 96 height 13
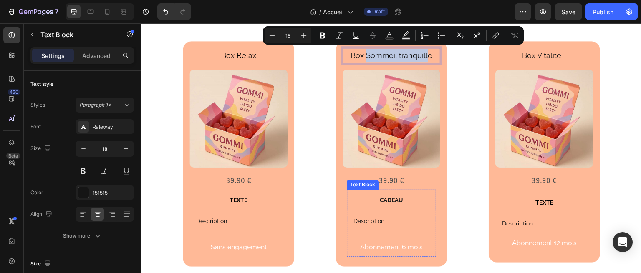
scroll to position [1241, 0]
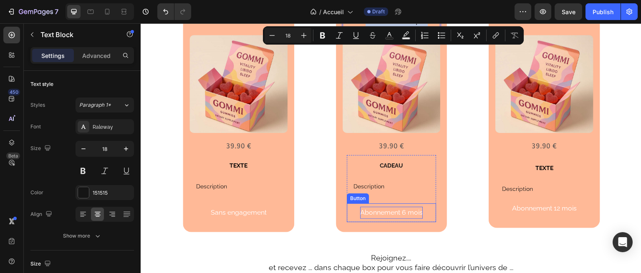
click at [393, 209] on p "Abonnement 6 mois" at bounding box center [391, 213] width 63 height 12
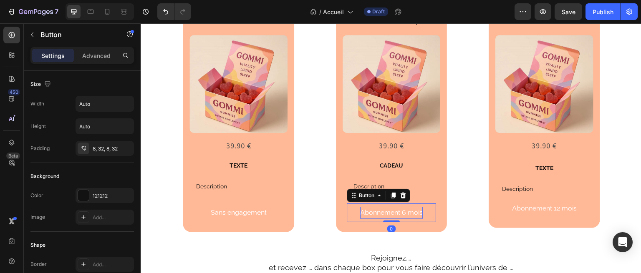
click at [393, 209] on p "Abonnement 6 mois" at bounding box center [391, 213] width 63 height 12
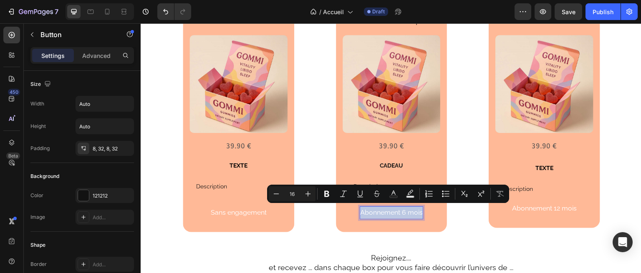
drag, startPoint x: 418, startPoint y: 210, endPoint x: 357, endPoint y: 214, distance: 61.0
click at [360, 214] on p "Abonnement 6 mois" at bounding box center [391, 213] width 63 height 12
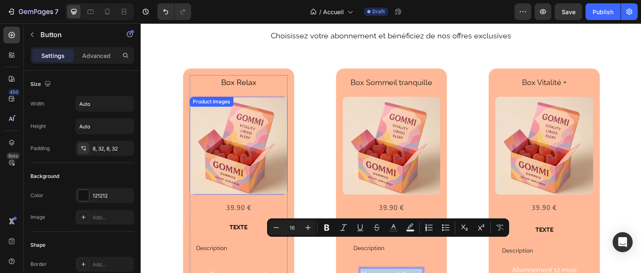
scroll to position [1173, 0]
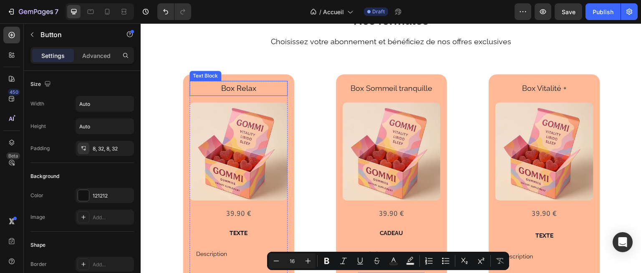
click at [240, 86] on span "Box Relax" at bounding box center [238, 88] width 35 height 9
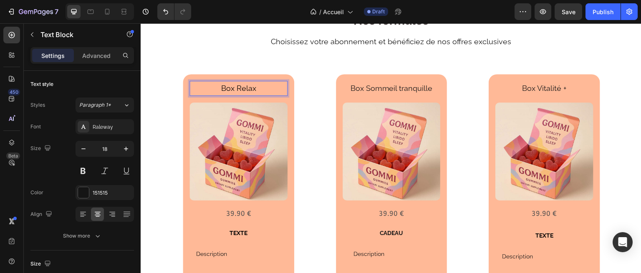
click at [240, 86] on span "Box Relax" at bounding box center [238, 88] width 35 height 9
drag, startPoint x: 237, startPoint y: 88, endPoint x: 264, endPoint y: 88, distance: 27.9
click at [264, 88] on p "Box Relax" at bounding box center [238, 88] width 96 height 13
click at [262, 60] on div "Box RELAX Text Block 16 Product Images 39.90 € Text Block Row TEXTE Text Block …" at bounding box center [391, 187] width 501 height 266
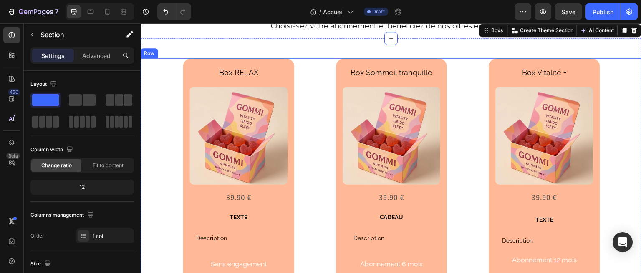
scroll to position [1190, 0]
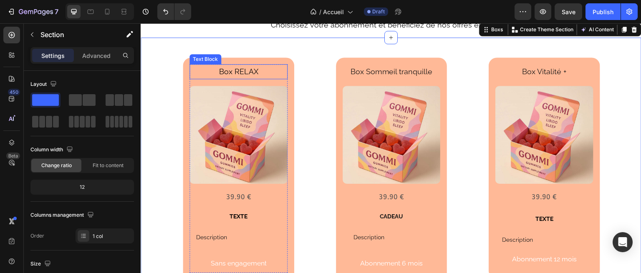
click at [246, 75] on span "Box RELAX" at bounding box center [238, 71] width 39 height 9
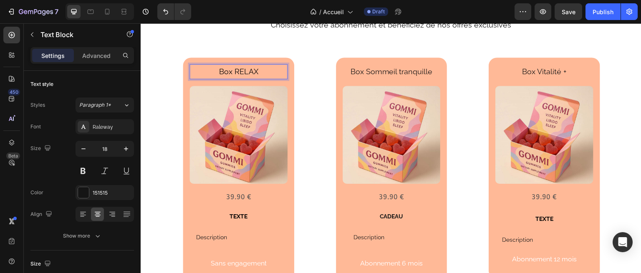
click at [236, 72] on span "Box RELAX" at bounding box center [238, 71] width 39 height 9
drag, startPoint x: 234, startPoint y: 71, endPoint x: 266, endPoint y: 68, distance: 32.3
click at [266, 68] on p "Box RELAX" at bounding box center [238, 71] width 96 height 13
click at [390, 75] on p "Box Sommeil tranquille" at bounding box center [391, 71] width 96 height 13
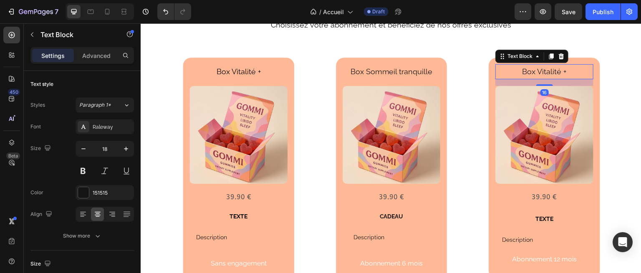
click at [529, 70] on p "Box Vitalité +" at bounding box center [544, 71] width 96 height 13
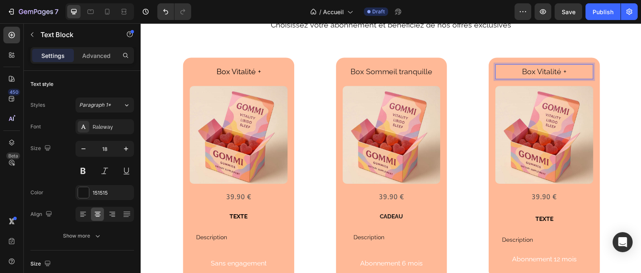
click at [533, 70] on p "Box Vitalité +" at bounding box center [544, 71] width 96 height 13
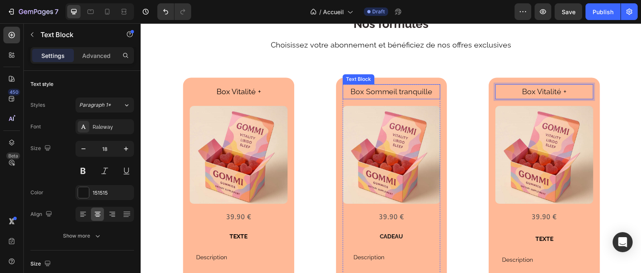
scroll to position [1170, 0]
click at [410, 91] on p "Box Sommeil tranquille" at bounding box center [391, 91] width 96 height 13
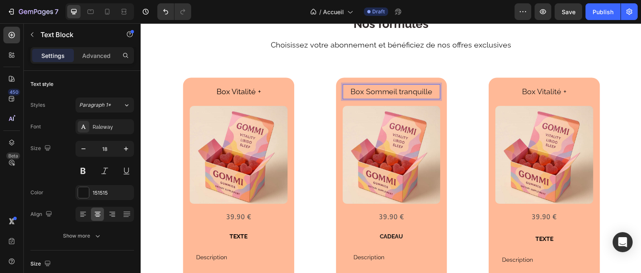
click at [412, 91] on p "Box Sommeil tranquille" at bounding box center [391, 91] width 96 height 13
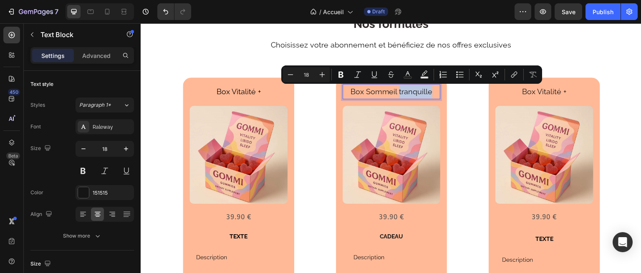
click at [420, 90] on p "Box Sommeil tranquille" at bounding box center [391, 91] width 96 height 13
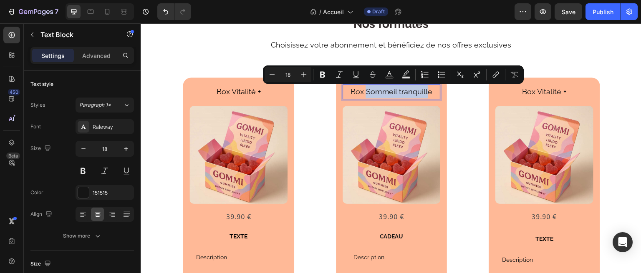
drag, startPoint x: 425, startPoint y: 90, endPoint x: 364, endPoint y: 88, distance: 61.3
click at [364, 88] on p "Box Sommeil tranquille" at bounding box center [391, 91] width 96 height 13
drag, startPoint x: 350, startPoint y: 93, endPoint x: 428, endPoint y: 92, distance: 78.4
click at [428, 92] on p "Box Sommeil tranquille" at bounding box center [391, 91] width 96 height 13
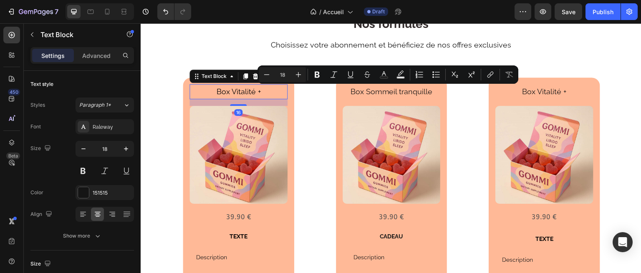
click at [226, 93] on span "Box Vitalité +" at bounding box center [238, 91] width 44 height 9
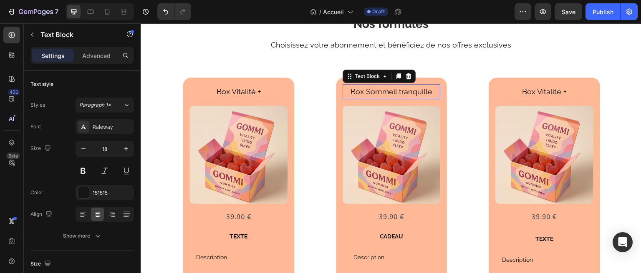
click at [387, 85] on p "Box Sommeil tranquille" at bounding box center [391, 91] width 96 height 13
click at [391, 93] on p "Box Sommeil tranquille" at bounding box center [391, 91] width 96 height 13
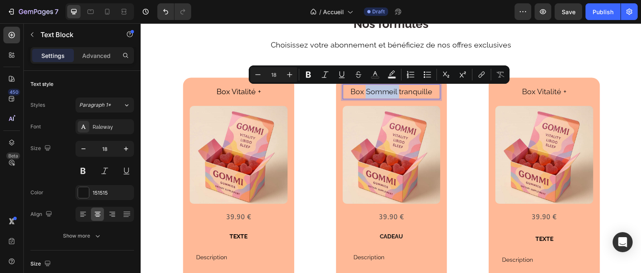
click at [391, 92] on p "Box Sommeil tranquille" at bounding box center [391, 91] width 96 height 13
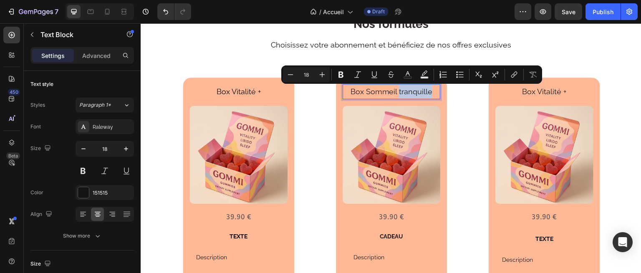
drag, startPoint x: 396, startPoint y: 91, endPoint x: 428, endPoint y: 92, distance: 31.3
click at [428, 92] on p "Box Sommeil tranquille" at bounding box center [391, 91] width 96 height 13
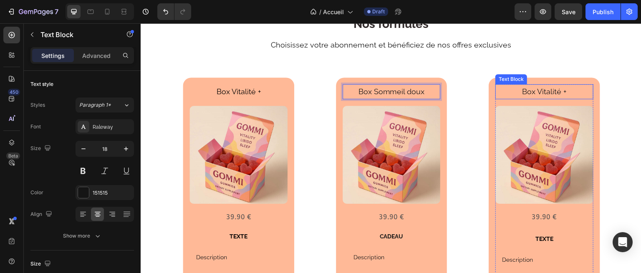
click at [547, 94] on p "Box Vitalité +" at bounding box center [544, 91] width 96 height 13
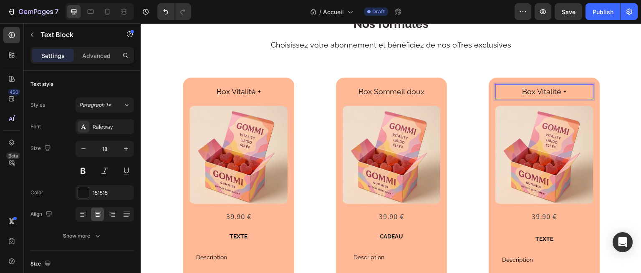
click at [535, 91] on p "Box Vitalité +" at bounding box center [544, 91] width 96 height 13
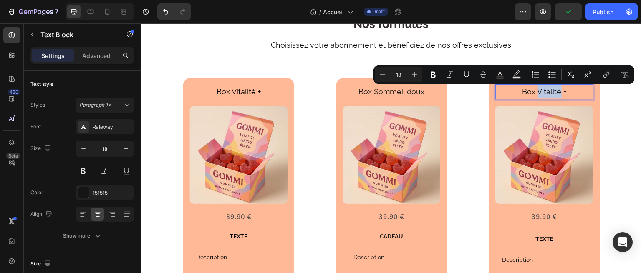
drag, startPoint x: 532, startPoint y: 92, endPoint x: 554, endPoint y: 91, distance: 22.1
click at [554, 91] on p "Box Vitalité +" at bounding box center [544, 91] width 96 height 13
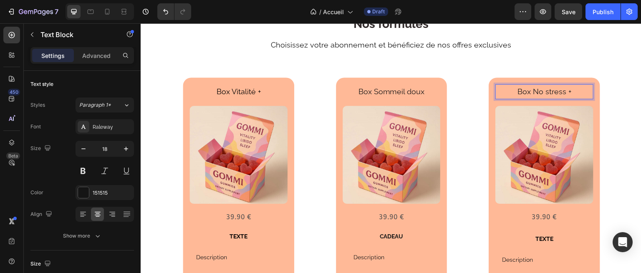
click at [569, 93] on p "Box No stress +" at bounding box center [544, 91] width 96 height 13
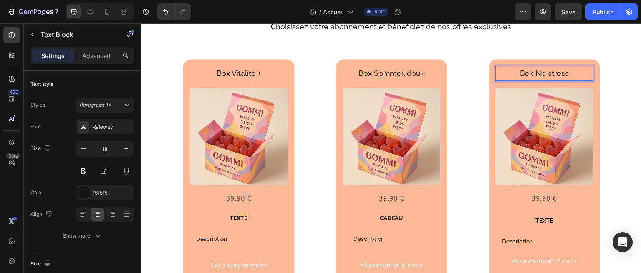
scroll to position [1198, 0]
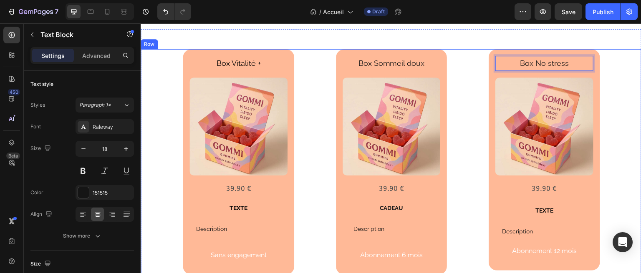
click at [466, 83] on div "Box Vitalité + Text Block Product Images 39.90 € Text Block Row TEXTE Text Bloc…" at bounding box center [391, 162] width 501 height 226
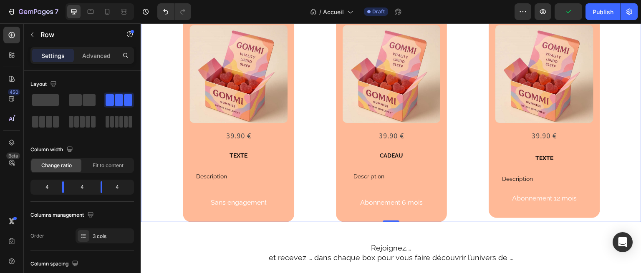
scroll to position [1251, 0]
click at [375, 198] on p "Abonnement 6 mois" at bounding box center [391, 202] width 63 height 12
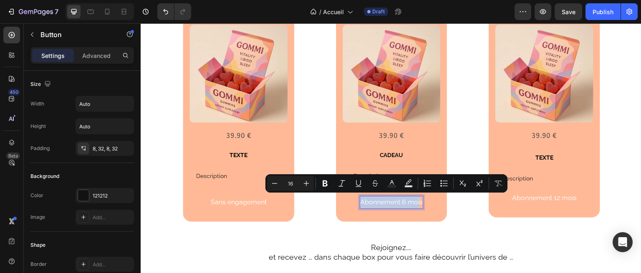
drag, startPoint x: 417, startPoint y: 199, endPoint x: 353, endPoint y: 199, distance: 63.8
click at [353, 199] on button "Abonnement 6 mois" at bounding box center [391, 202] width 89 height 19
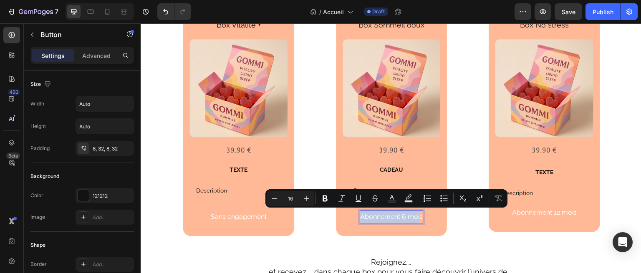
scroll to position [1236, 0]
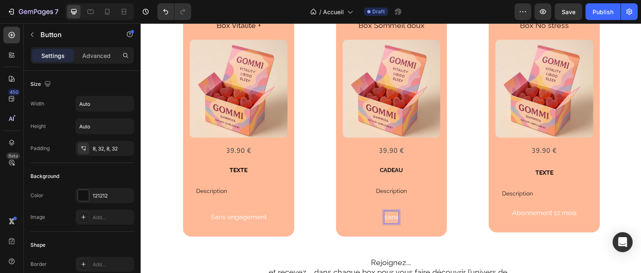
click at [371, 208] on button "sans" at bounding box center [391, 217] width 41 height 19
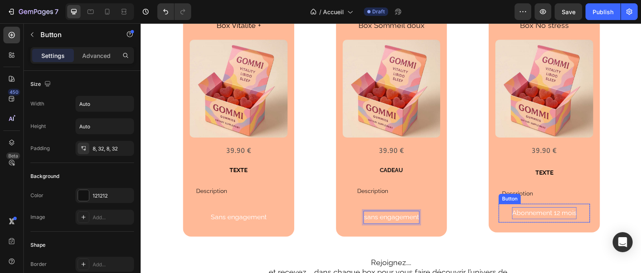
click at [528, 207] on p "Abonnement 12 mois" at bounding box center [544, 213] width 65 height 12
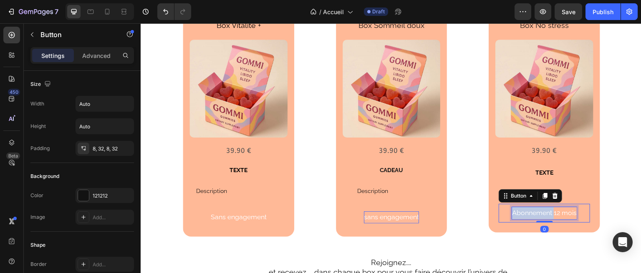
click at [528, 207] on p "Abonnement 12 mois" at bounding box center [544, 213] width 65 height 12
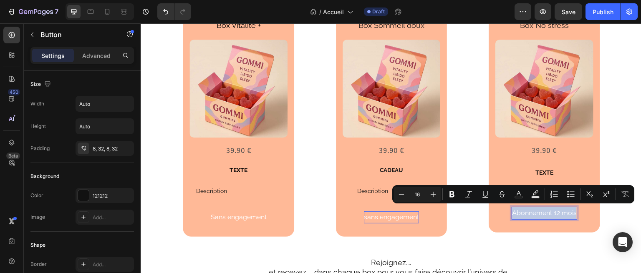
drag, startPoint x: 570, startPoint y: 210, endPoint x: 506, endPoint y: 210, distance: 63.8
click at [512, 210] on p "Abonnement 12 mois" at bounding box center [544, 213] width 65 height 12
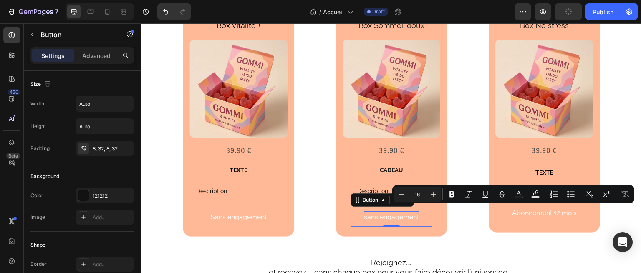
click at [395, 216] on p "sans engagement" at bounding box center [391, 217] width 55 height 12
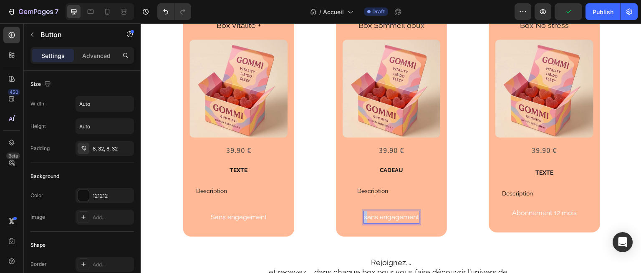
drag, startPoint x: 362, startPoint y: 215, endPoint x: 356, endPoint y: 215, distance: 6.7
click at [356, 215] on button "sans engagement" at bounding box center [391, 217] width 82 height 19
click at [522, 211] on p "Abonnement 12 mois" at bounding box center [544, 213] width 65 height 12
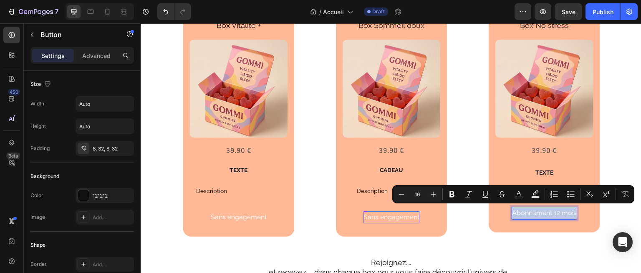
drag, startPoint x: 570, startPoint y: 211, endPoint x: 507, endPoint y: 214, distance: 63.0
click at [512, 214] on p "Abonnement 12 mois" at bounding box center [544, 213] width 65 height 12
click at [164, 10] on icon "Undo/Redo" at bounding box center [165, 11] width 5 height 5
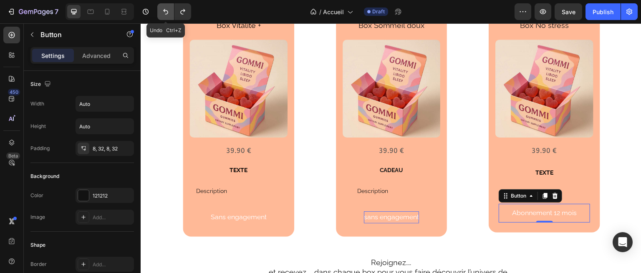
click at [164, 10] on icon "Undo/Redo" at bounding box center [165, 11] width 5 height 5
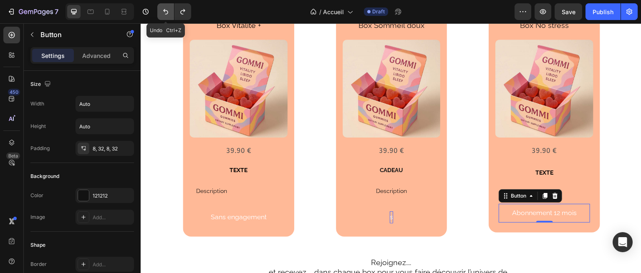
click at [164, 10] on icon "Undo/Redo" at bounding box center [165, 11] width 5 height 5
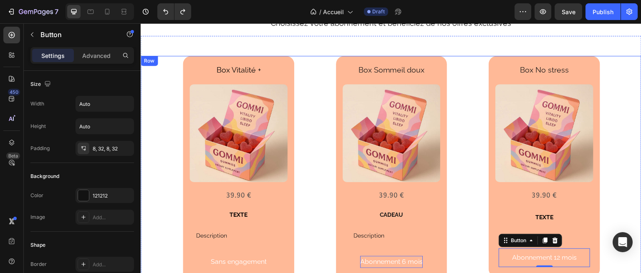
scroll to position [1191, 0]
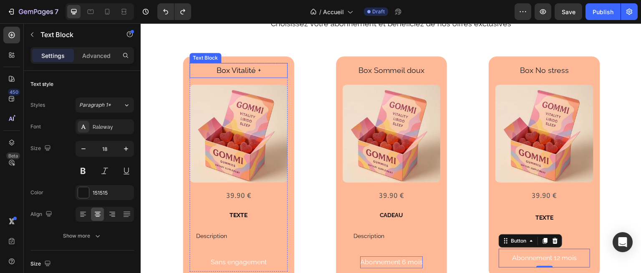
click at [256, 71] on span "Box Vitalité +" at bounding box center [238, 70] width 44 height 9
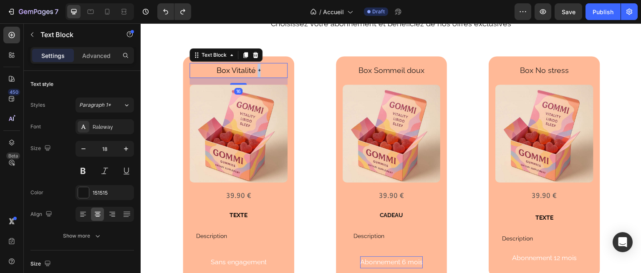
click at [256, 71] on span "Box Vitalité +" at bounding box center [238, 70] width 44 height 9
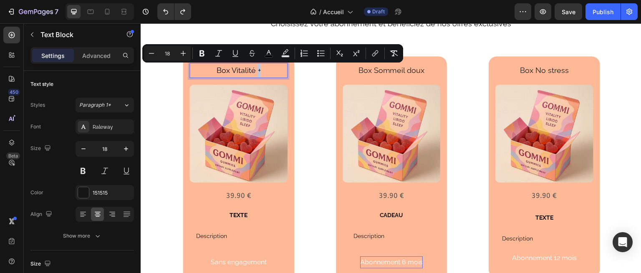
click at [256, 71] on span "Box Vitalité +" at bounding box center [238, 70] width 44 height 9
drag, startPoint x: 232, startPoint y: 69, endPoint x: 262, endPoint y: 65, distance: 30.7
click at [262, 65] on p "Box Vitalité +" at bounding box center [238, 70] width 96 height 13
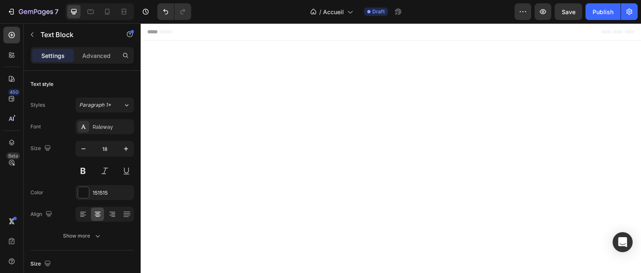
scroll to position [1191, 0]
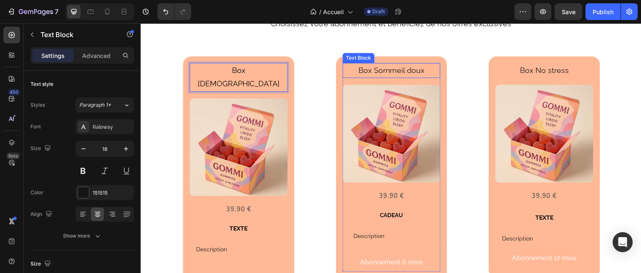
click at [402, 69] on p "Box Sommeil doux" at bounding box center [391, 70] width 96 height 13
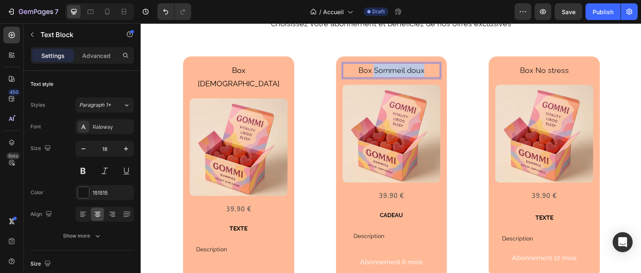
drag, startPoint x: 372, startPoint y: 69, endPoint x: 420, endPoint y: 68, distance: 47.6
click at [420, 68] on p "Box Sommeil doux" at bounding box center [391, 70] width 96 height 13
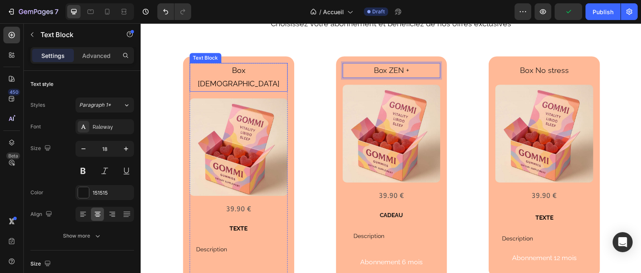
click at [253, 71] on p "Box ZEN" at bounding box center [238, 77] width 96 height 27
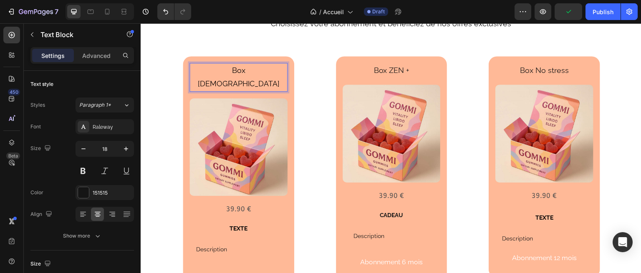
click at [256, 71] on p "Box ZEN" at bounding box center [238, 77] width 96 height 27
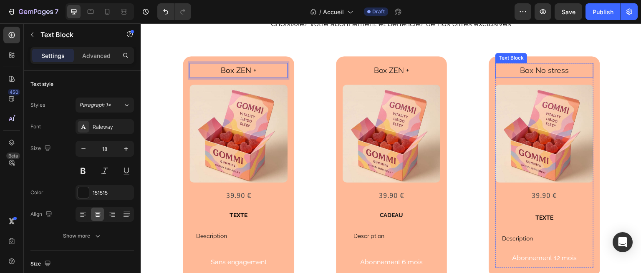
click at [544, 70] on p "Box No stress" at bounding box center [544, 70] width 96 height 13
drag, startPoint x: 529, startPoint y: 70, endPoint x: 567, endPoint y: 68, distance: 37.6
click at [567, 68] on p "Box No stress" at bounding box center [544, 70] width 96 height 13
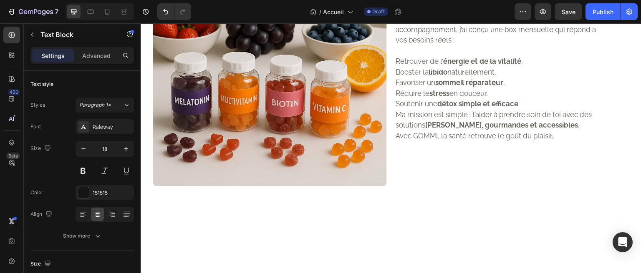
scroll to position [749, 0]
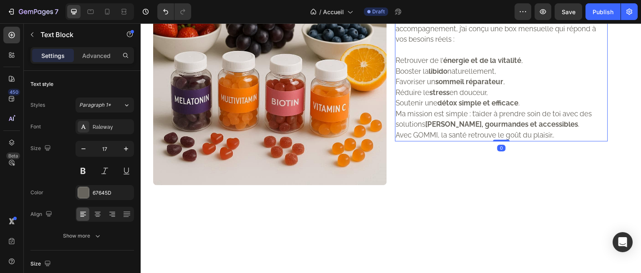
click at [436, 66] on p "Retrouver de l’ énergie et de la vitalité ," at bounding box center [501, 60] width 211 height 11
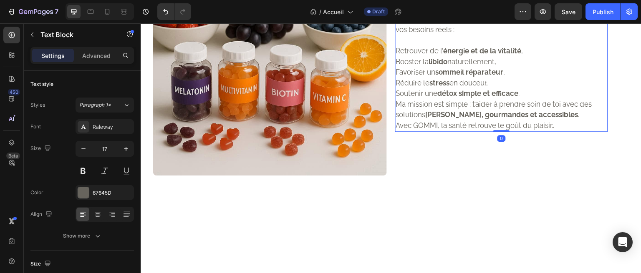
click at [436, 66] on strong "libido" at bounding box center [438, 62] width 19 height 8
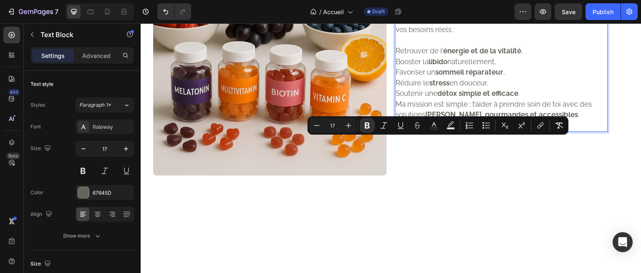
click at [463, 89] on p "Réduire le stress en douceur," at bounding box center [501, 83] width 211 height 11
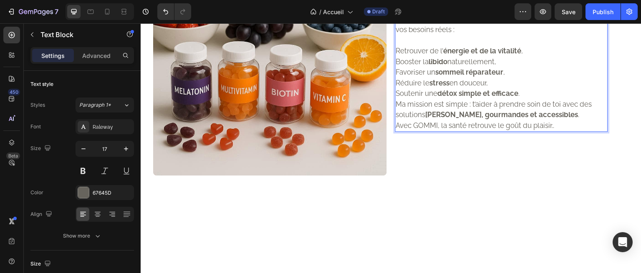
click at [506, 78] on p "Favoriser un sommeil réparateur ," at bounding box center [501, 72] width 211 height 11
click at [503, 76] on strong "sommeil réparateur (ZEN +)" at bounding box center [481, 72] width 93 height 8
click at [558, 99] on p "Soutenir une détox simple et efficace ." at bounding box center [501, 93] width 211 height 11
click at [503, 89] on p "Réduire le stress en douceur," at bounding box center [501, 83] width 211 height 11
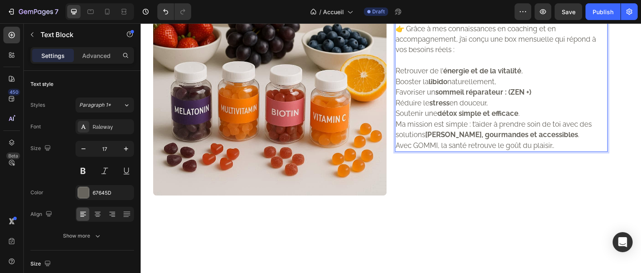
scroll to position [737, 0]
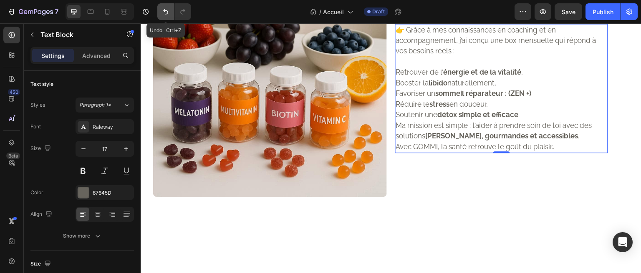
click at [164, 10] on icon "Undo/Redo" at bounding box center [165, 11] width 5 height 5
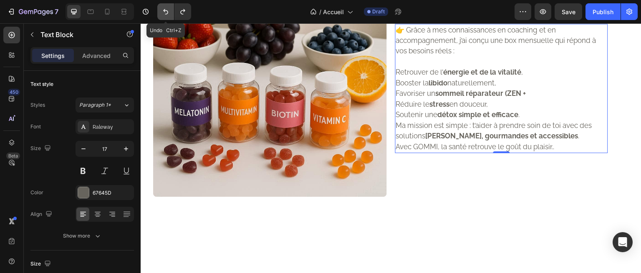
click at [164, 10] on icon "Undo/Redo" at bounding box center [165, 11] width 5 height 5
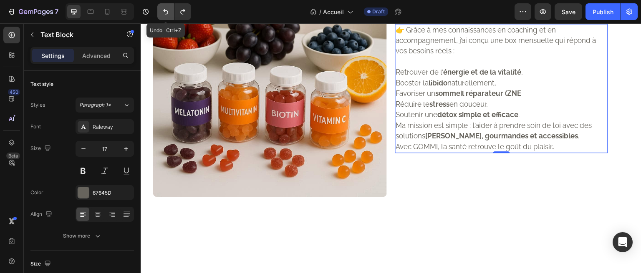
click at [164, 10] on icon "Undo/Redo" at bounding box center [165, 11] width 5 height 5
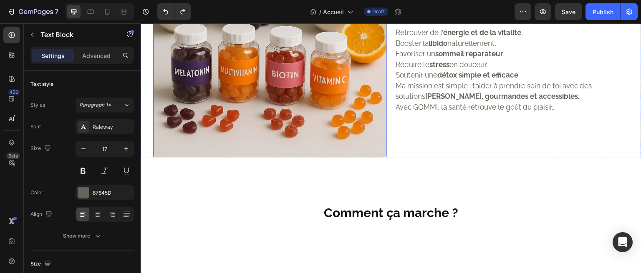
scroll to position [740, 0]
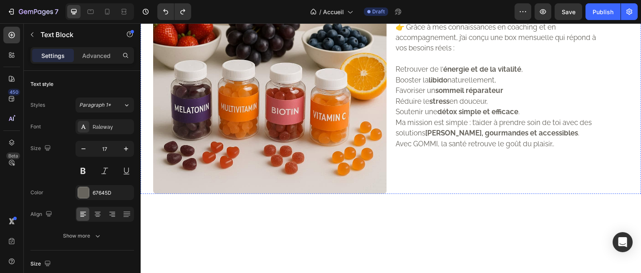
click at [495, 20] on p "BOX GOMMI" at bounding box center [501, 12] width 211 height 15
click at [490, 20] on p "BOX GOMMI" at bounding box center [501, 12] width 211 height 15
click at [539, 20] on p "BOX GOMMI" at bounding box center [501, 12] width 211 height 15
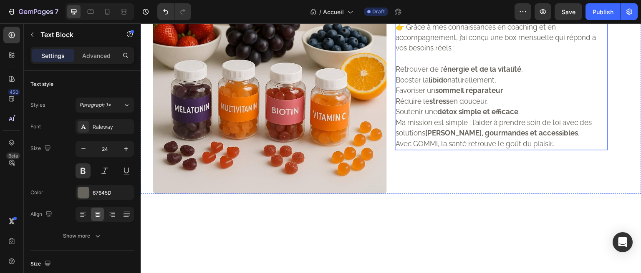
click at [468, 54] on p "👉 Grâce à mes connaissances en coaching et en accompagnement, j’ai conçu une bo…" at bounding box center [501, 38] width 211 height 32
click at [462, 54] on p "👉 Grâce à mes connaissances en coaching et en accompagnement, j’ai conçu une bo…" at bounding box center [501, 38] width 211 height 32
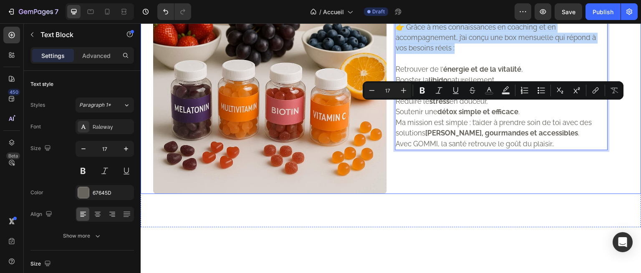
drag, startPoint x: 453, startPoint y: 129, endPoint x: 390, endPoint y: 100, distance: 69.4
click at [390, 100] on div "Image BOX GOMMI ZEN + Text Block 👉 Grâce à mes connaissances en coaching et en …" at bounding box center [391, 60] width 501 height 267
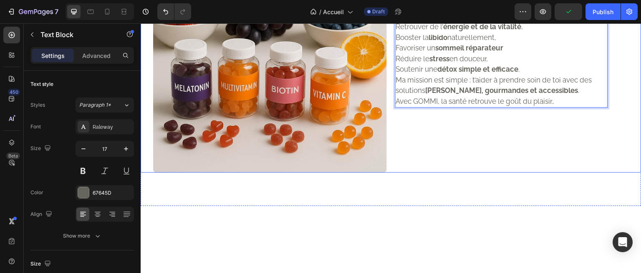
scroll to position [756, 0]
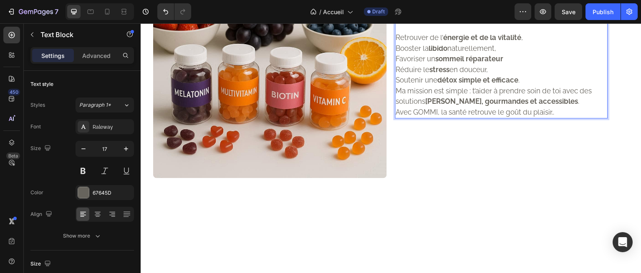
drag, startPoint x: 501, startPoint y: 131, endPoint x: 450, endPoint y: 123, distance: 52.0
click at [450, 119] on div "Retrouver de l’ énergie et de la vitalité , Booster la libido naturellement, Fa…" at bounding box center [501, 70] width 213 height 98
click at [463, 63] on strong "sommeil réparateur" at bounding box center [469, 59] width 68 height 8
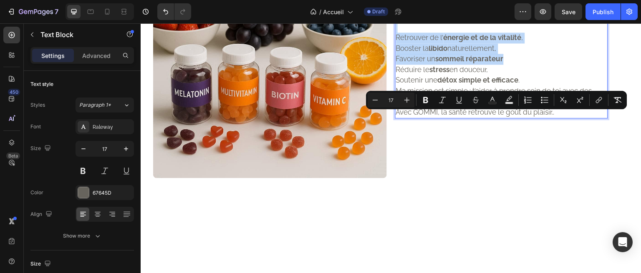
drag, startPoint x: 501, startPoint y: 140, endPoint x: 397, endPoint y: 109, distance: 109.0
click at [397, 109] on div "Retrouver de l’ énergie et de la vitalité , Booster la libido naturellement, Fa…" at bounding box center [501, 70] width 213 height 98
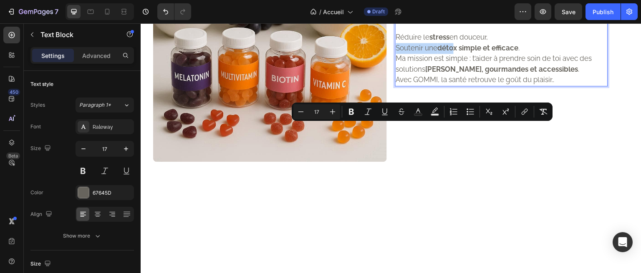
drag, startPoint x: 393, startPoint y: 129, endPoint x: 452, endPoint y: 132, distance: 59.3
click at [452, 54] on p "Soutenir une détox simple et efficace ." at bounding box center [501, 48] width 211 height 11
click at [452, 52] on strong "détox simple et efficace" at bounding box center [478, 48] width 81 height 8
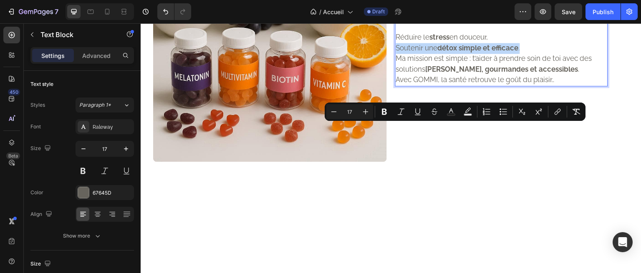
drag, startPoint x: 393, startPoint y: 128, endPoint x: 518, endPoint y: 128, distance: 124.7
click at [518, 54] on p "Soutenir une détox simple et efficace ." at bounding box center [501, 48] width 211 height 11
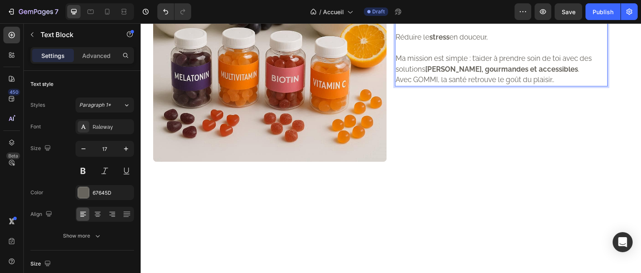
scroll to position [778, 0]
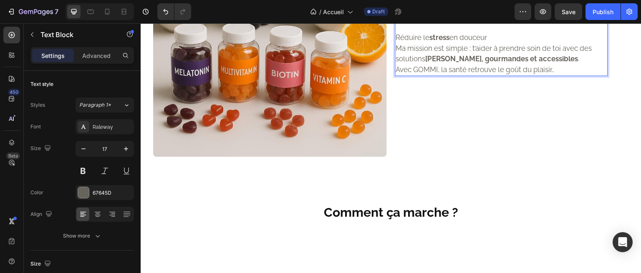
click at [396, 43] on p "Réduire le stress en douceur" at bounding box center [501, 38] width 211 height 11
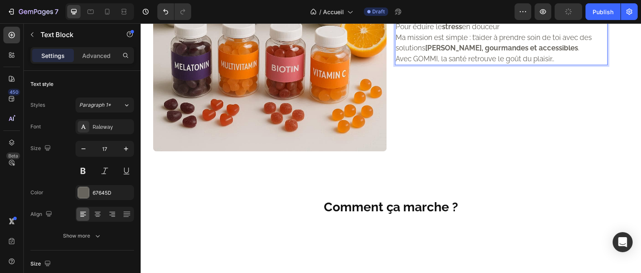
click at [520, 33] on p "Pour éduire le stress en douceur" at bounding box center [501, 27] width 211 height 11
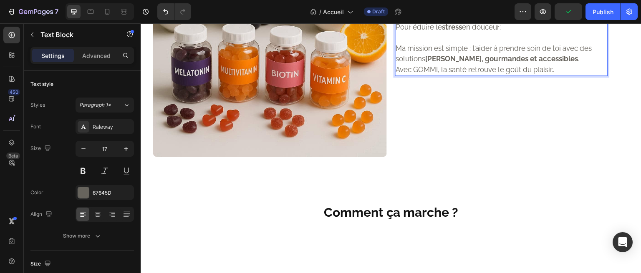
scroll to position [773, 0]
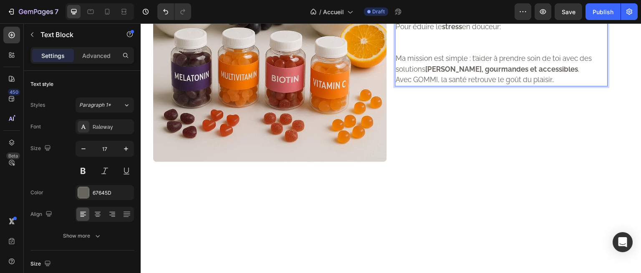
click at [408, 33] on p "Pour éduire le stress en douceur:" at bounding box center [501, 27] width 211 height 11
click at [411, 33] on p "Pour éduire le stress en douceur:" at bounding box center [501, 27] width 211 height 11
click at [410, 33] on p "Pour éduire le stress en douceur:" at bounding box center [501, 27] width 211 height 11
click at [475, 43] on p "Rich Text Editor. Editing area: main" at bounding box center [501, 37] width 211 height 11
click at [513, 33] on p "Pour réduire le stress en douceur:" at bounding box center [501, 27] width 211 height 11
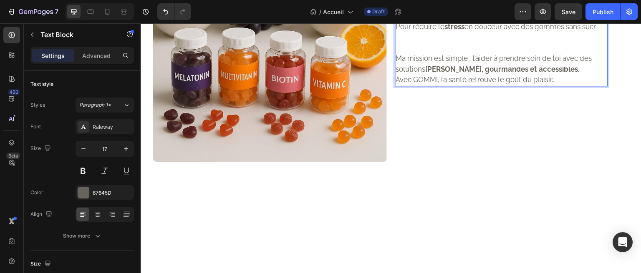
scroll to position [767, 0]
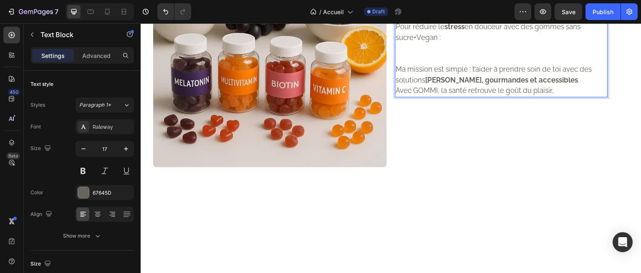
click at [421, 54] on p "Rich Text Editor. Editing area: main" at bounding box center [501, 48] width 211 height 11
click at [434, 43] on p "Pour réduire le stress en douceur avec des gommes sans sucre+Vegan :" at bounding box center [501, 32] width 211 height 21
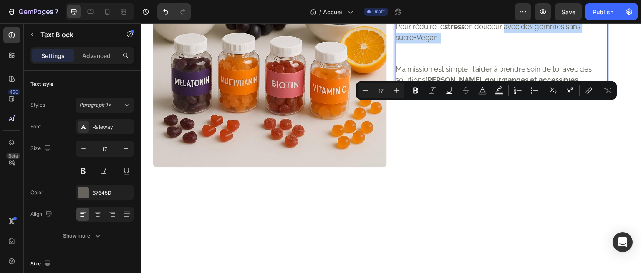
drag, startPoint x: 437, startPoint y: 118, endPoint x: 502, endPoint y: 110, distance: 66.0
click at [502, 43] on p "Pour réduire le stress en douceur avec des gommes sans sucre+Vegan :" at bounding box center [501, 32] width 211 height 21
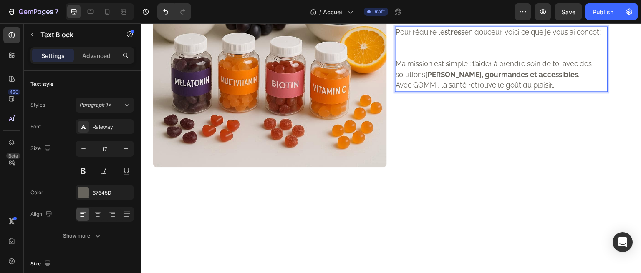
scroll to position [773, 0]
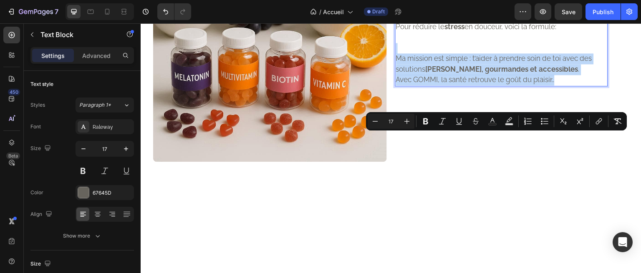
drag, startPoint x: 552, startPoint y: 159, endPoint x: 565, endPoint y: 152, distance: 14.6
click at [424, 86] on div "Pour réduire le stress en douceur, voici la formule: Ma mission est simple : t’…" at bounding box center [501, 53] width 213 height 65
click at [455, 73] on strong "saines, gourmandes et accessibles" at bounding box center [501, 69] width 153 height 8
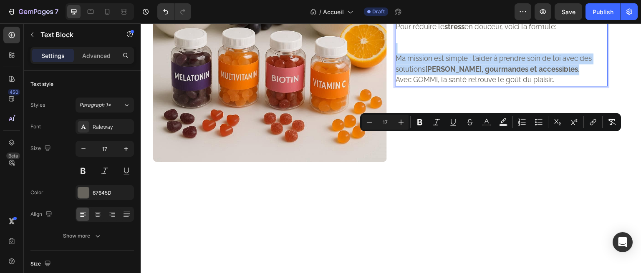
drag, startPoint x: 549, startPoint y: 148, endPoint x: 418, endPoint y: 129, distance: 132.7
click at [418, 86] on div "Pour réduire le stress en douceur, voici la formule: Ma mission est simple : t’…" at bounding box center [501, 53] width 213 height 65
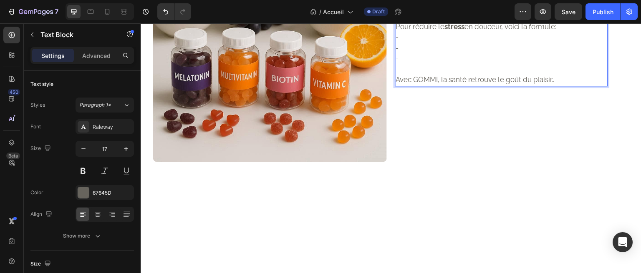
scroll to position [767, 0]
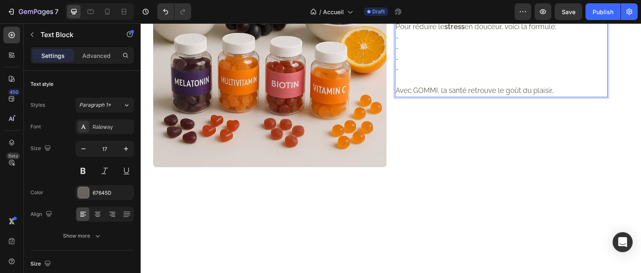
click at [566, 33] on p "Pour réduire le stress en douceur, voici la formule:" at bounding box center [501, 27] width 211 height 11
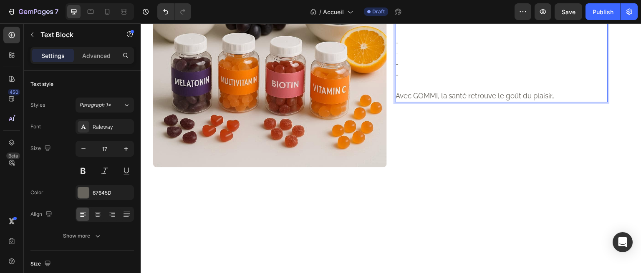
scroll to position [762, 0]
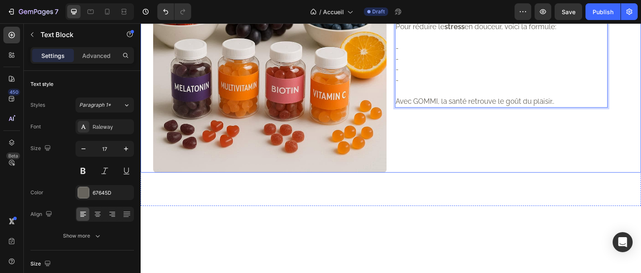
click at [542, 81] on div "BOX GOMMI ZEN + Text Block Pour réduire le stress en douceur, voici la formule:…" at bounding box center [518, 56] width 246 height 234
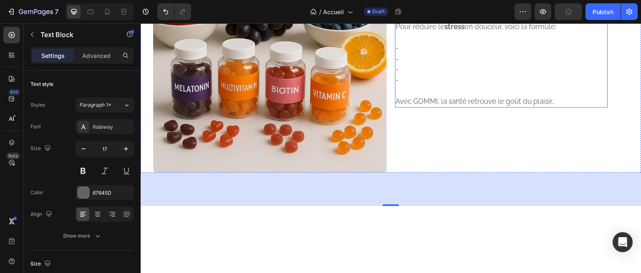
click at [433, 54] on p "-" at bounding box center [501, 48] width 211 height 11
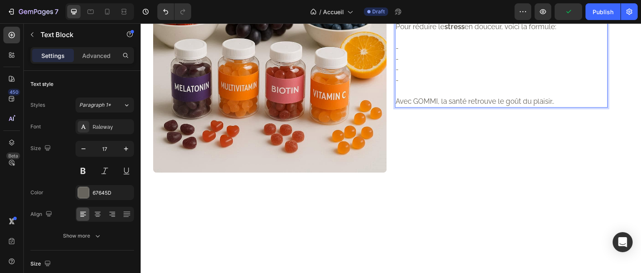
click at [525, 33] on p "Pour réduire le stress en douceur, voici la formule:" at bounding box center [501, 27] width 211 height 11
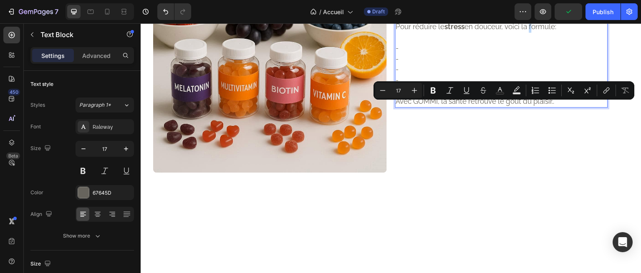
click at [526, 33] on p "Pour réduire le stress en douceur, voici la formule:" at bounding box center [501, 27] width 211 height 11
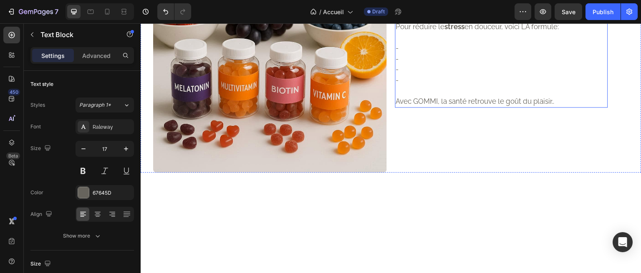
click at [437, 54] on p "-" at bounding box center [501, 48] width 211 height 11
click at [413, 54] on p "-" at bounding box center [501, 48] width 211 height 11
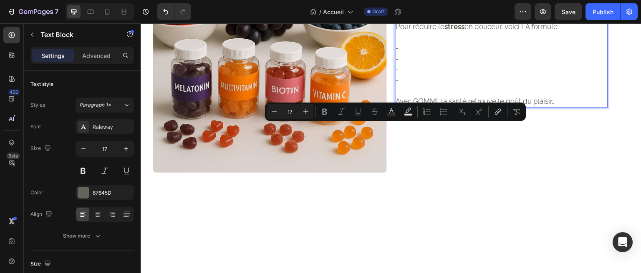
click at [413, 54] on p "-" at bounding box center [501, 48] width 211 height 11
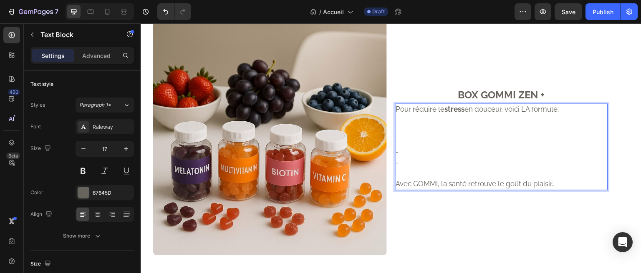
scroll to position [679, 0]
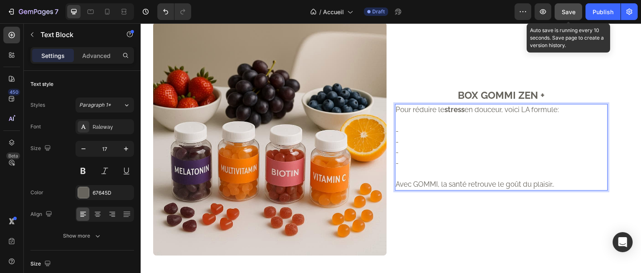
click at [571, 11] on span "Save" at bounding box center [568, 11] width 14 height 7
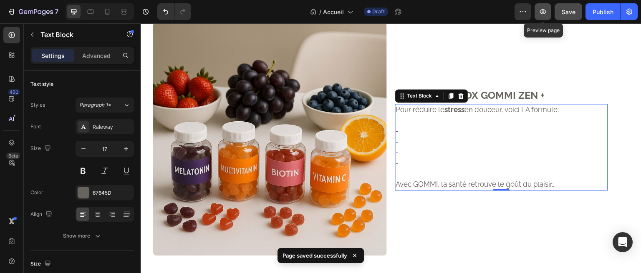
click at [546, 13] on icon "button" at bounding box center [543, 12] width 8 height 8
click at [546, 10] on icon "button" at bounding box center [543, 12] width 8 height 8
